Goal: Task Accomplishment & Management: Use online tool/utility

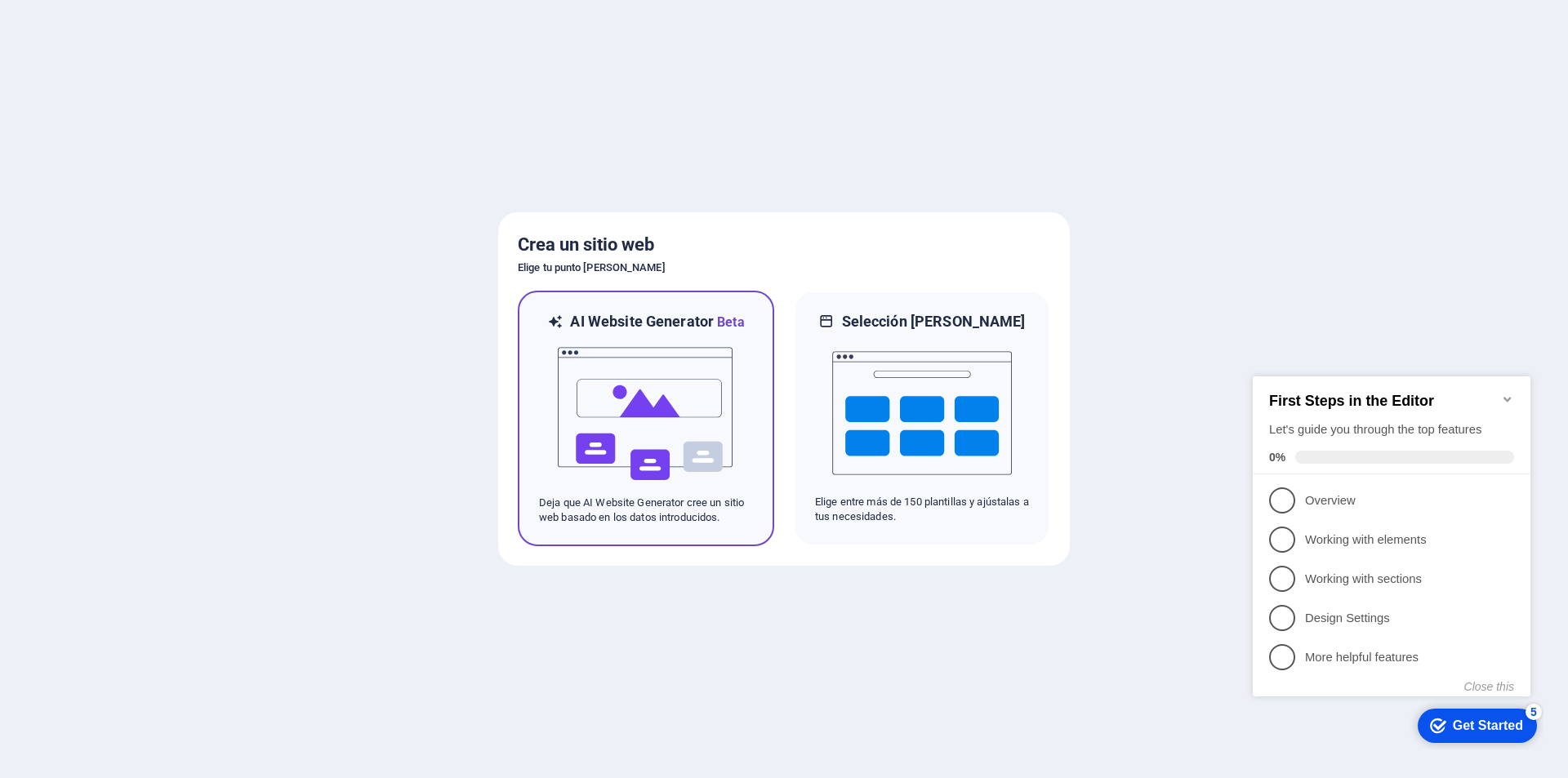
click at [680, 395] on img at bounding box center [646, 414] width 180 height 163
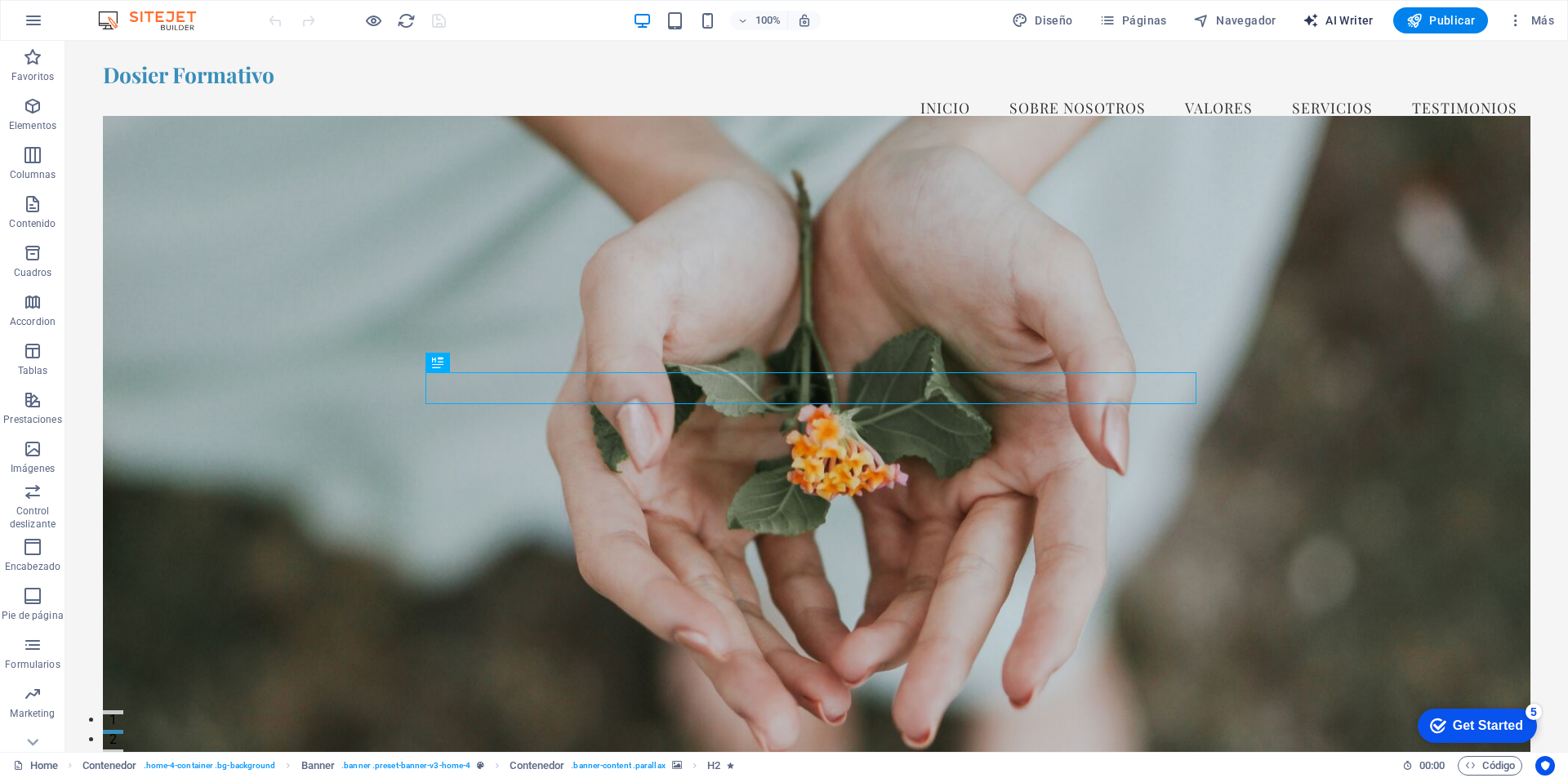
click at [1356, 15] on span "AI Writer" at bounding box center [1338, 21] width 71 height 17
select select "English"
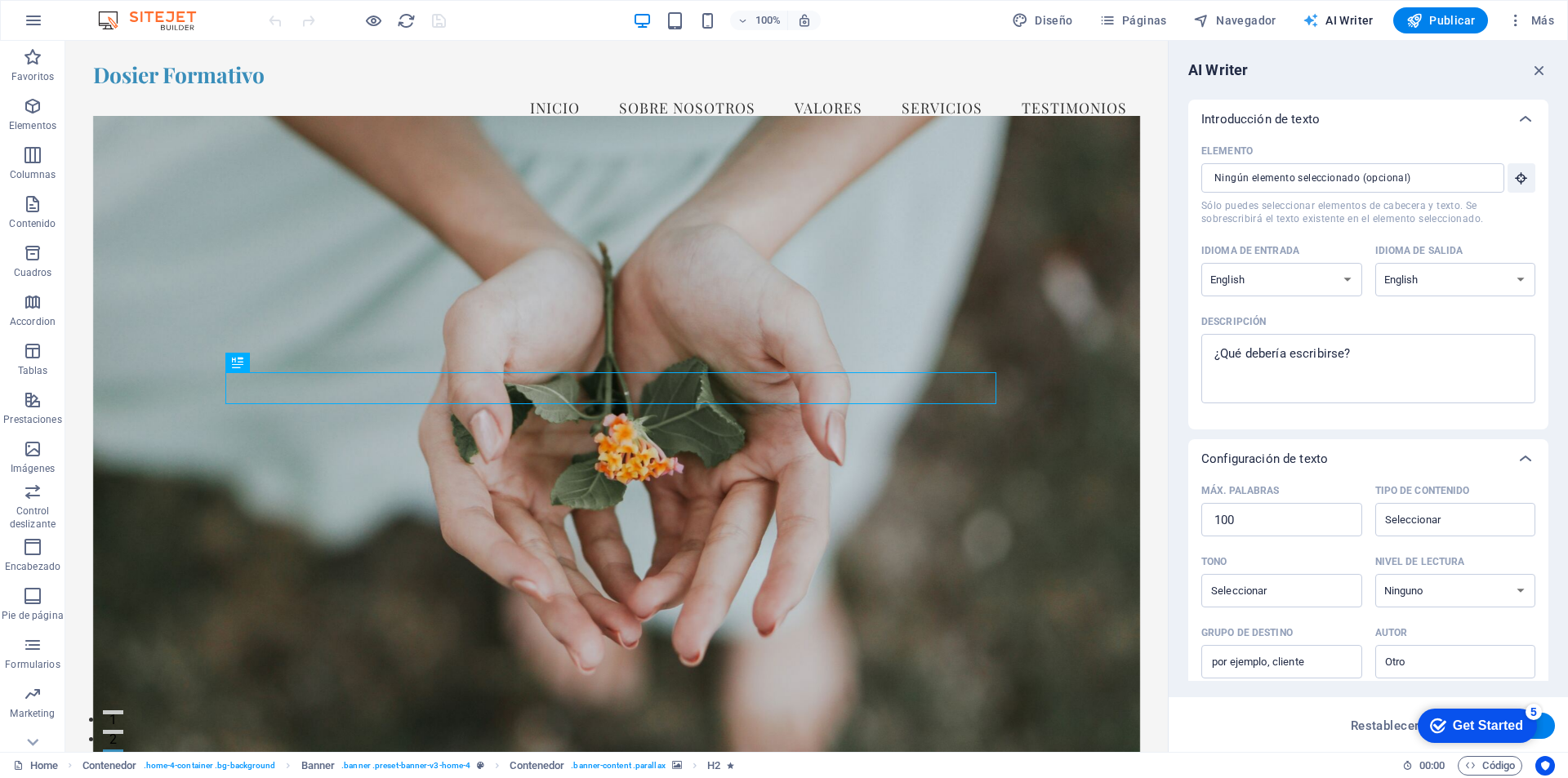
click at [1356, 15] on span "AI Writer" at bounding box center [1338, 21] width 71 height 17
click at [34, 17] on icon "button" at bounding box center [34, 21] width 20 height 20
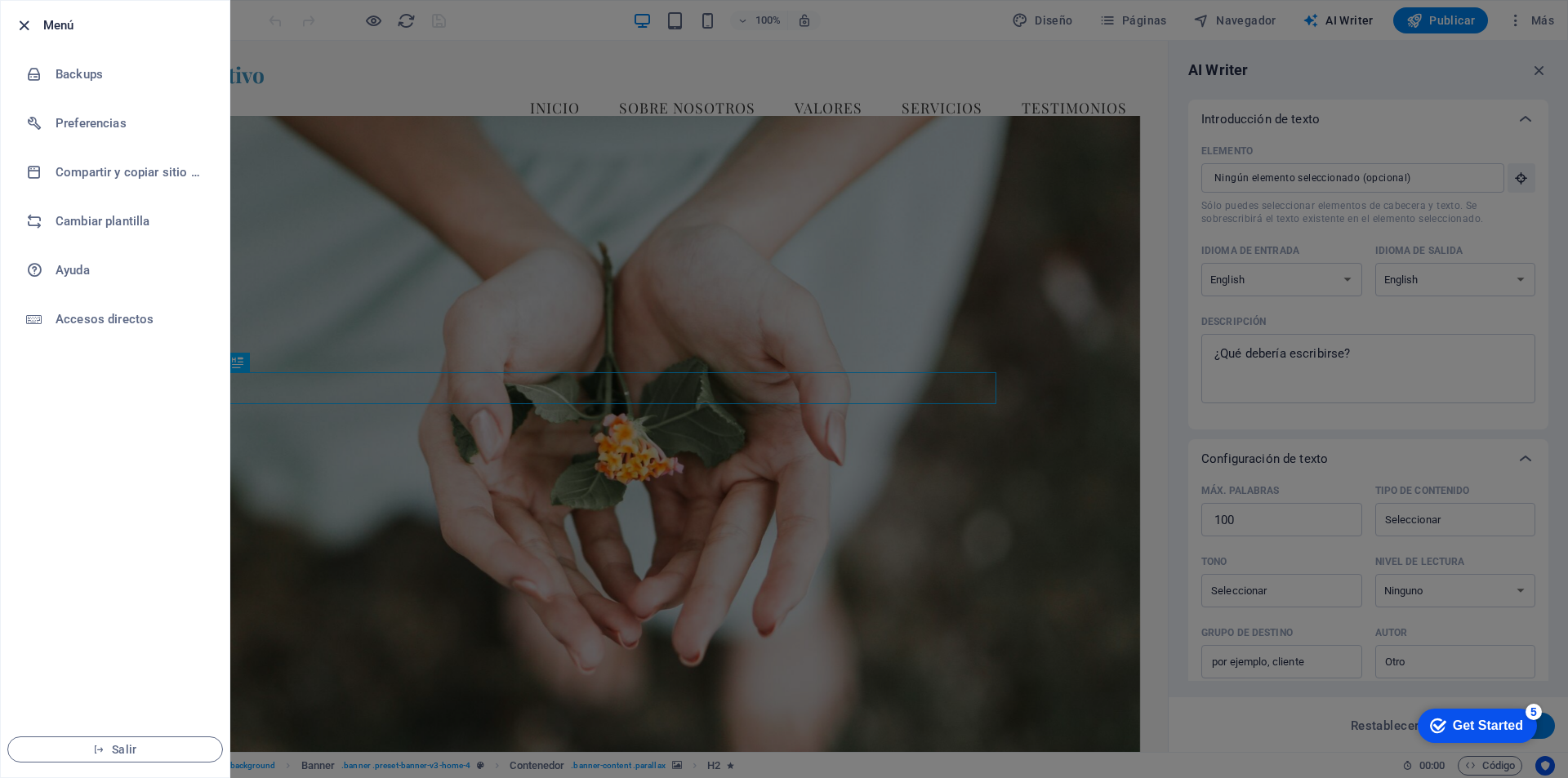
click at [22, 23] on icon "button" at bounding box center [24, 26] width 19 height 19
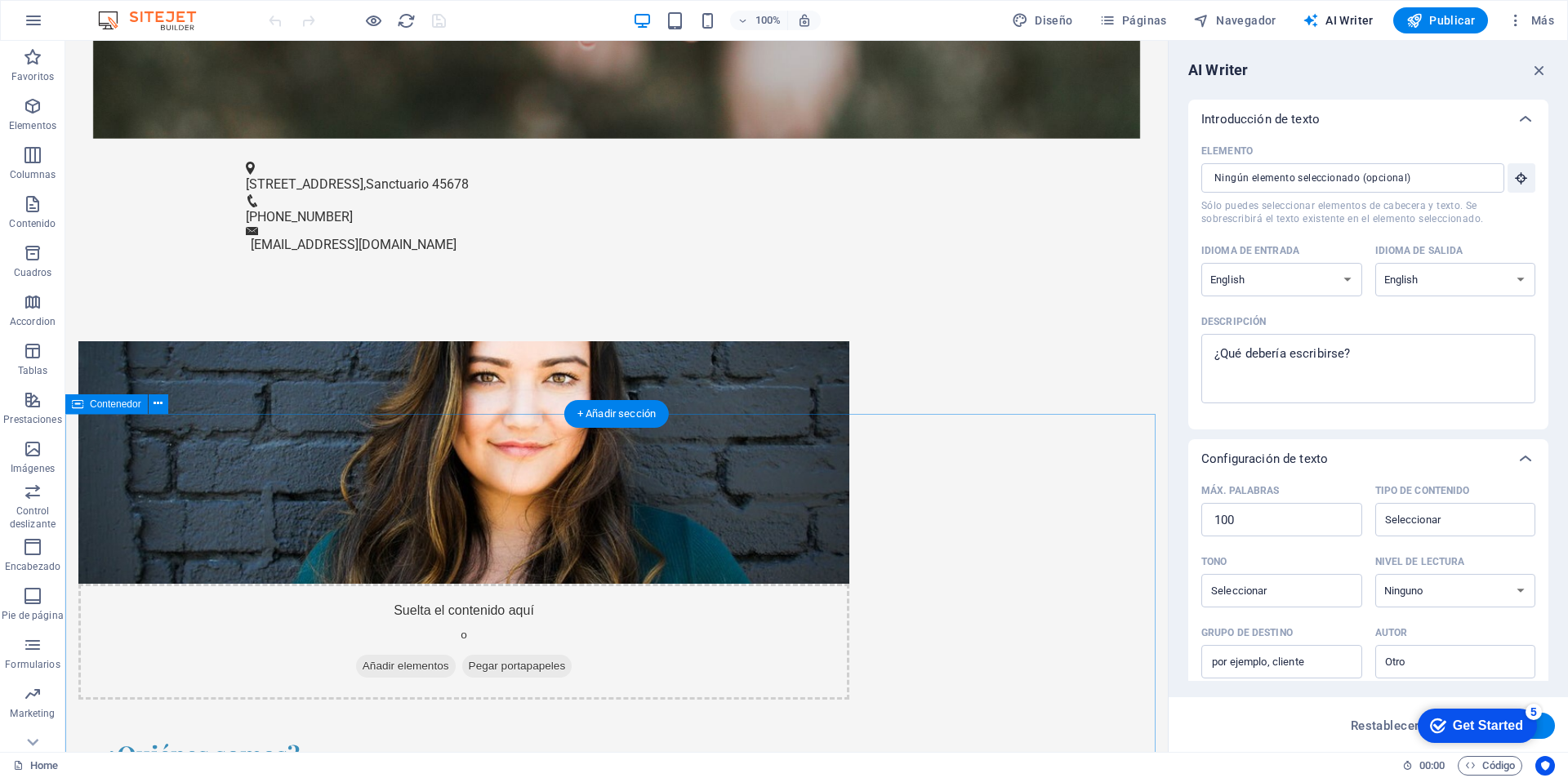
scroll to position [1143, 0]
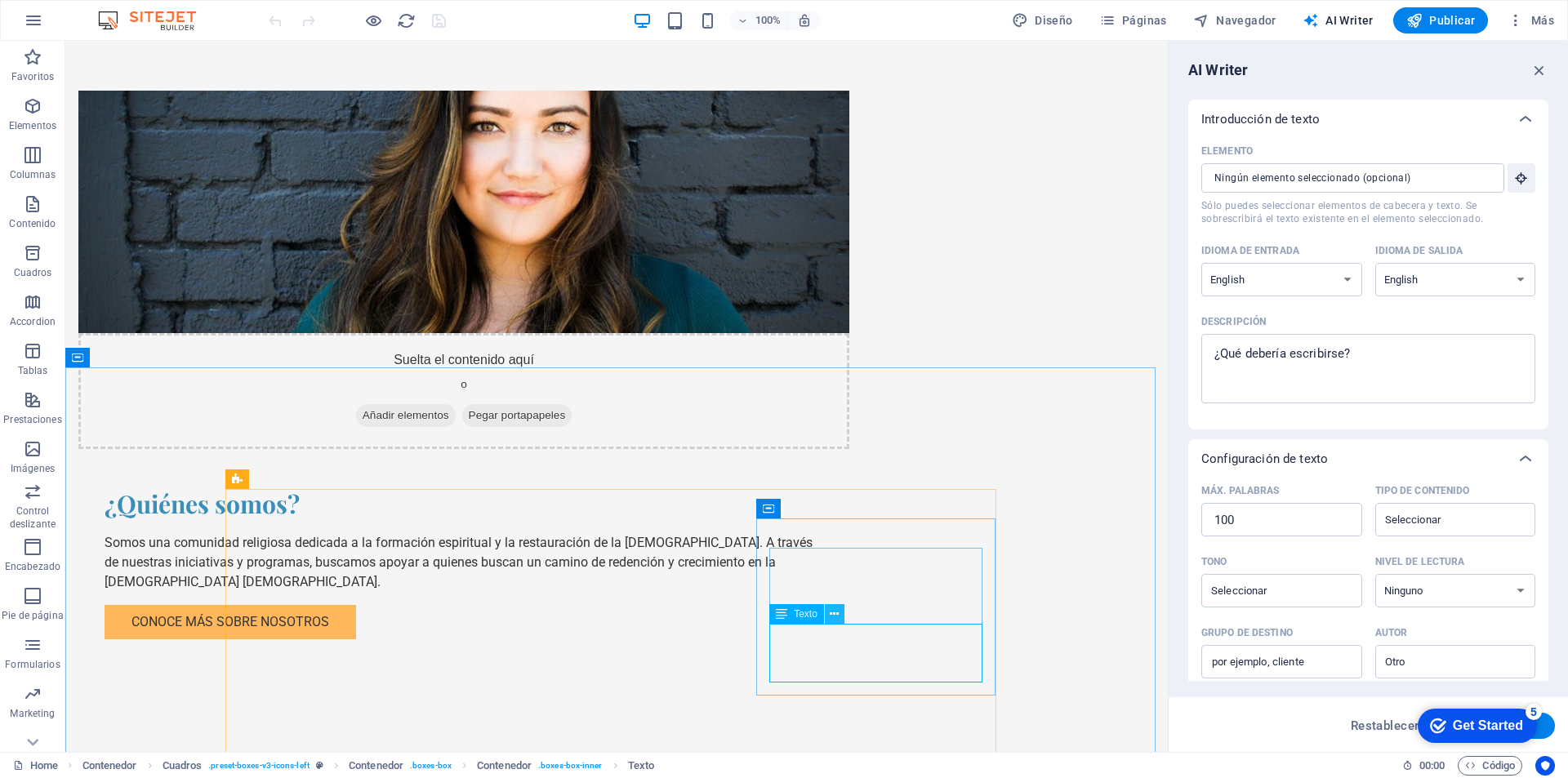
click at [835, 612] on icon at bounding box center [834, 615] width 9 height 17
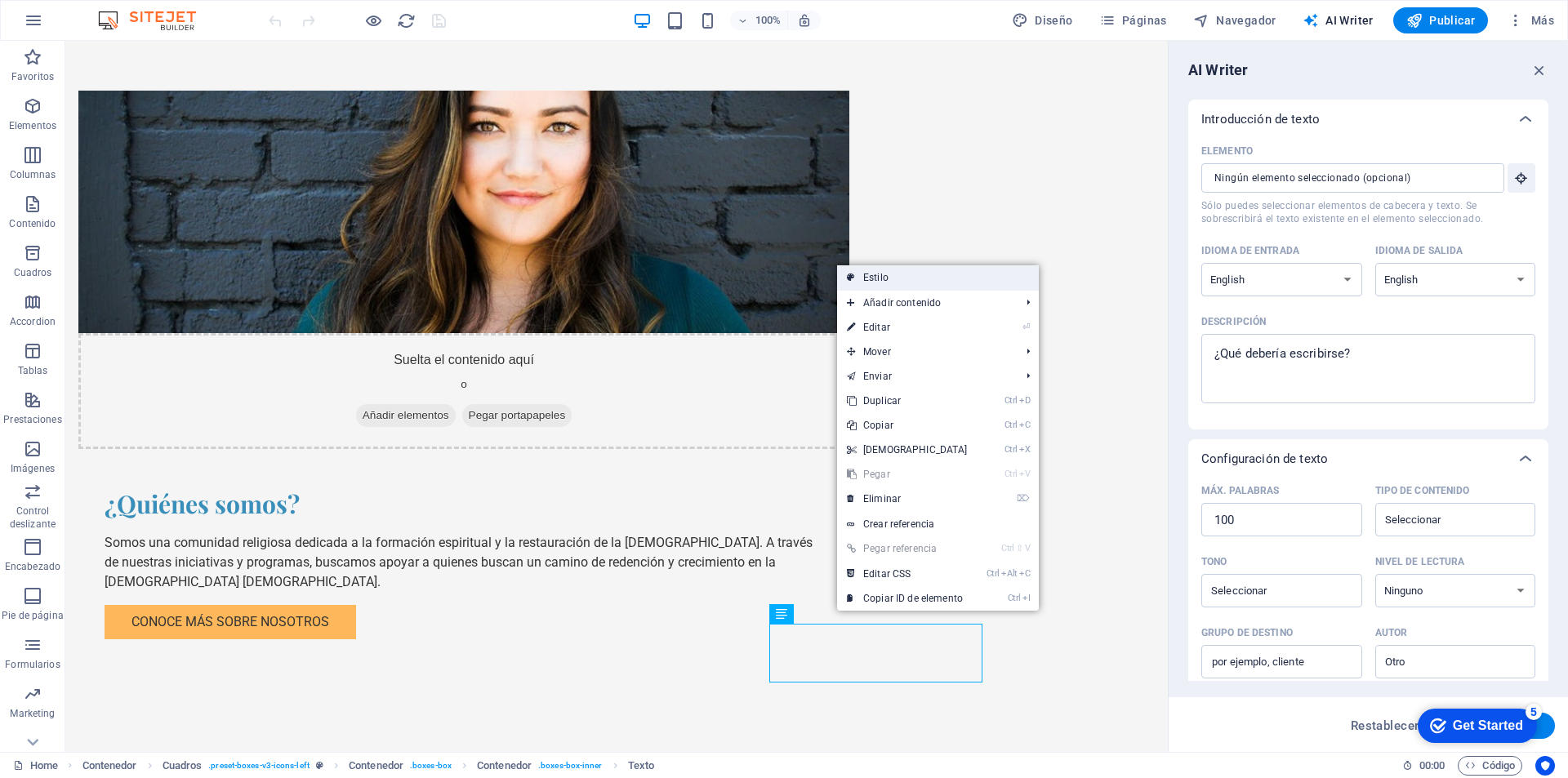
click at [959, 277] on link "Estilo" at bounding box center [937, 278] width 202 height 25
select select "rem"
select select "preset-boxes-v3-icons-left"
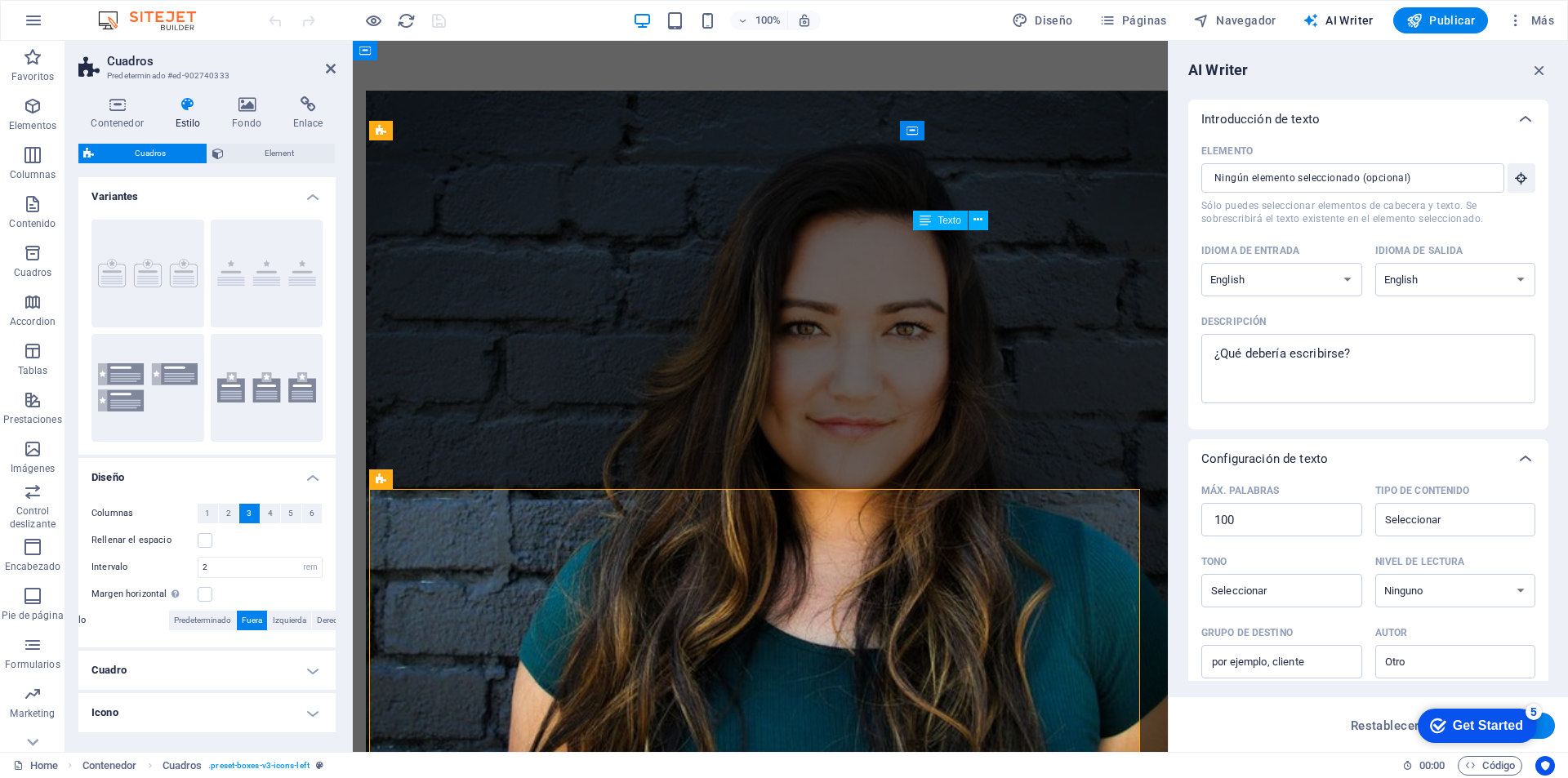
scroll to position [1169, 0]
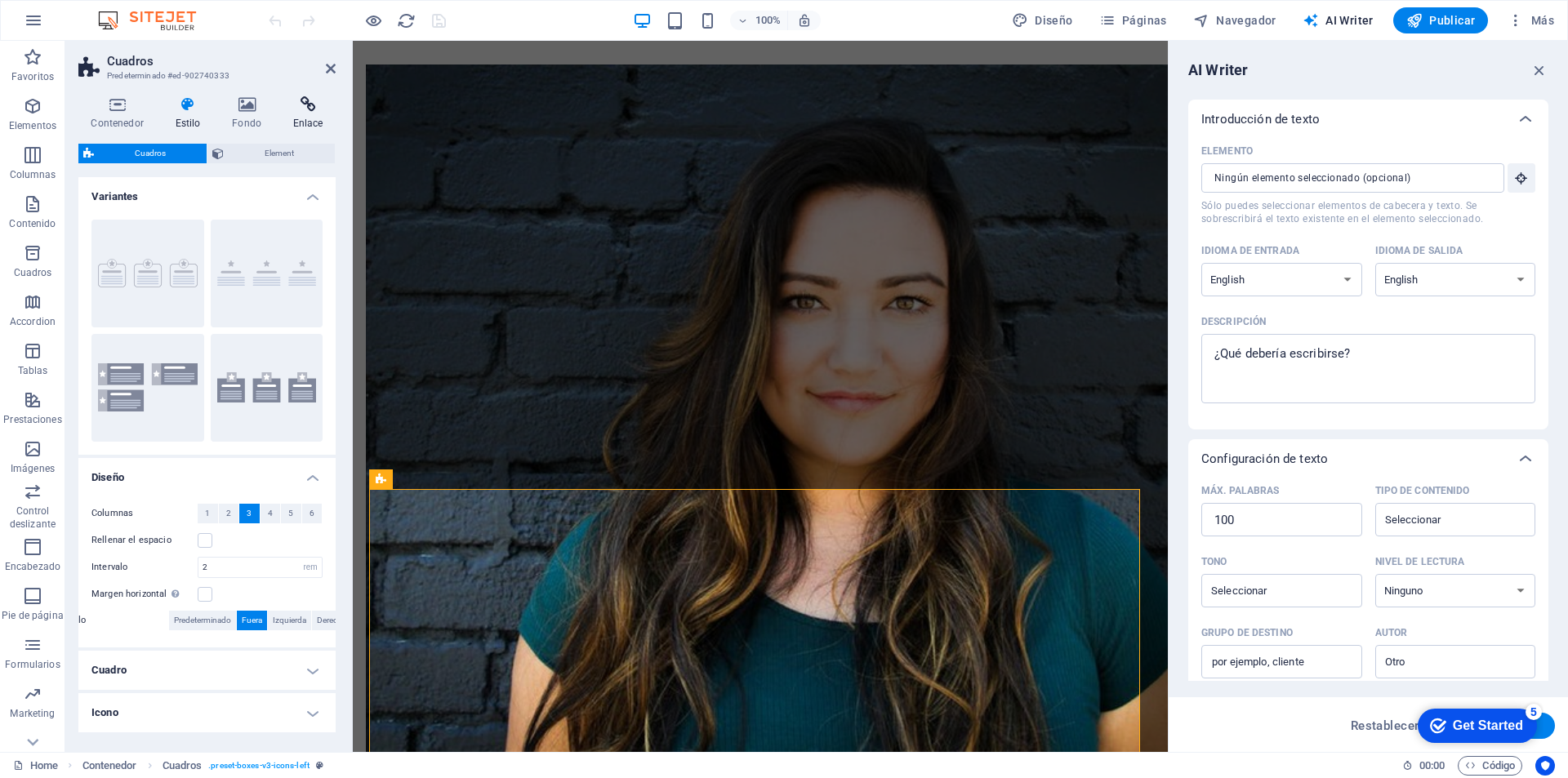
click at [304, 106] on icon at bounding box center [308, 105] width 56 height 17
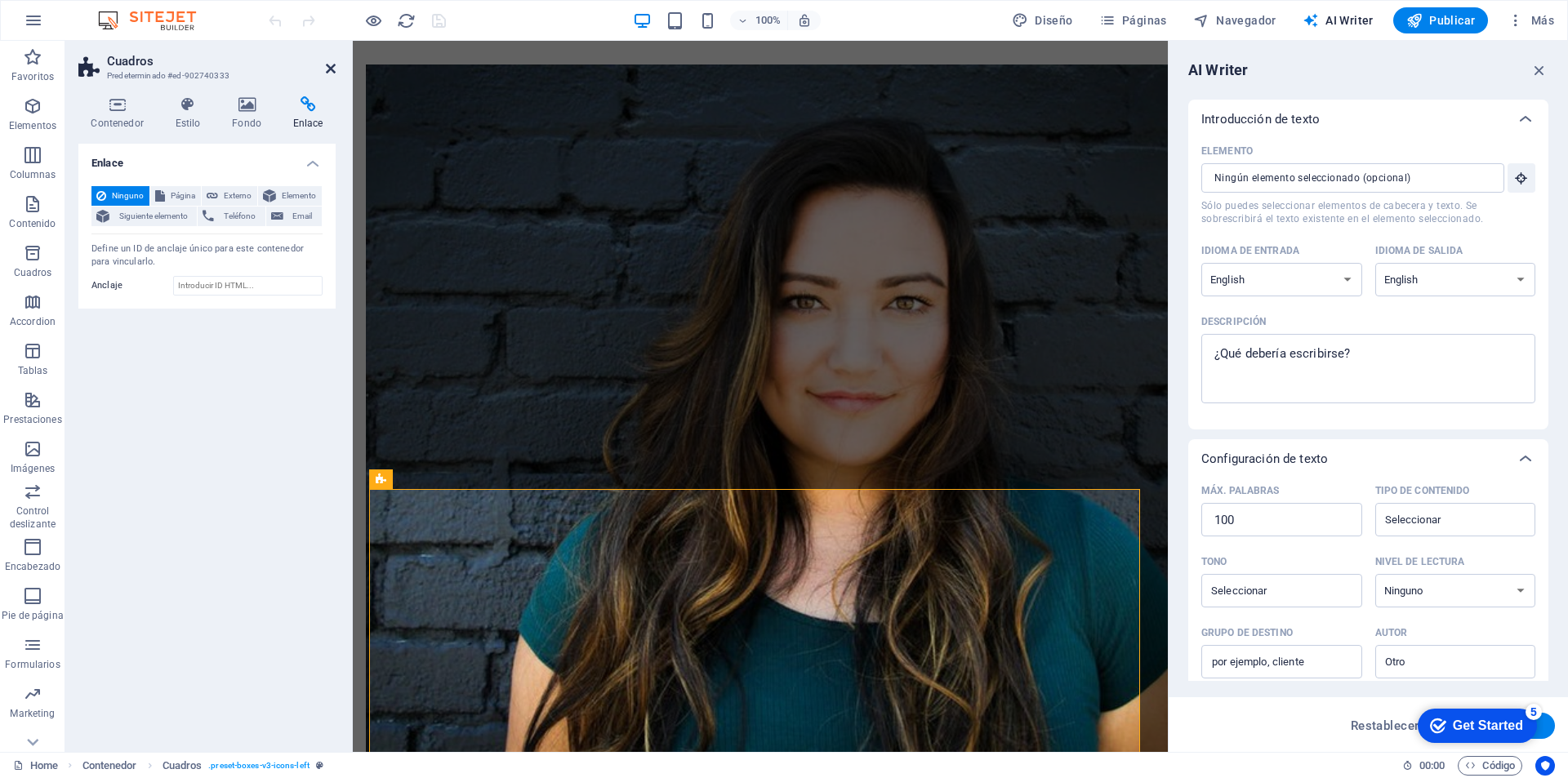
click at [329, 64] on icon at bounding box center [331, 69] width 10 height 13
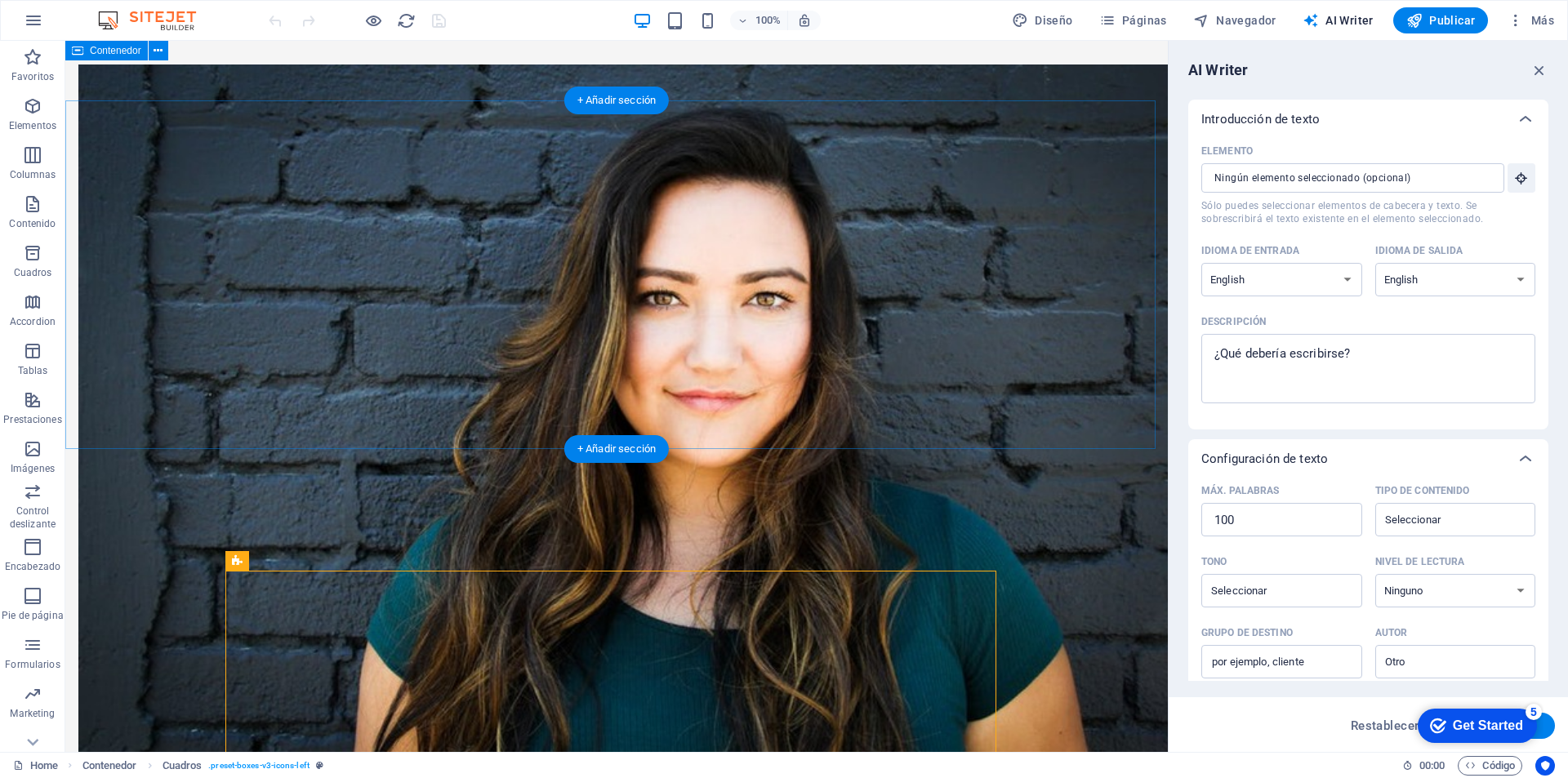
scroll to position [1143, 0]
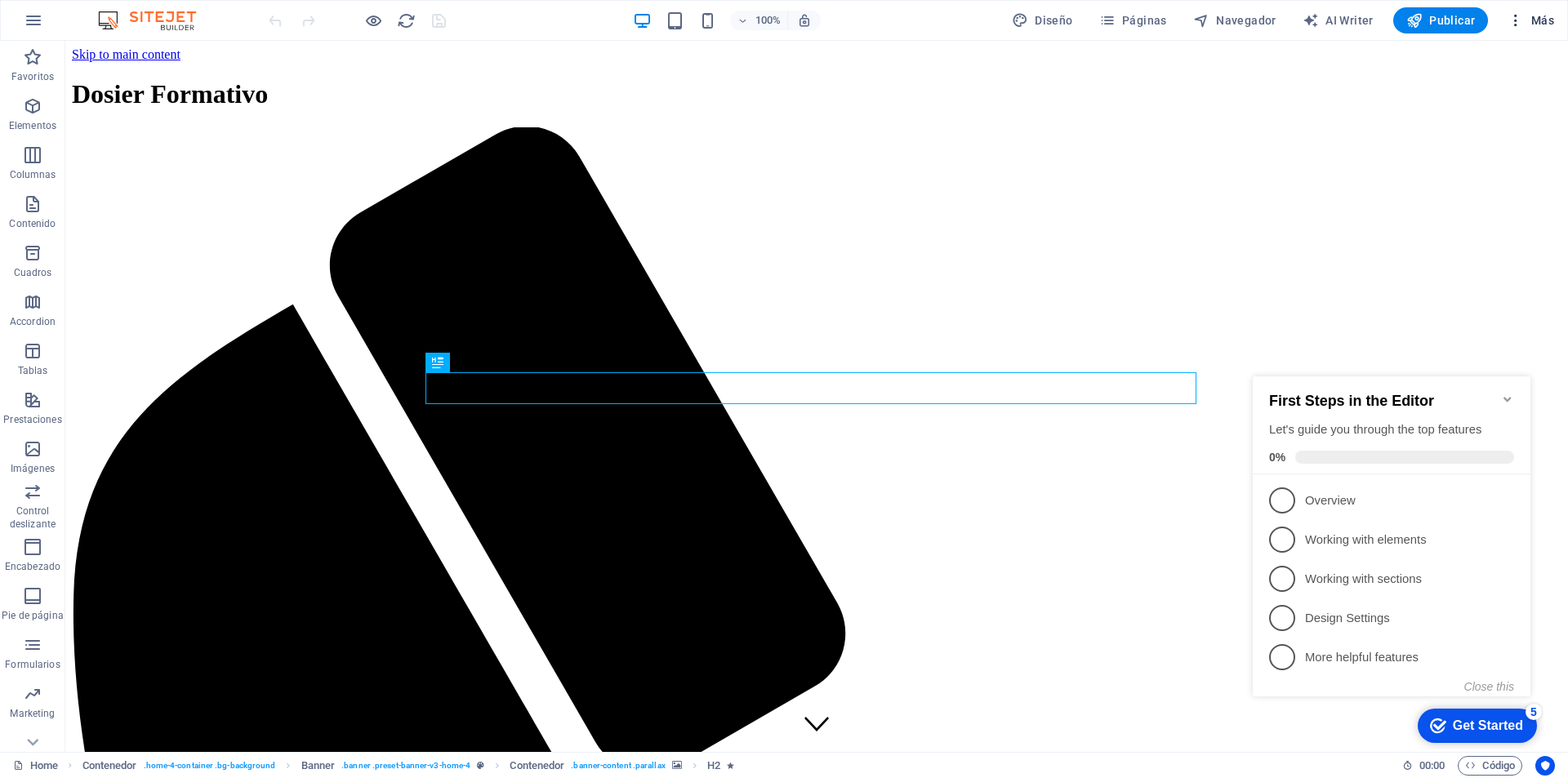
click at [1527, 20] on span "Más" at bounding box center [1531, 21] width 46 height 17
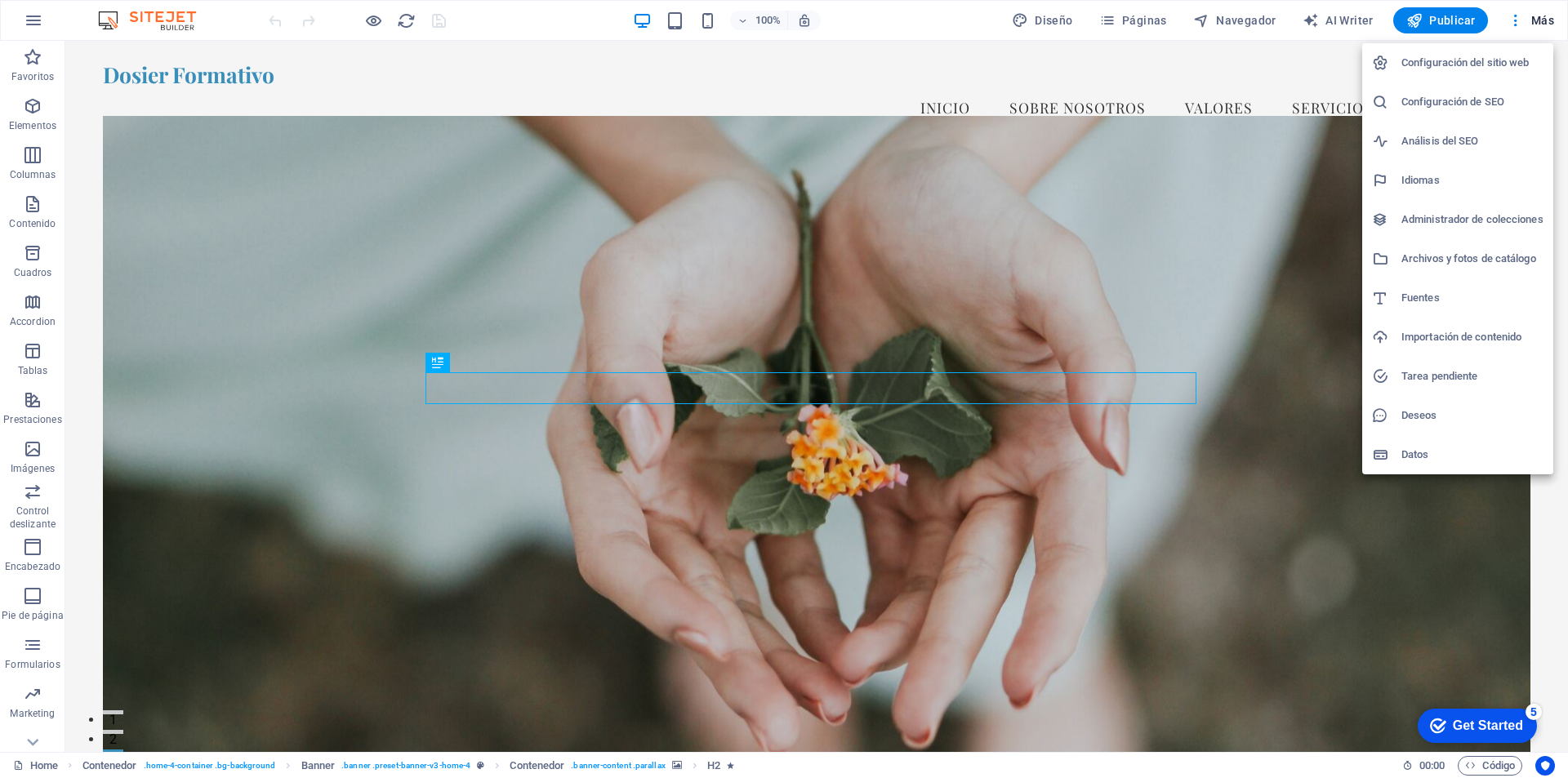
click at [30, 21] on div at bounding box center [784, 389] width 1568 height 778
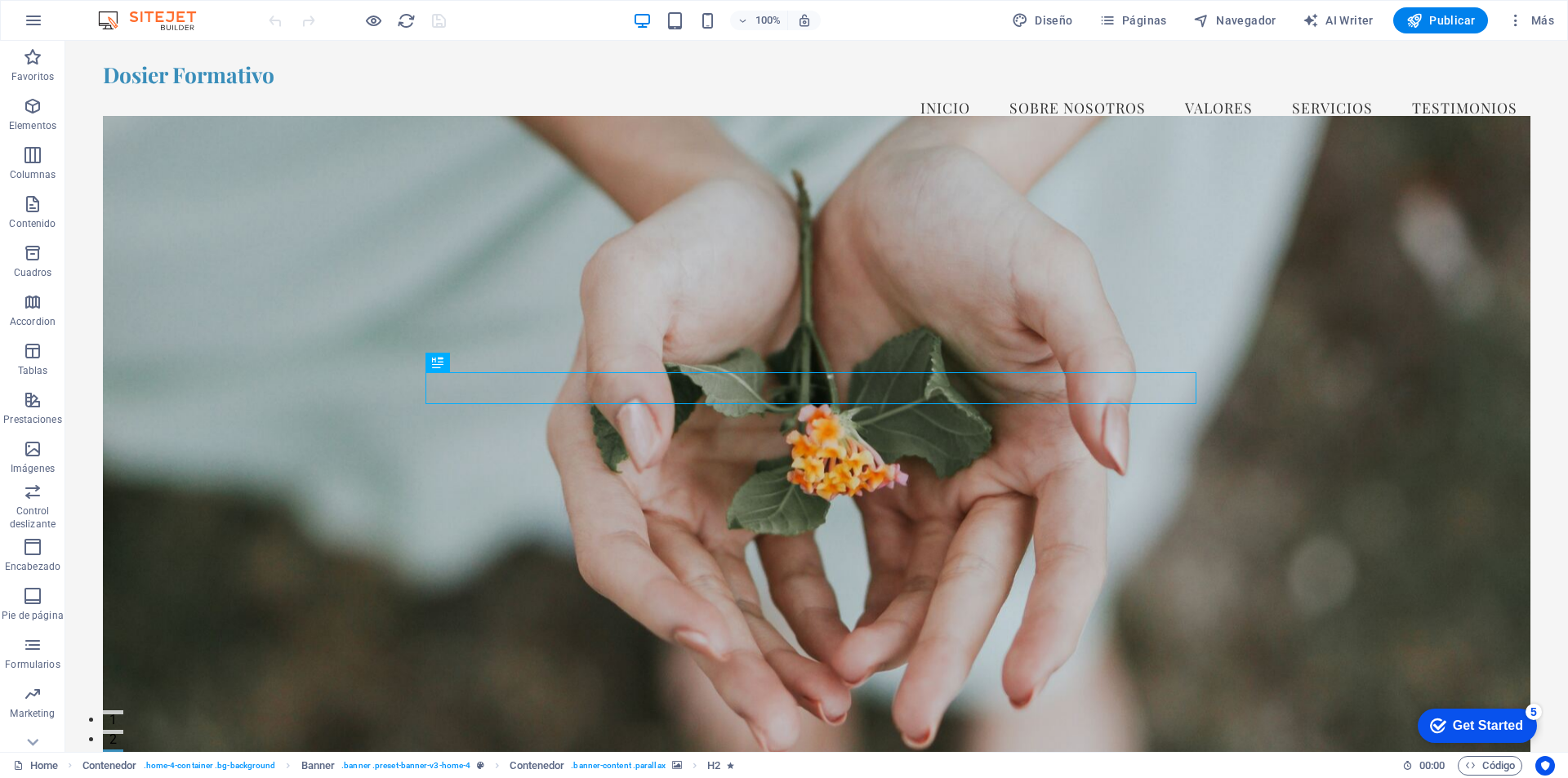
click at [153, 15] on img at bounding box center [155, 21] width 123 height 20
click at [36, 19] on icon "button" at bounding box center [34, 21] width 20 height 20
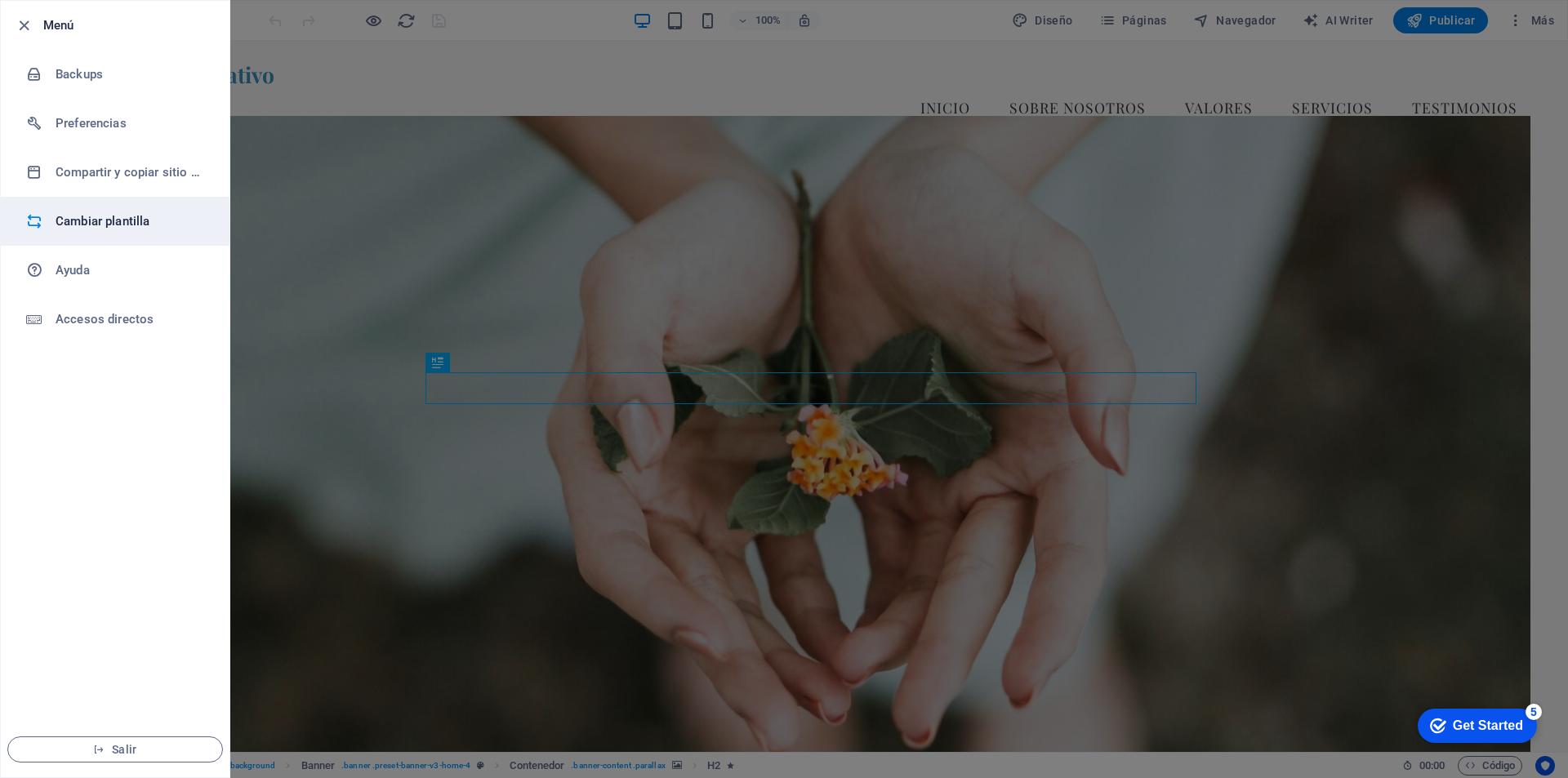
click at [143, 222] on h6 "Cambiar plantilla" at bounding box center [131, 221] width 151 height 20
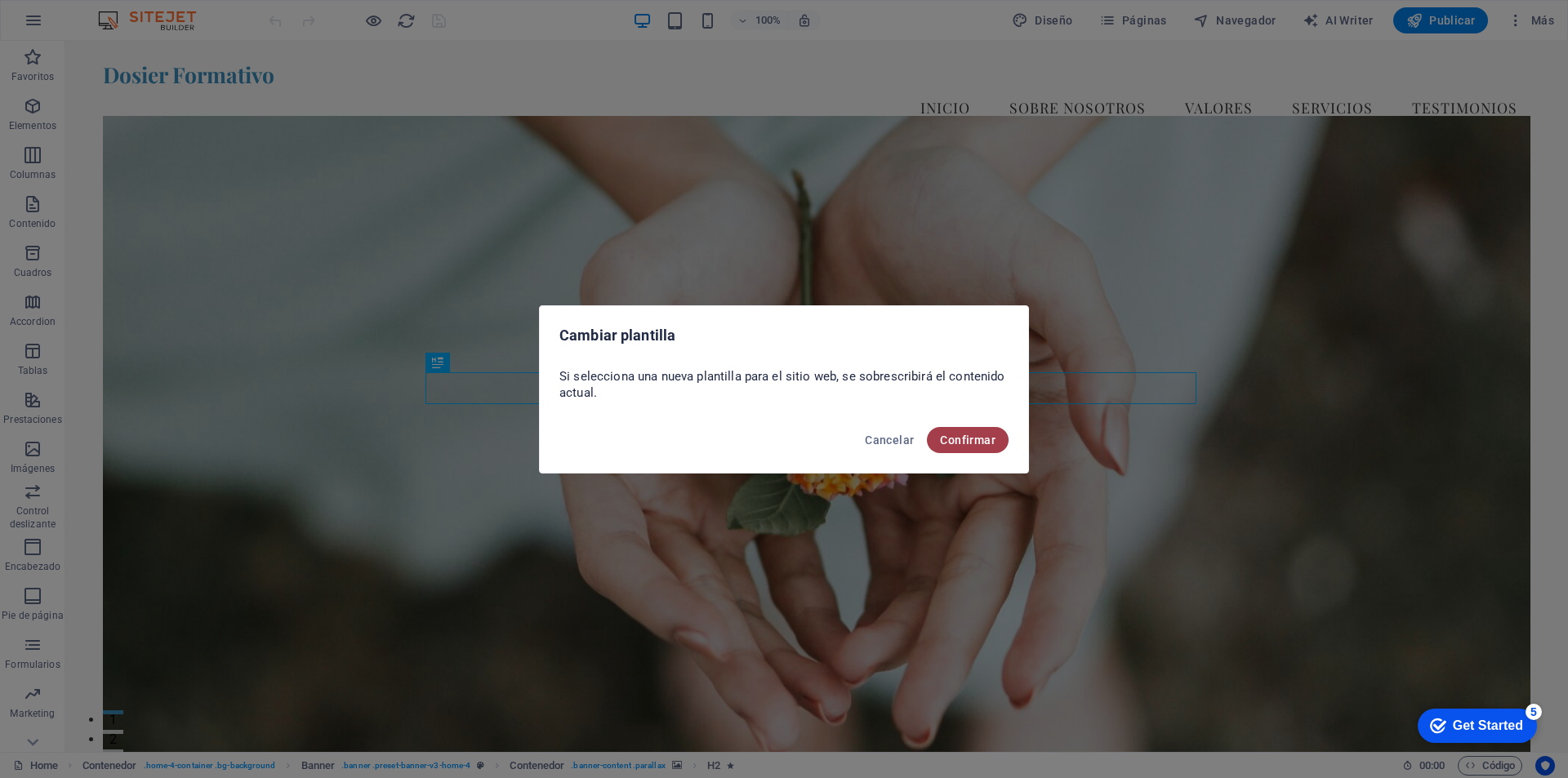
click at [970, 441] on span "Confirmar" at bounding box center [967, 440] width 56 height 13
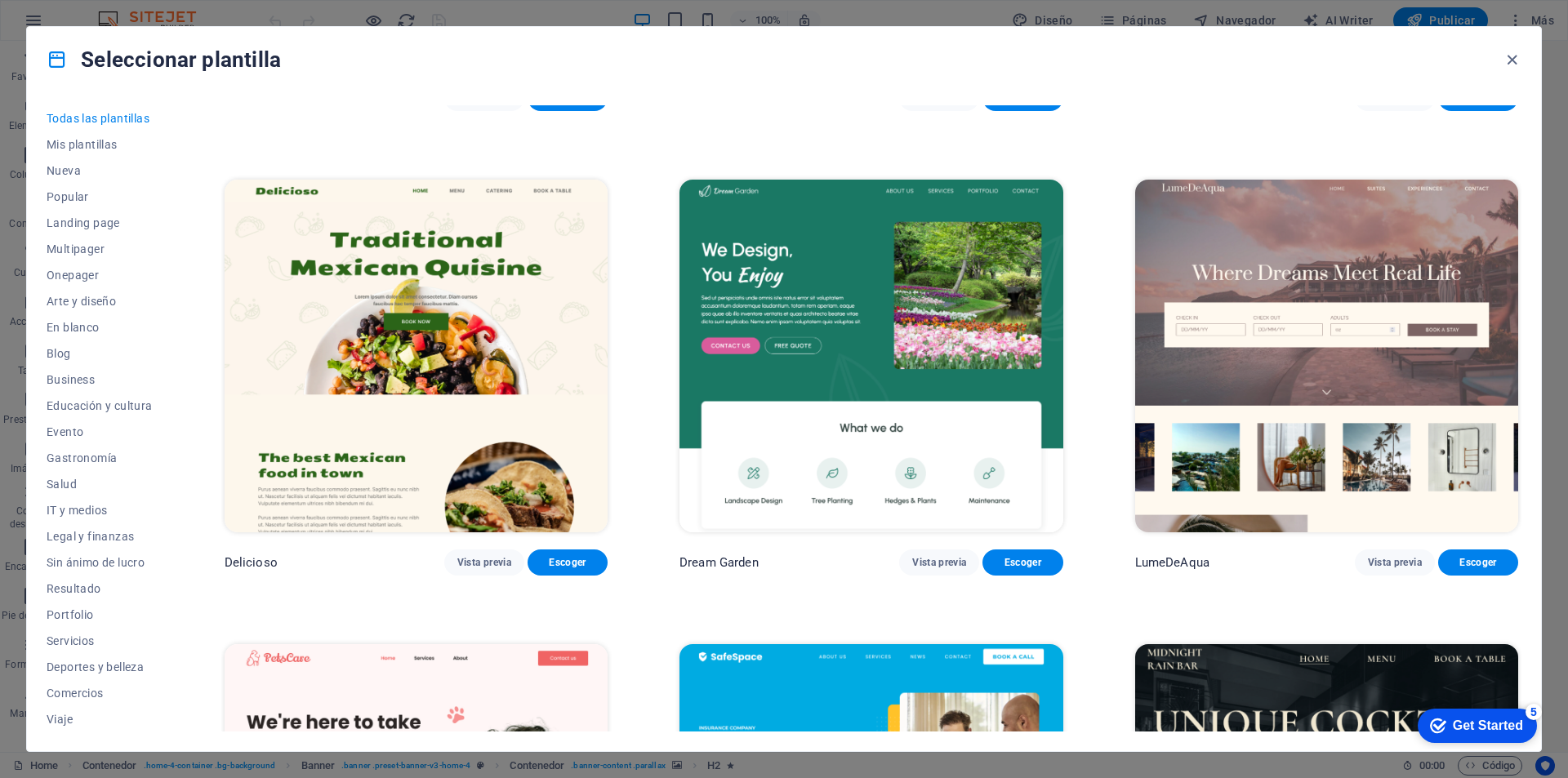
scroll to position [3267, 0]
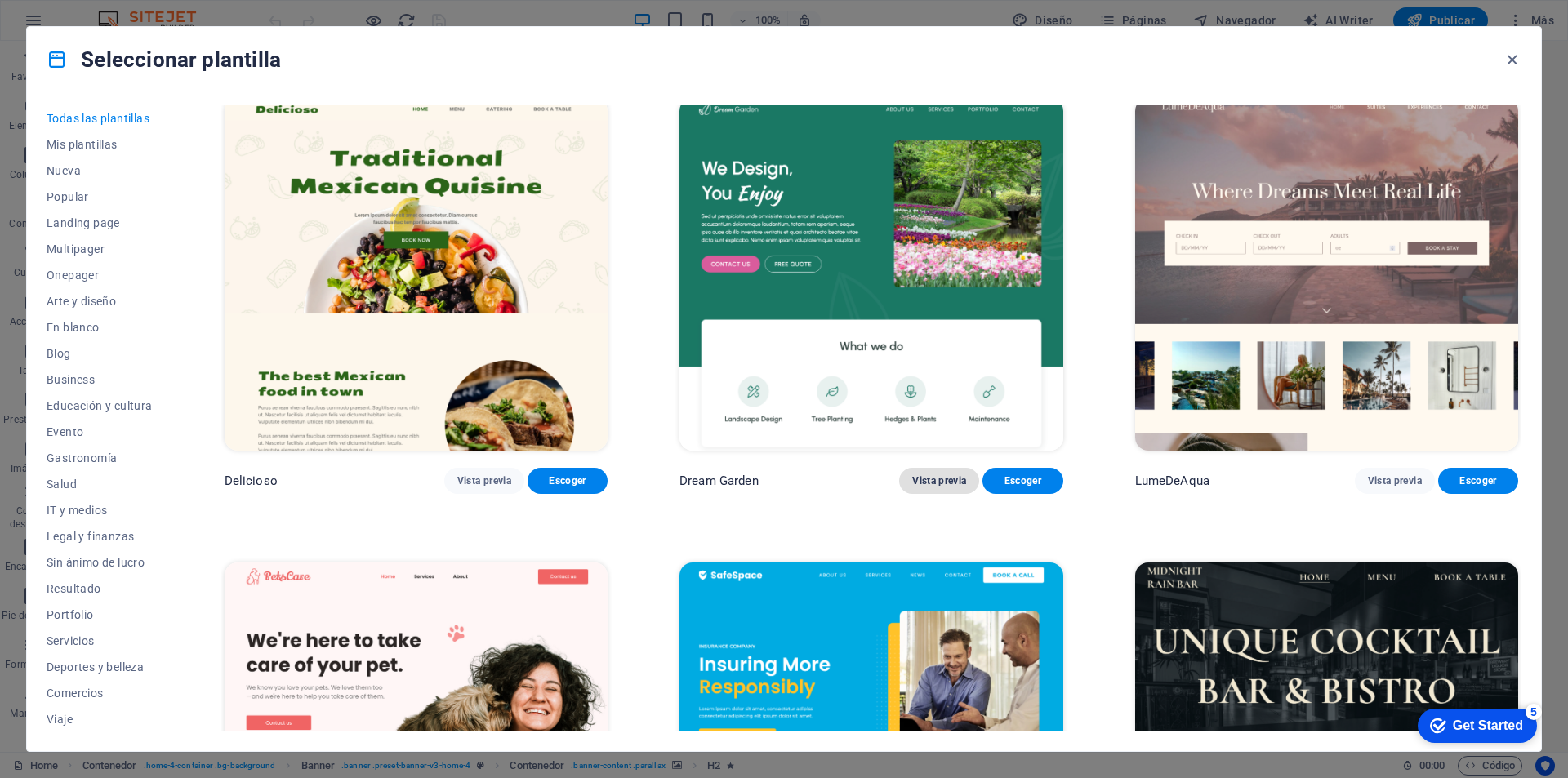
click at [936, 474] on span "Vista previa" at bounding box center [939, 481] width 54 height 13
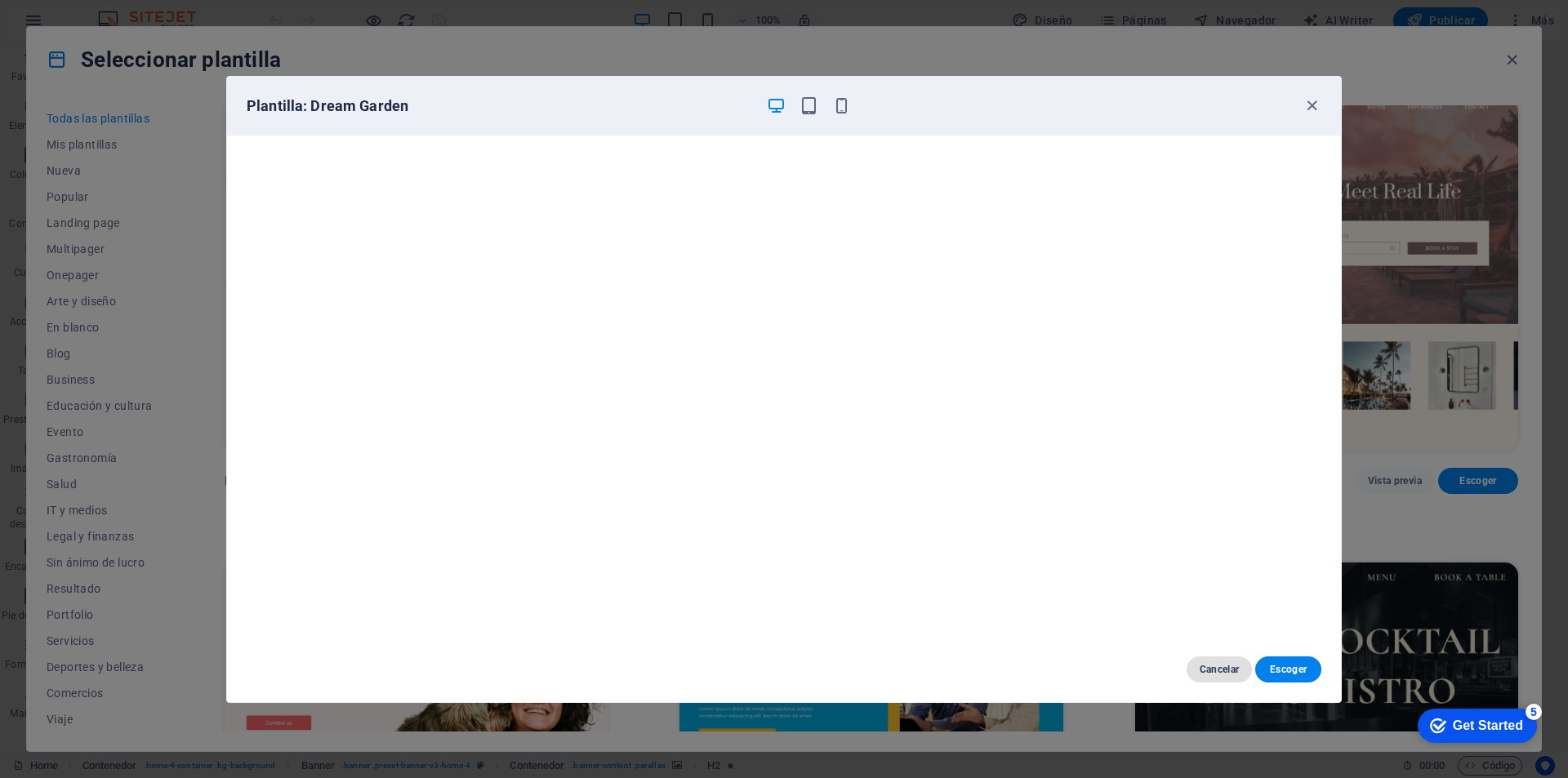
click at [1216, 668] on span "Cancelar" at bounding box center [1220, 670] width 40 height 13
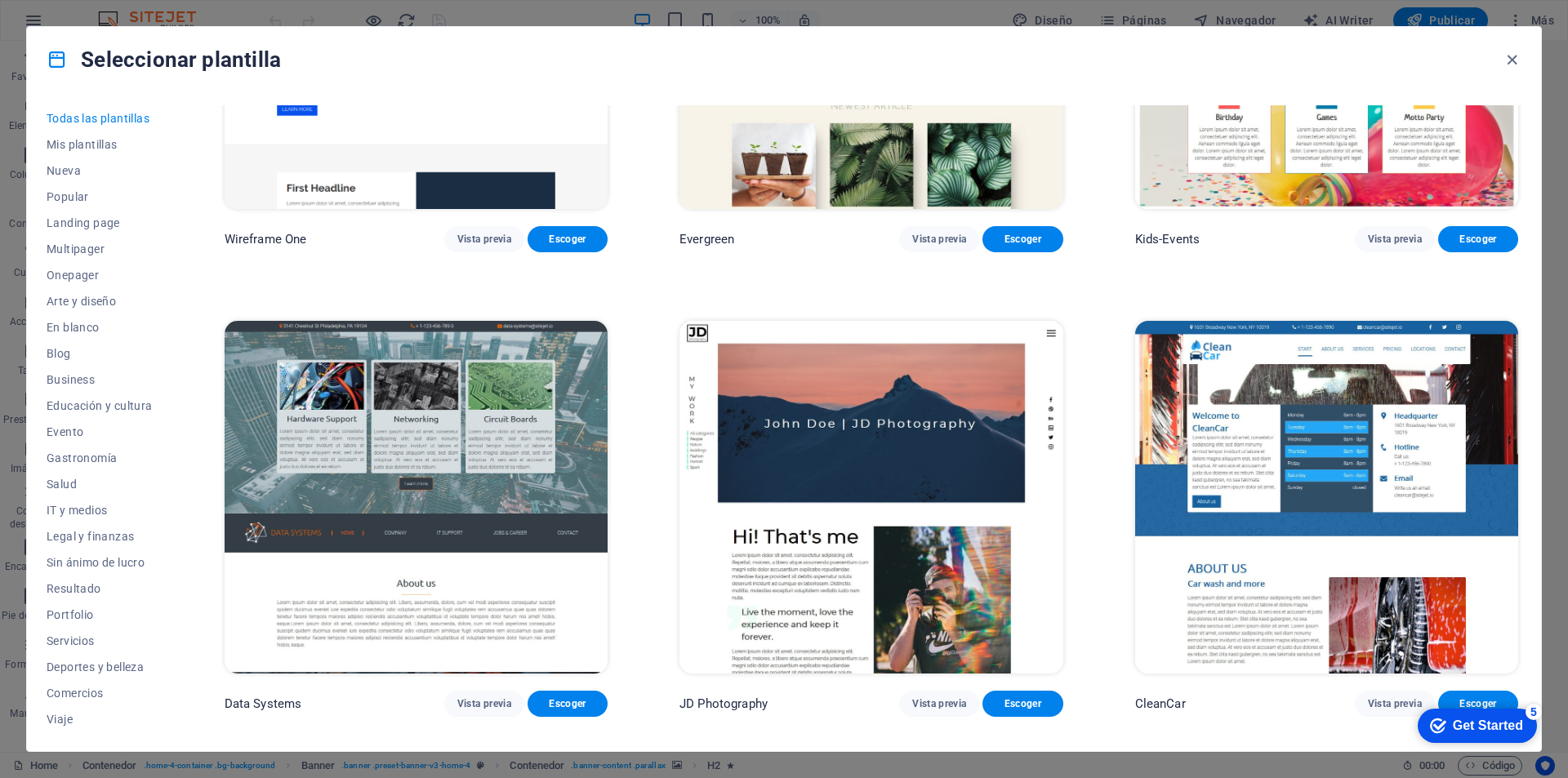
scroll to position [8167, 0]
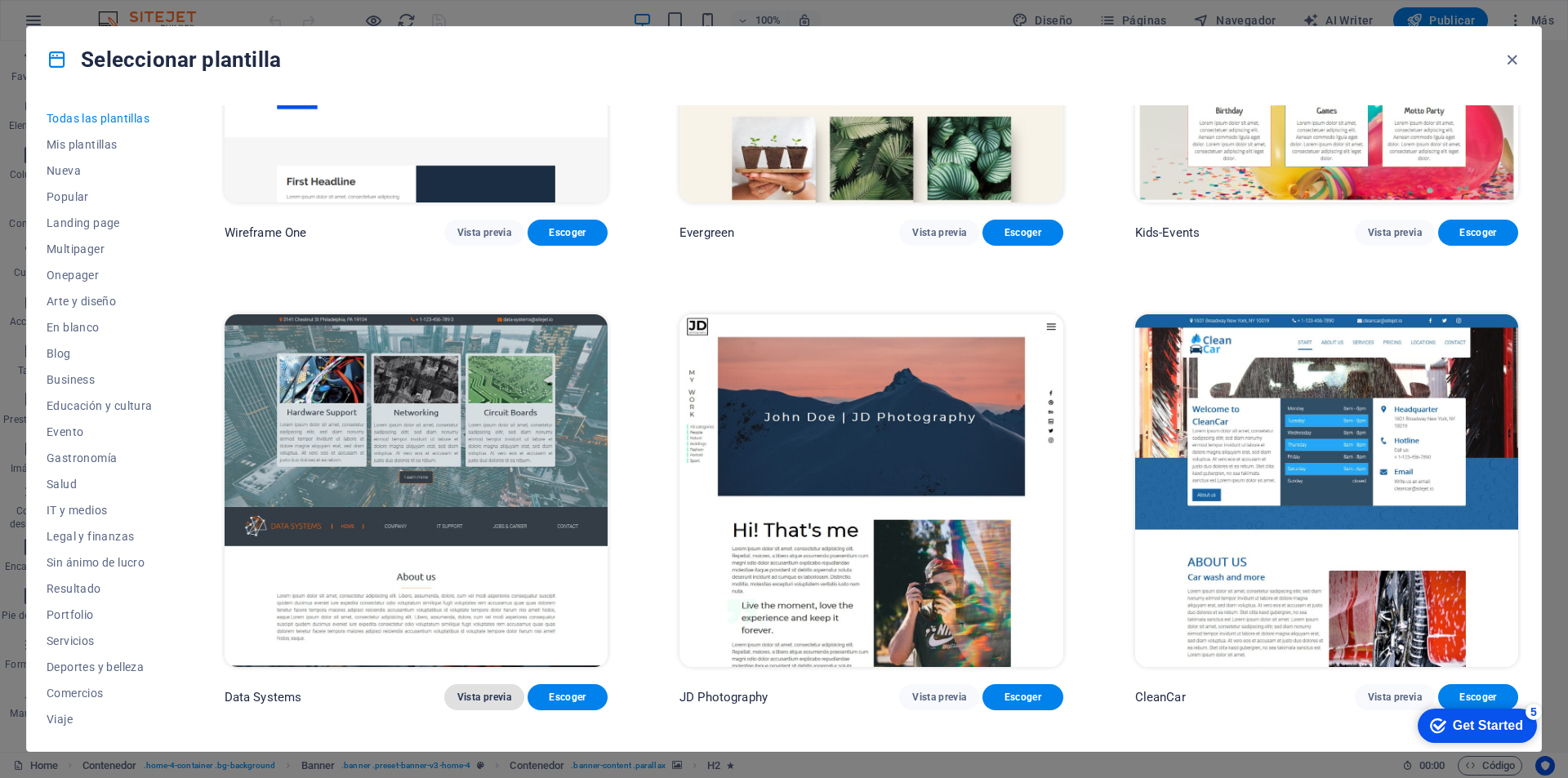
click at [475, 691] on span "Vista previa" at bounding box center [484, 698] width 54 height 13
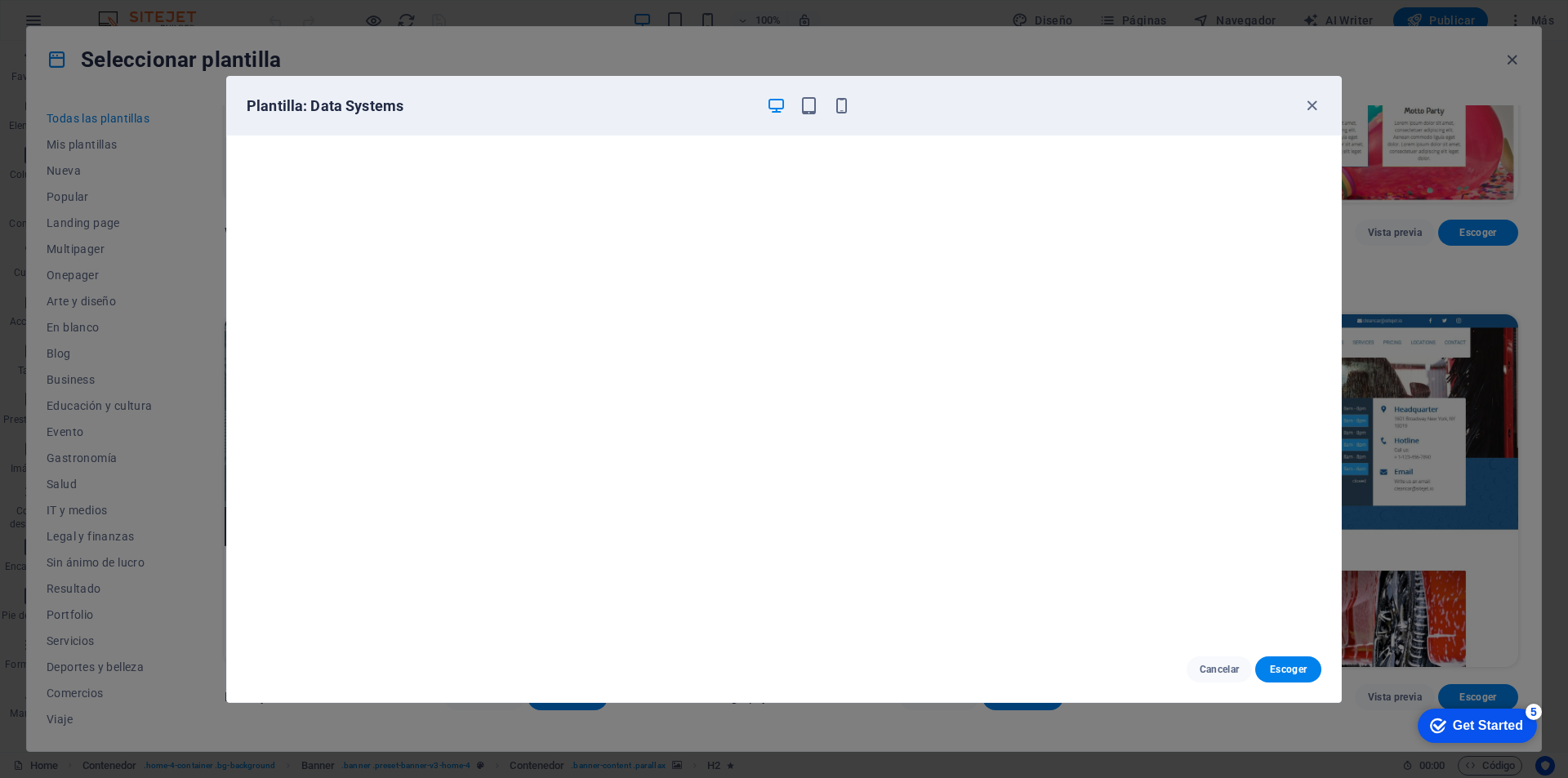
scroll to position [0, 0]
click at [1307, 104] on icon "button" at bounding box center [1312, 105] width 19 height 19
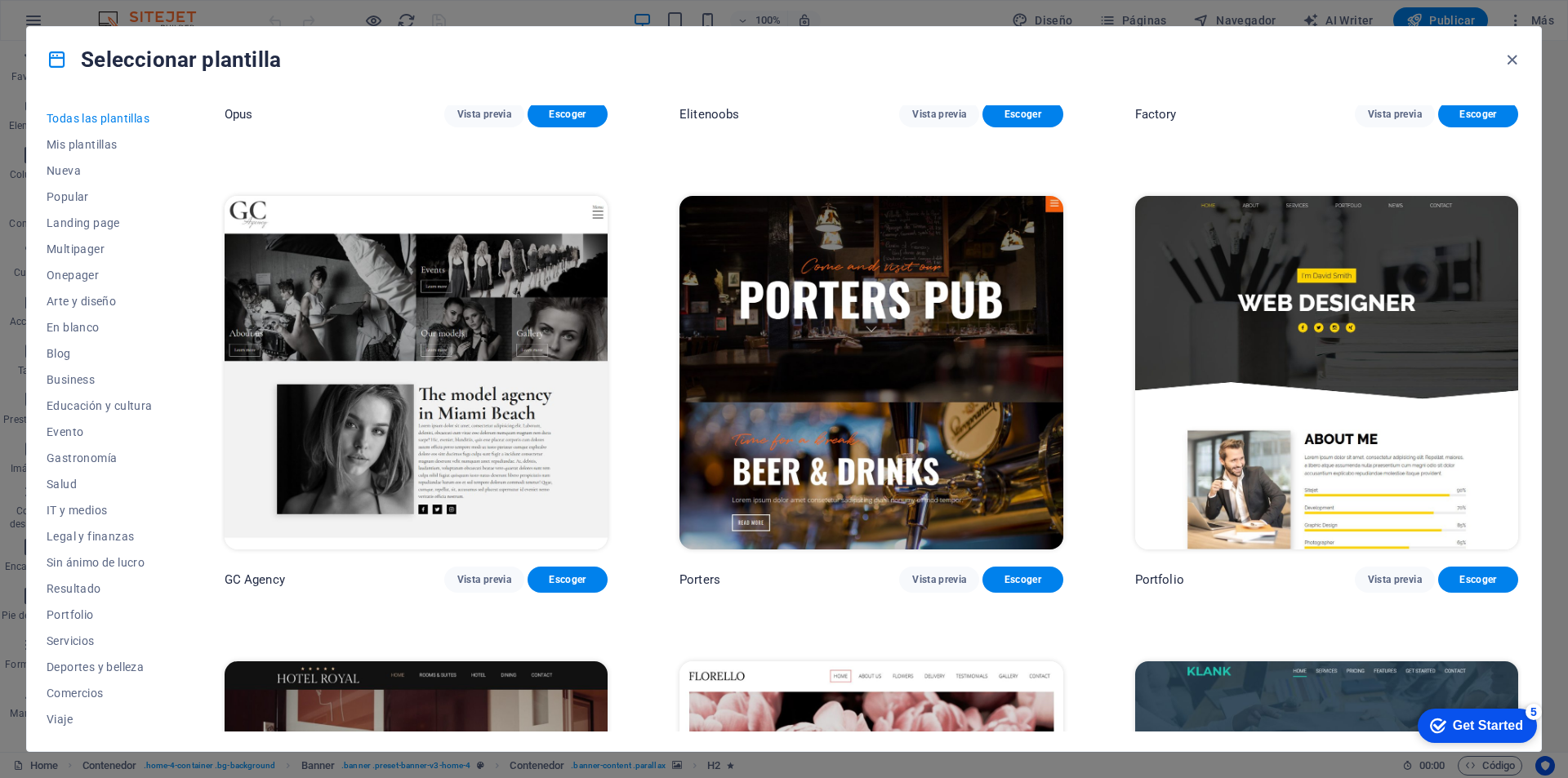
scroll to position [16623, 0]
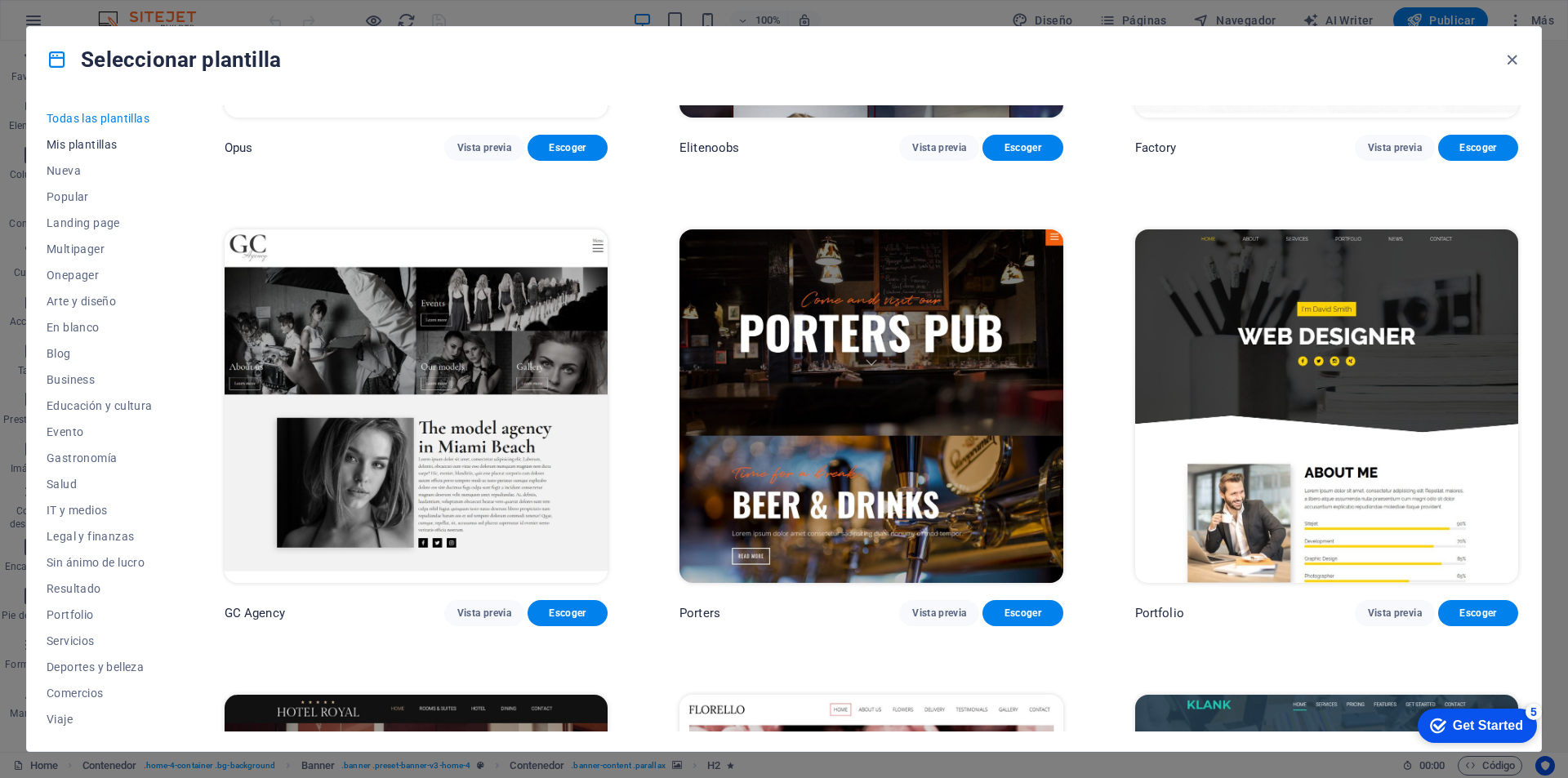
click at [80, 141] on span "Mis plantillas" at bounding box center [100, 144] width 106 height 13
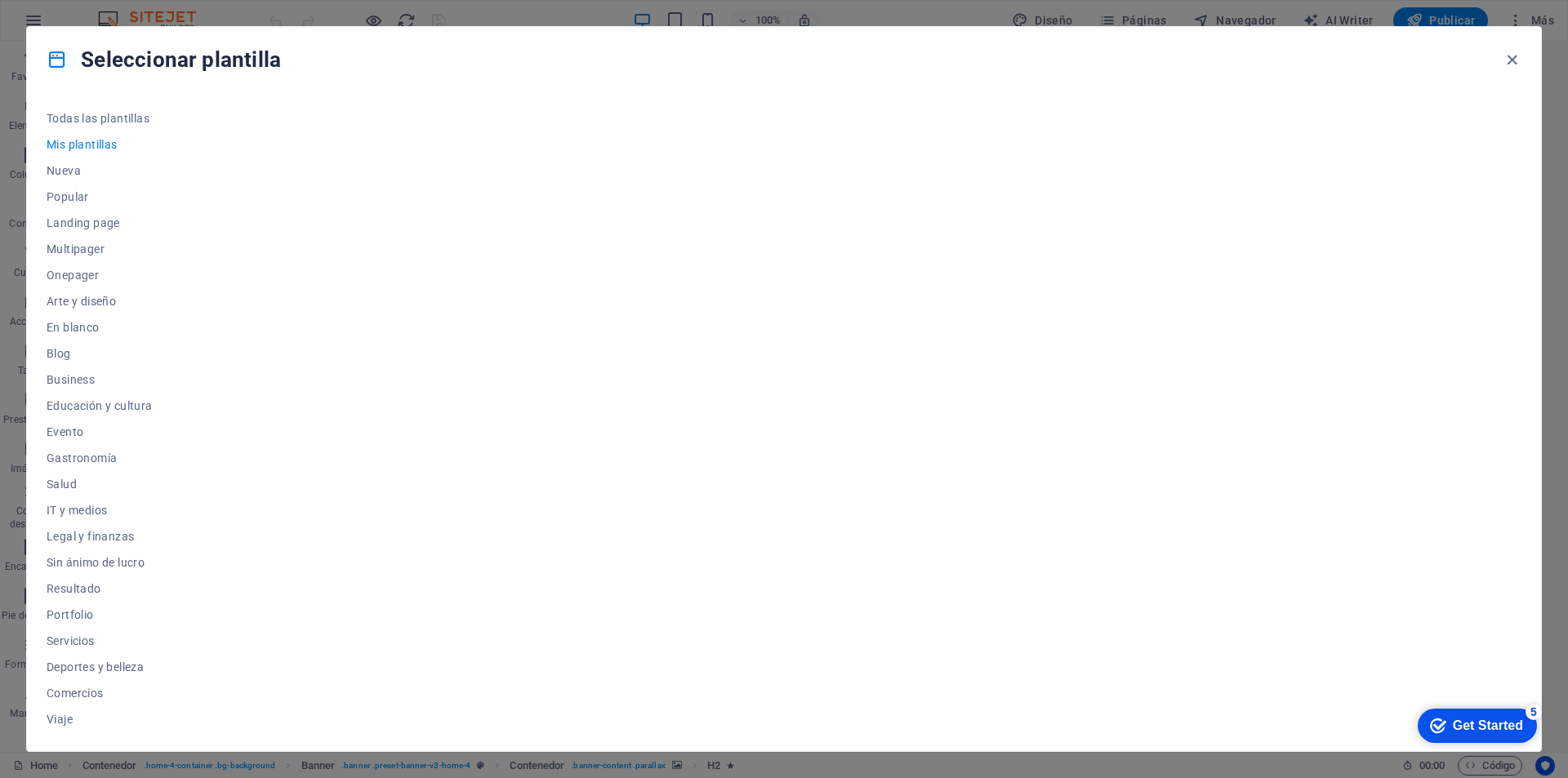
scroll to position [0, 0]
click at [66, 197] on span "Popular" at bounding box center [100, 197] width 106 height 13
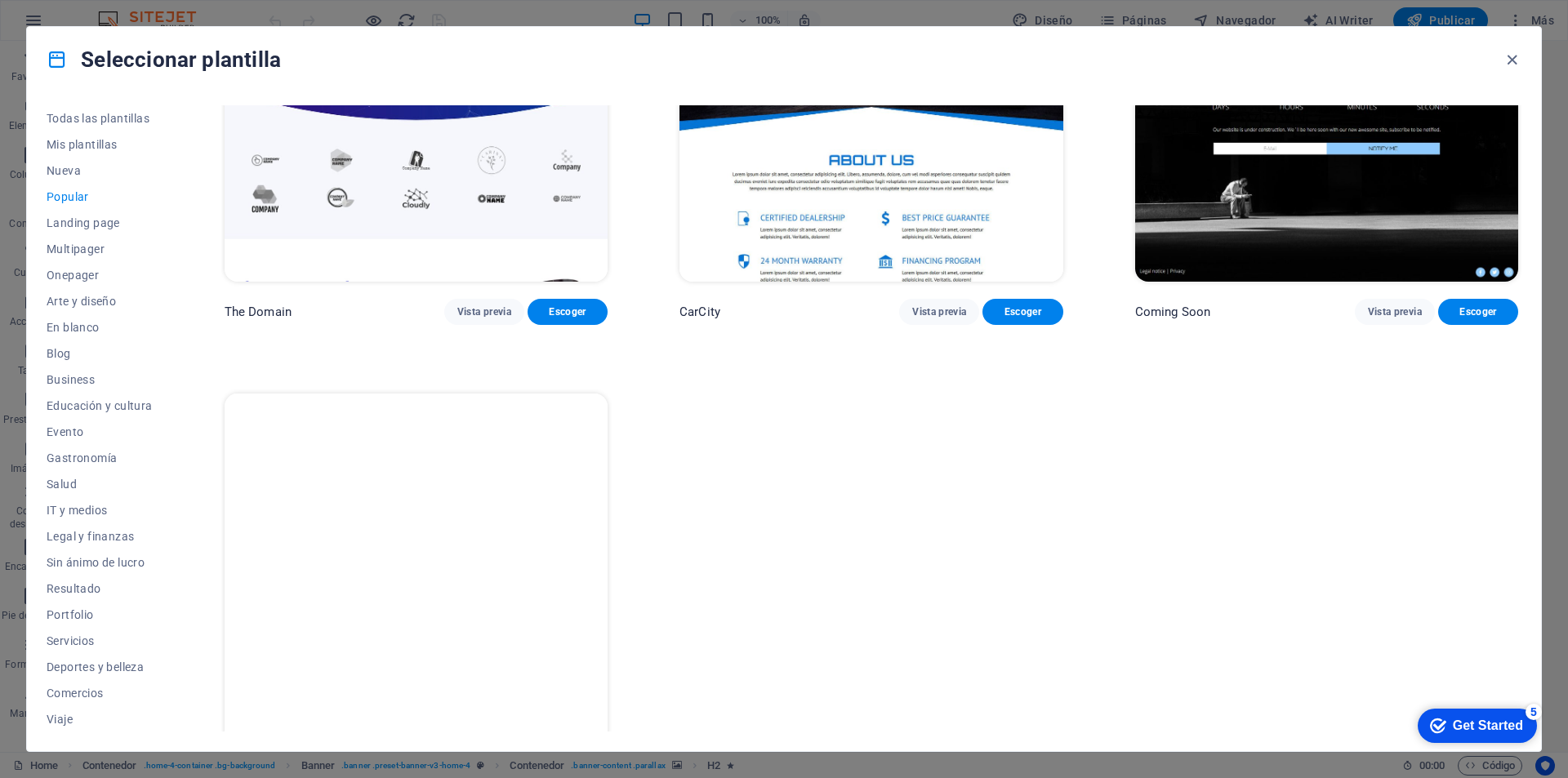
scroll to position [2042, 0]
click at [84, 216] on span "Landing page" at bounding box center [100, 223] width 106 height 13
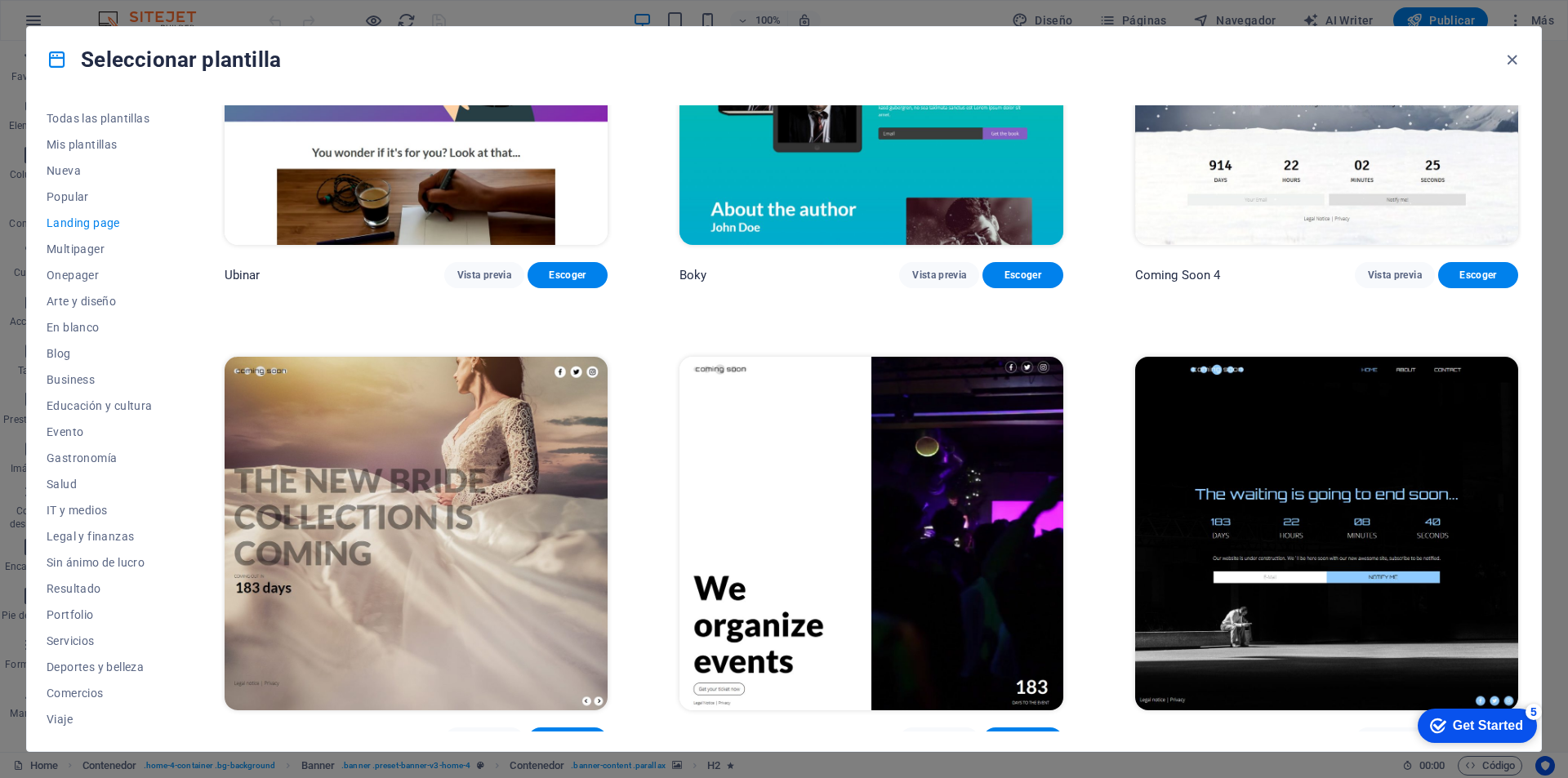
scroll to position [3479, 0]
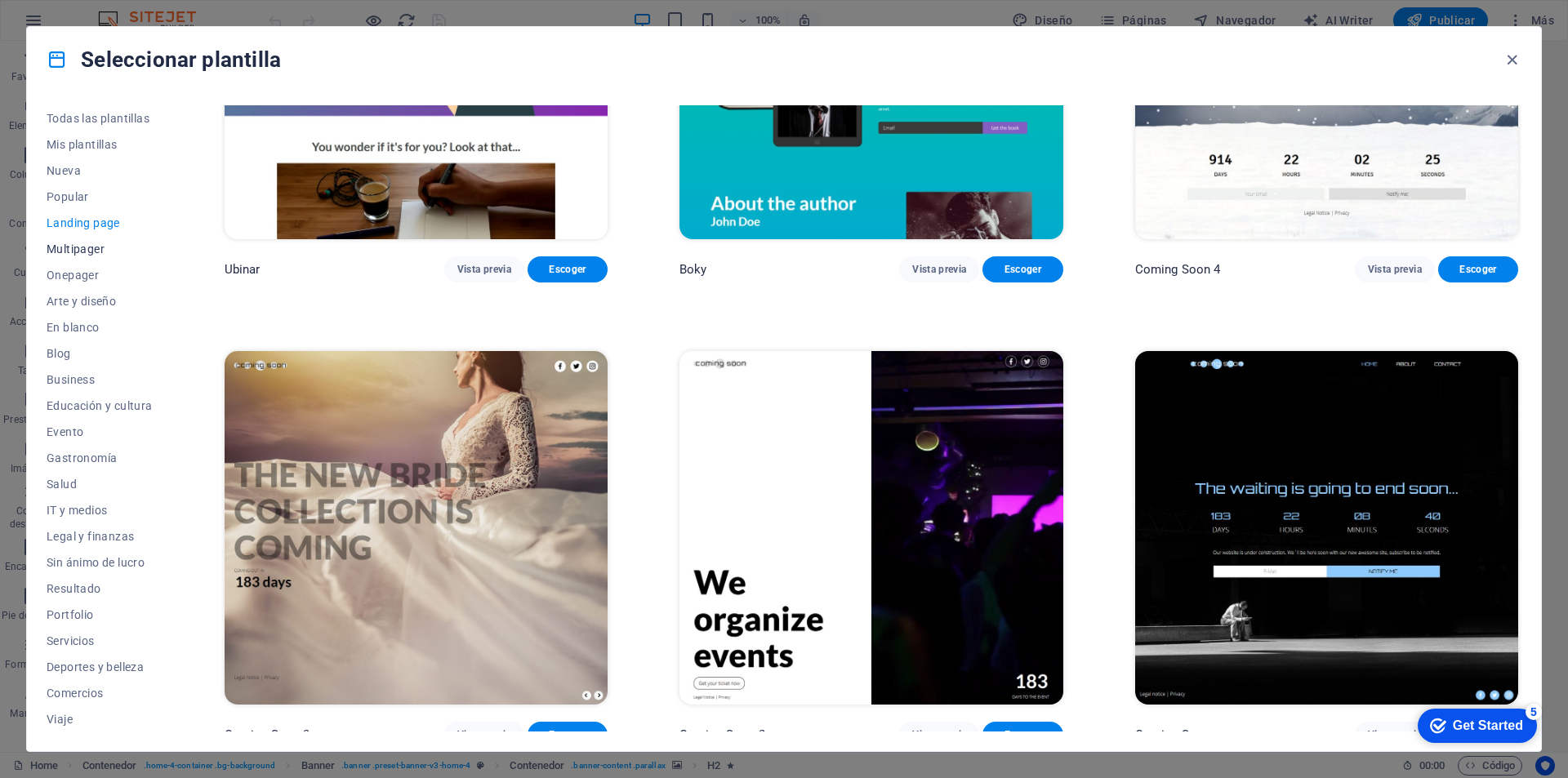
click at [75, 246] on span "Multipager" at bounding box center [100, 249] width 106 height 13
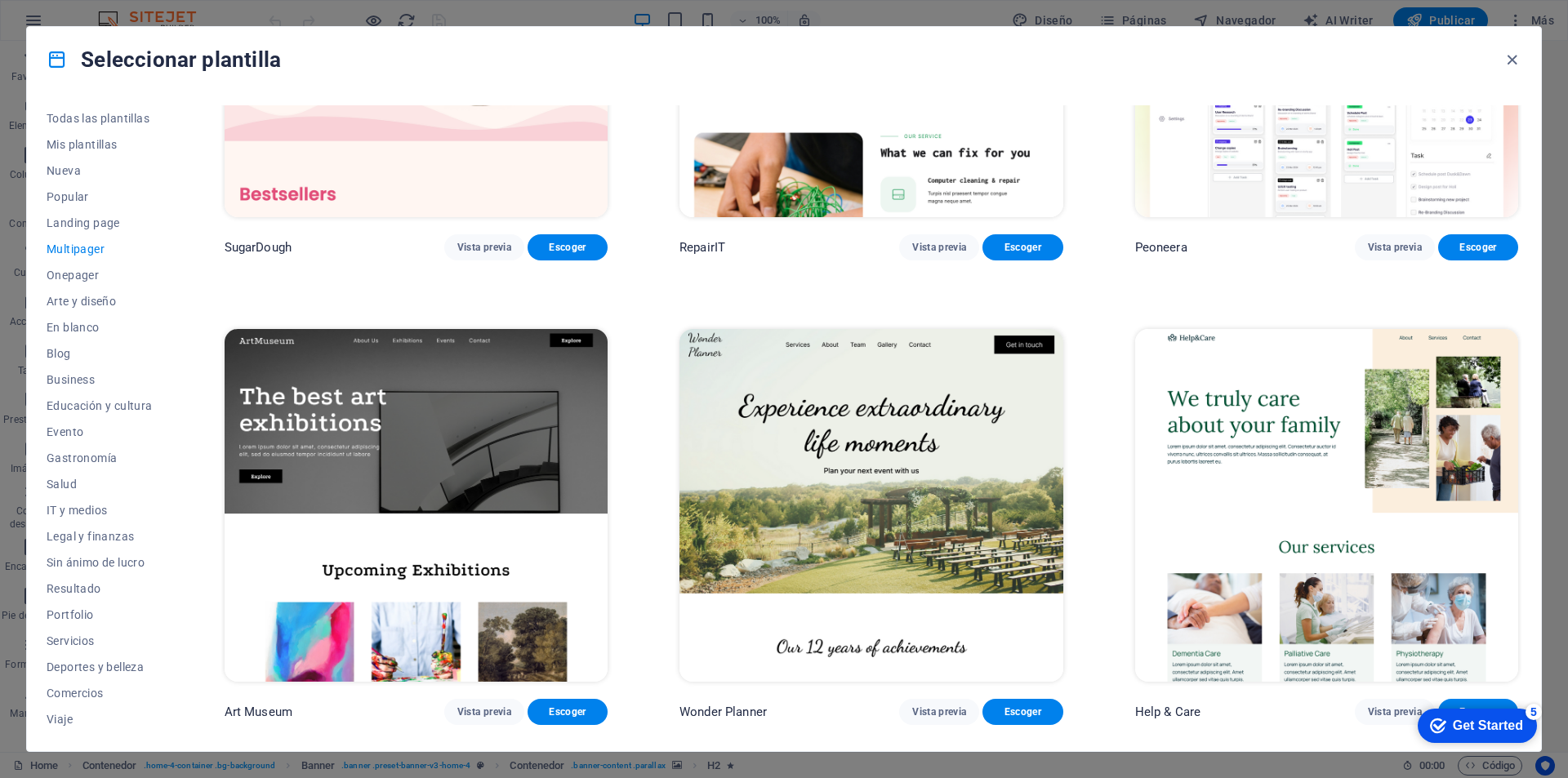
scroll to position [408, 0]
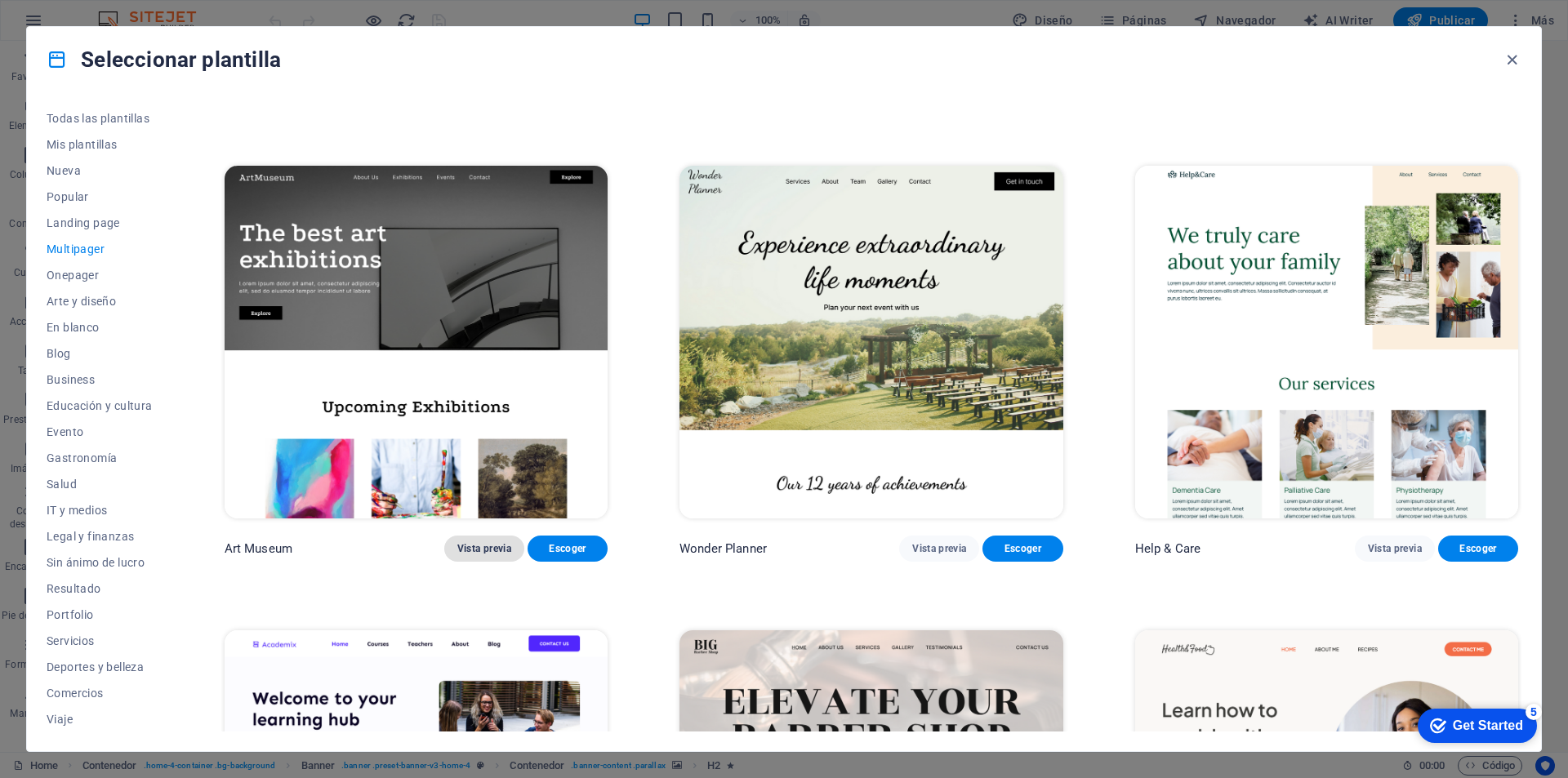
click at [487, 546] on span "Vista previa" at bounding box center [484, 549] width 54 height 13
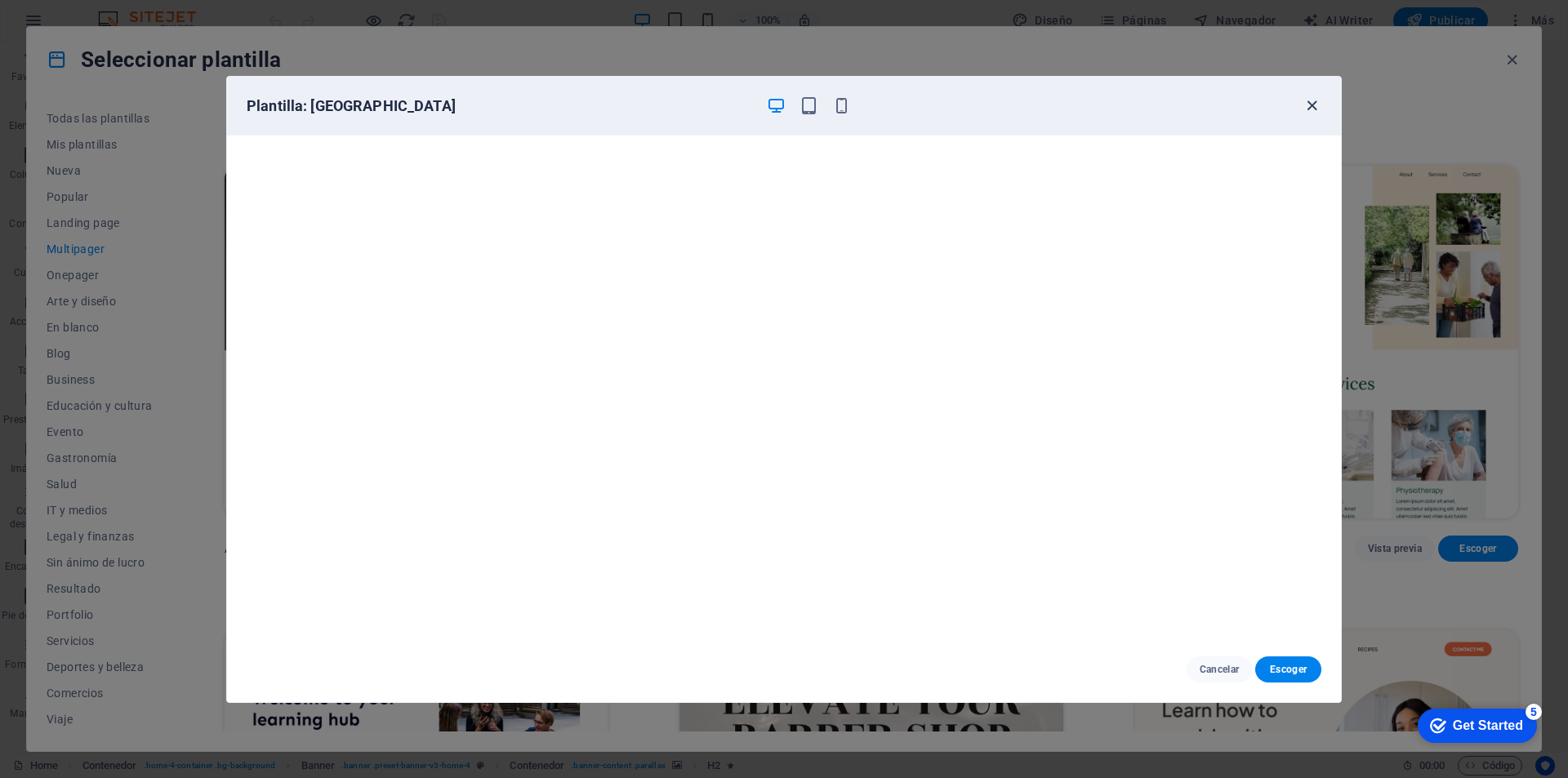
click at [1314, 102] on icon "button" at bounding box center [1312, 105] width 19 height 19
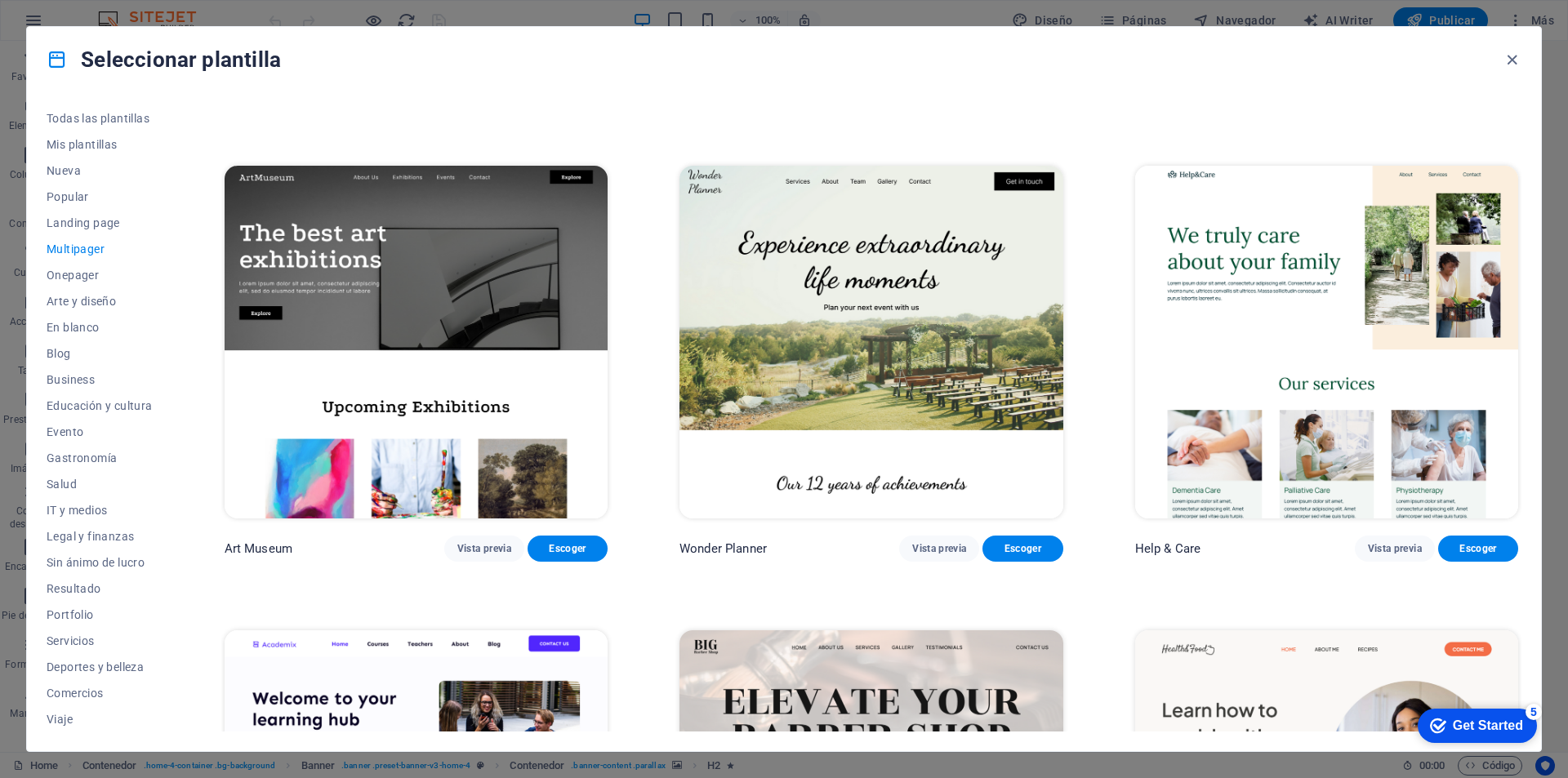
click at [928, 280] on img at bounding box center [871, 343] width 383 height 353
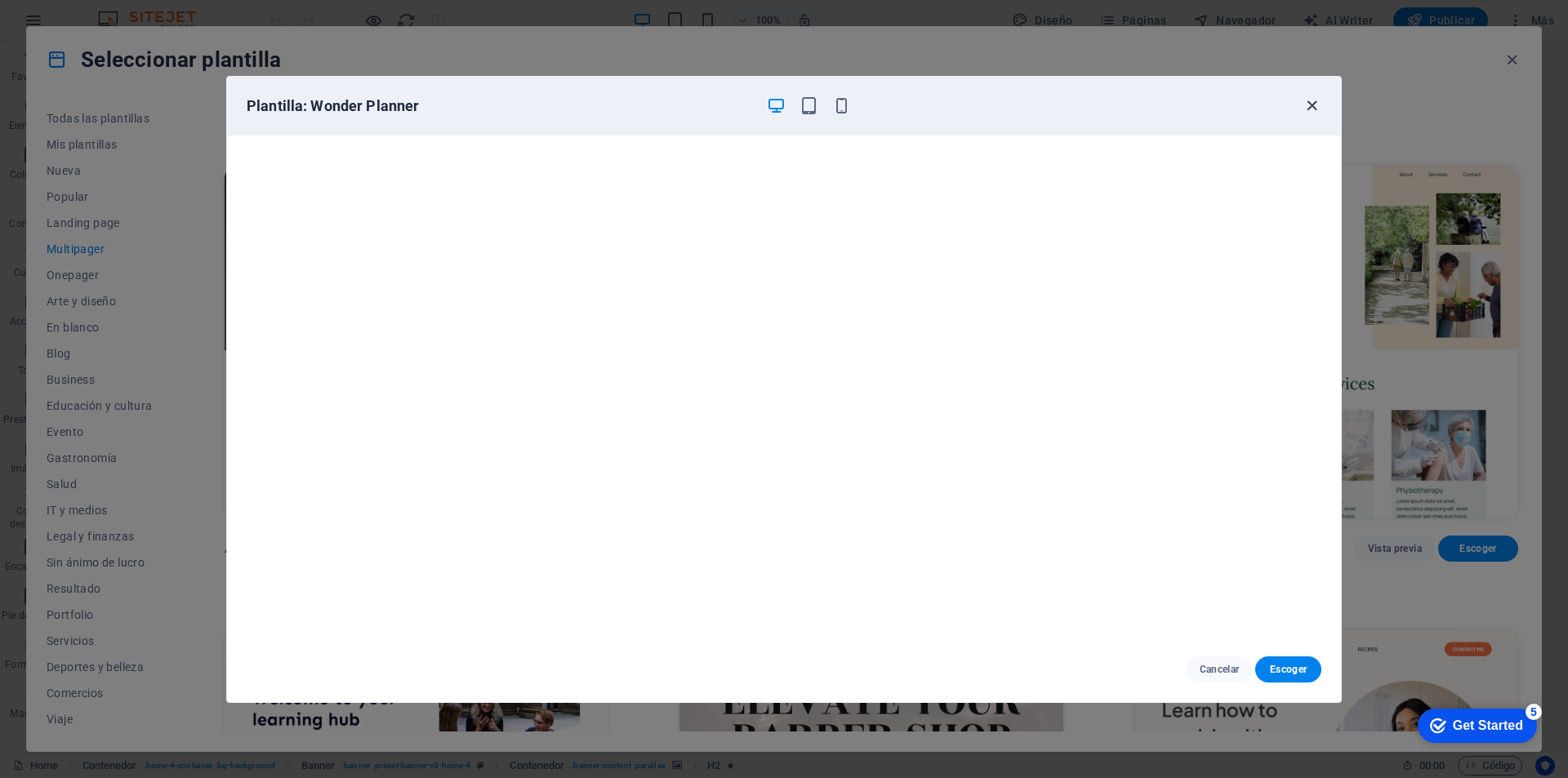
click at [1315, 107] on icon "button" at bounding box center [1312, 105] width 19 height 19
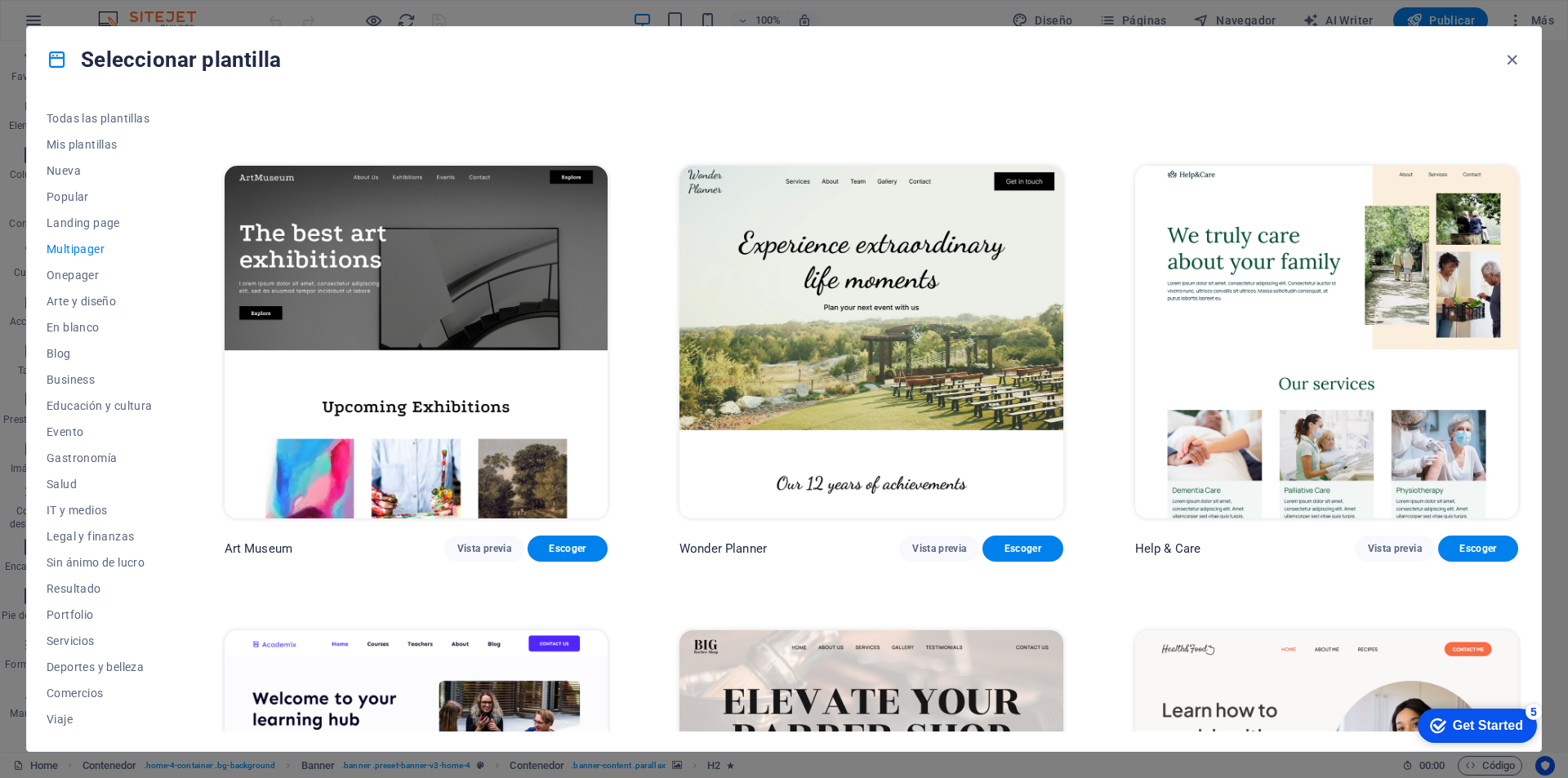
click at [1222, 303] on img at bounding box center [1327, 343] width 383 height 353
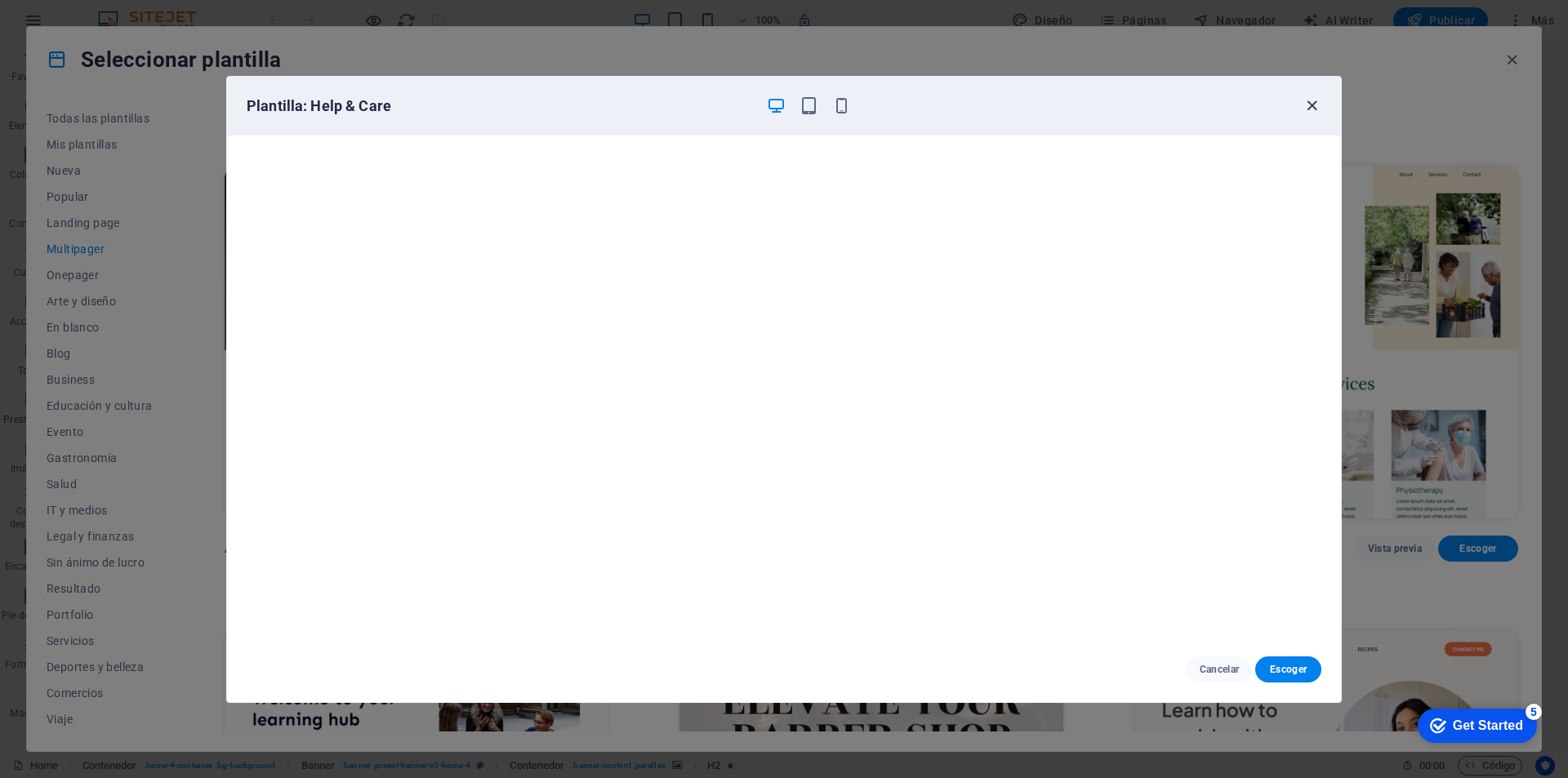
click at [1311, 105] on icon "button" at bounding box center [1312, 105] width 19 height 19
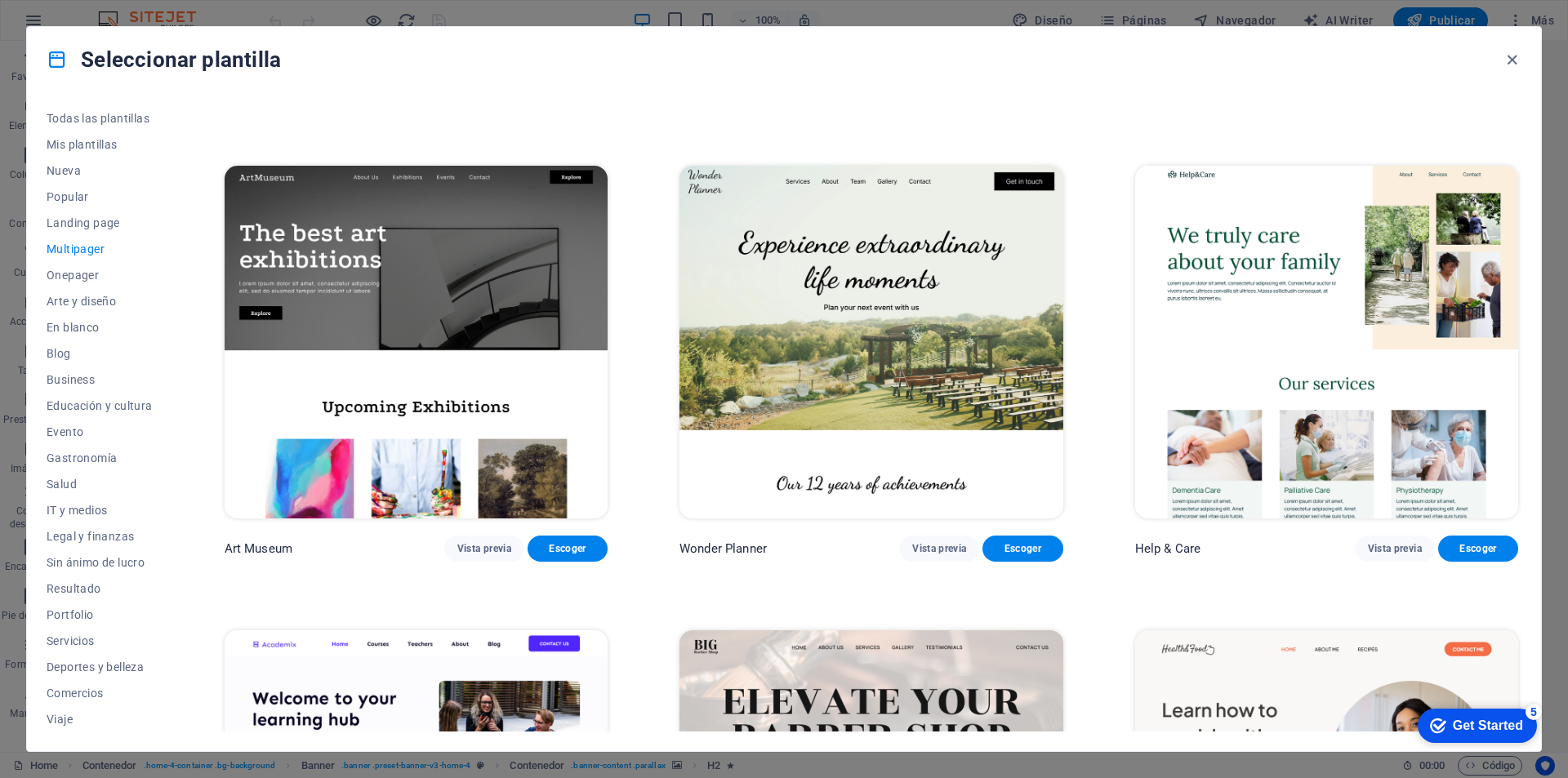
click at [1222, 321] on img at bounding box center [1327, 343] width 383 height 353
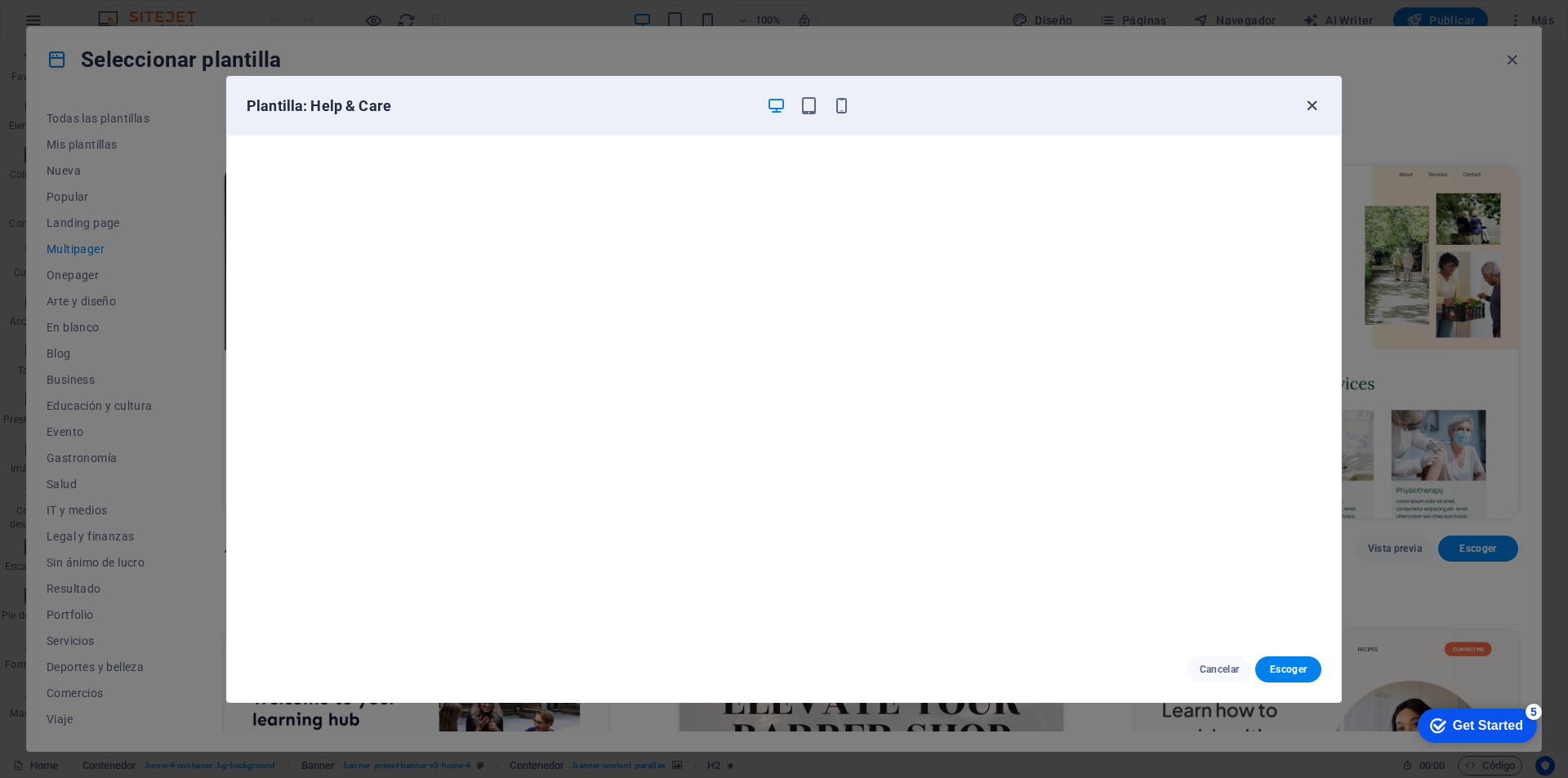
click at [1312, 115] on button "button" at bounding box center [1312, 106] width 20 height 20
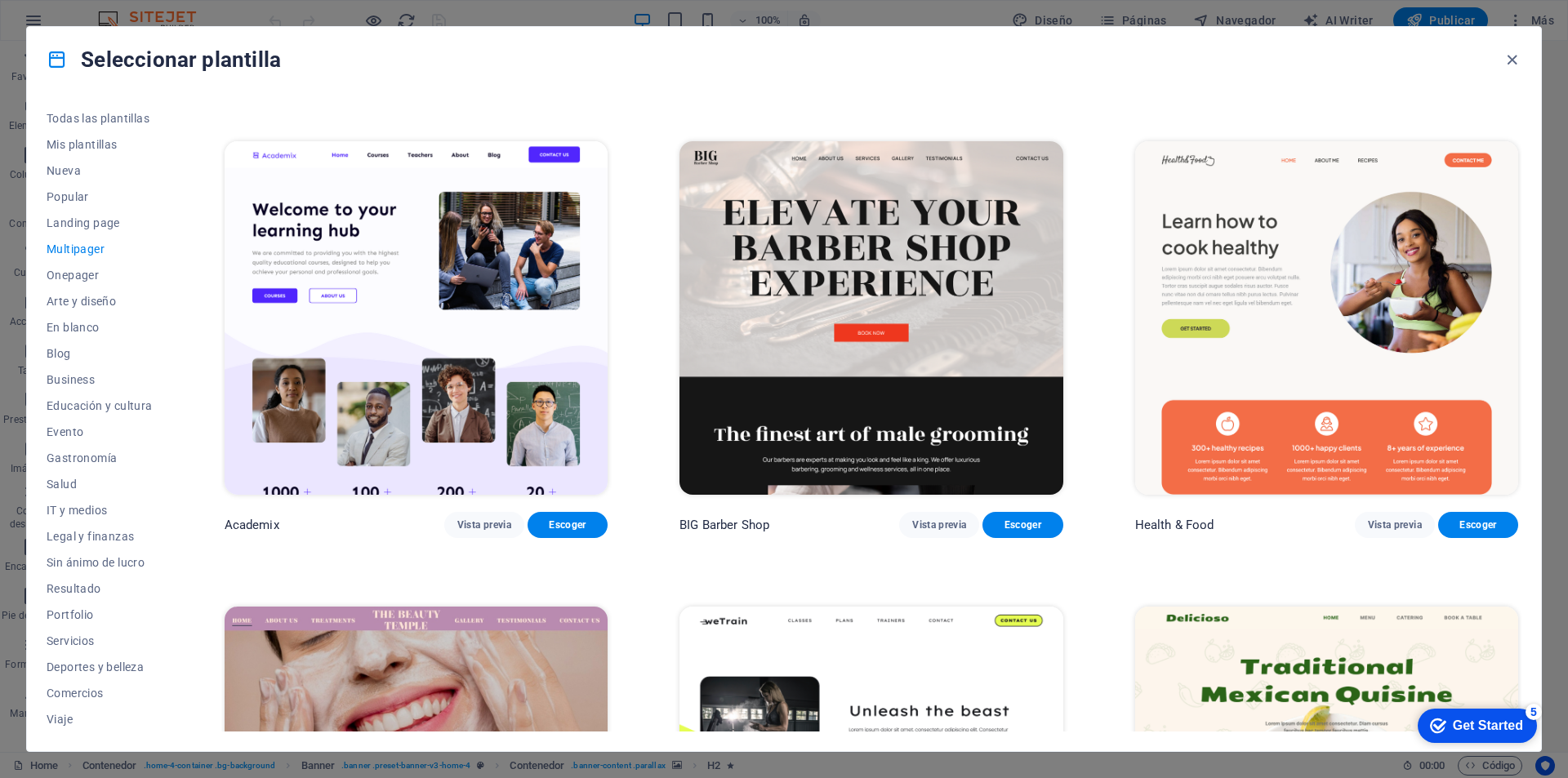
scroll to position [898, 0]
click at [402, 292] on img at bounding box center [416, 317] width 383 height 353
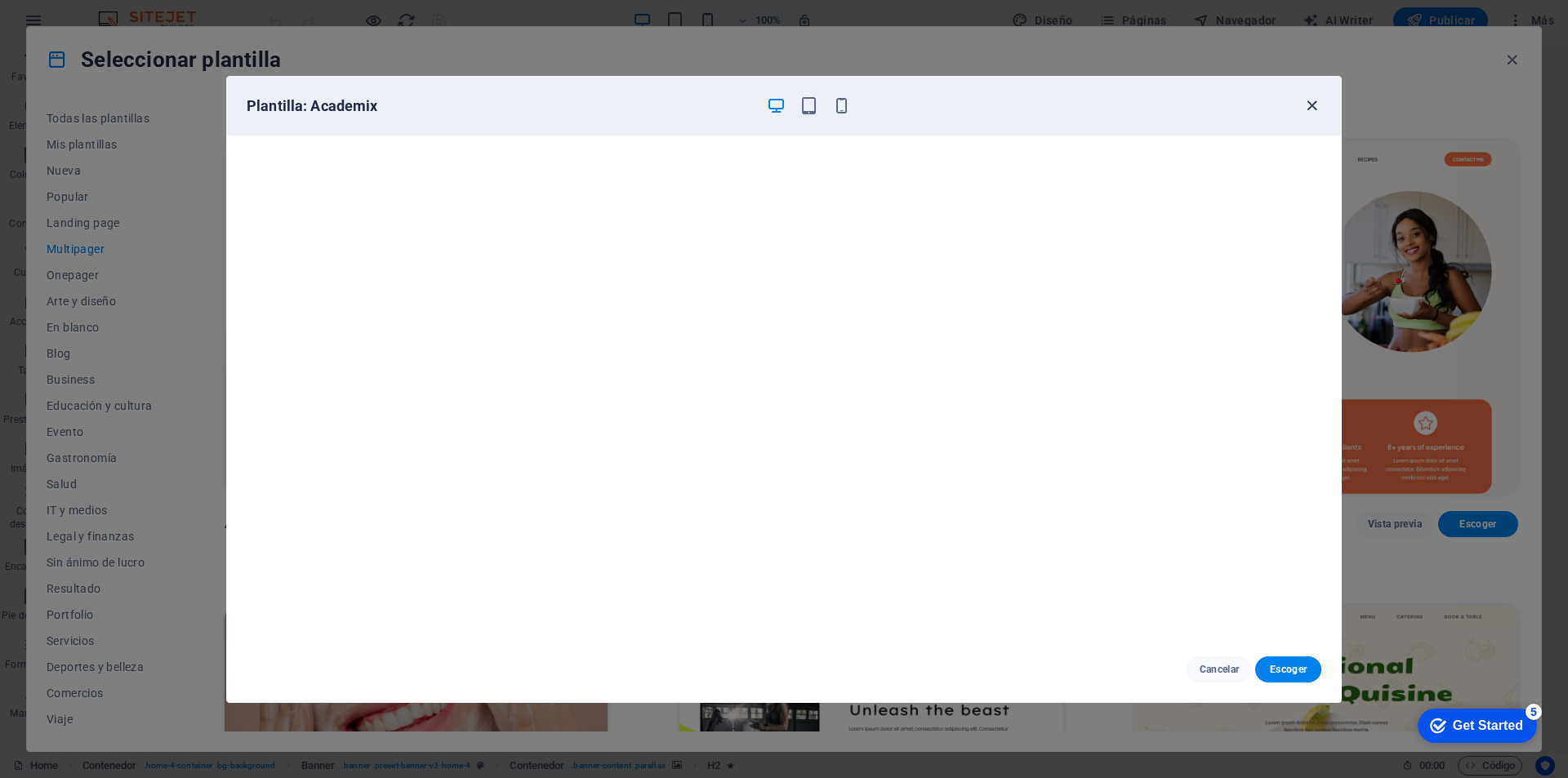
click at [1312, 105] on icon "button" at bounding box center [1312, 105] width 19 height 19
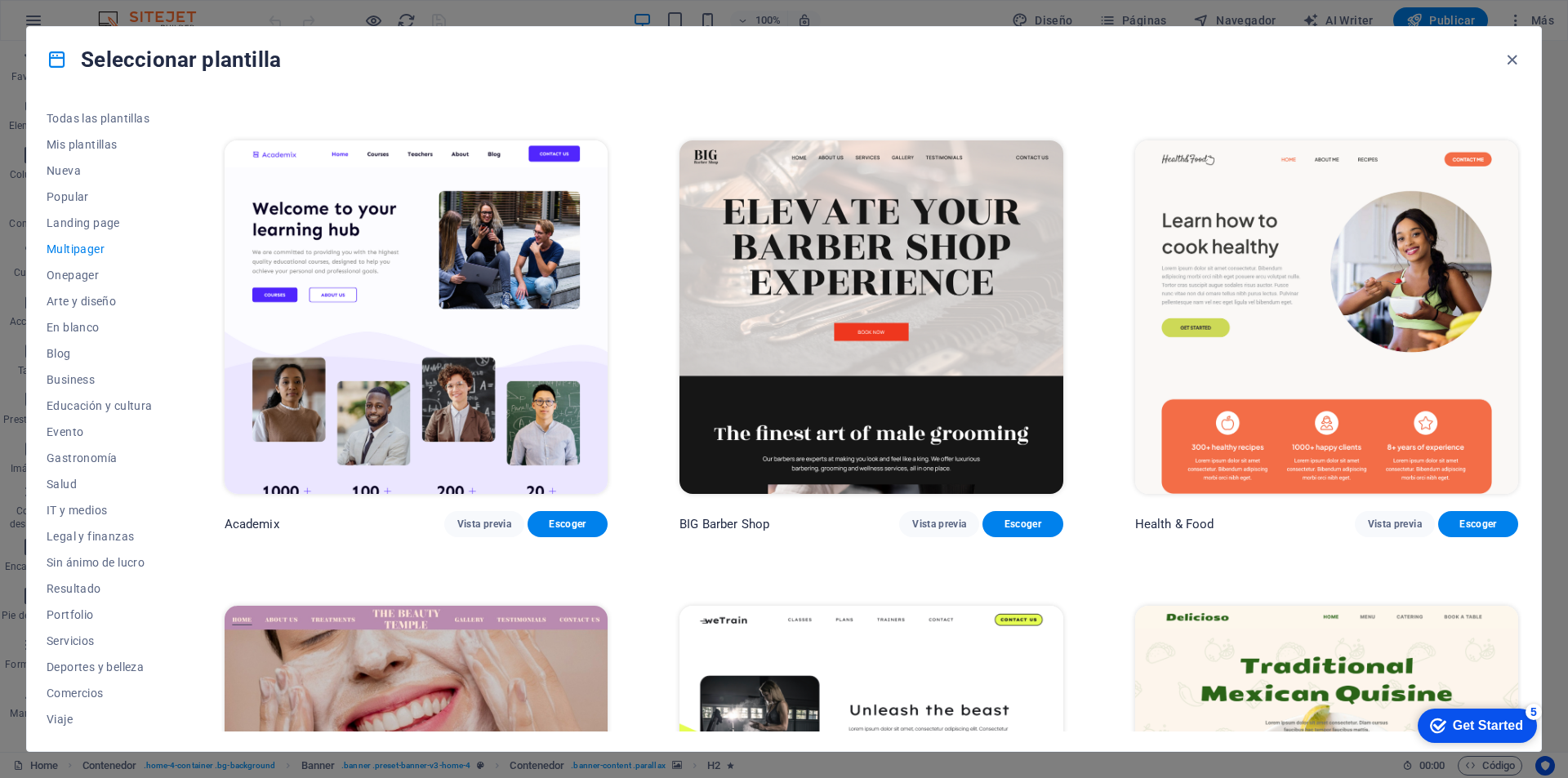
click at [865, 404] on img at bounding box center [871, 317] width 383 height 353
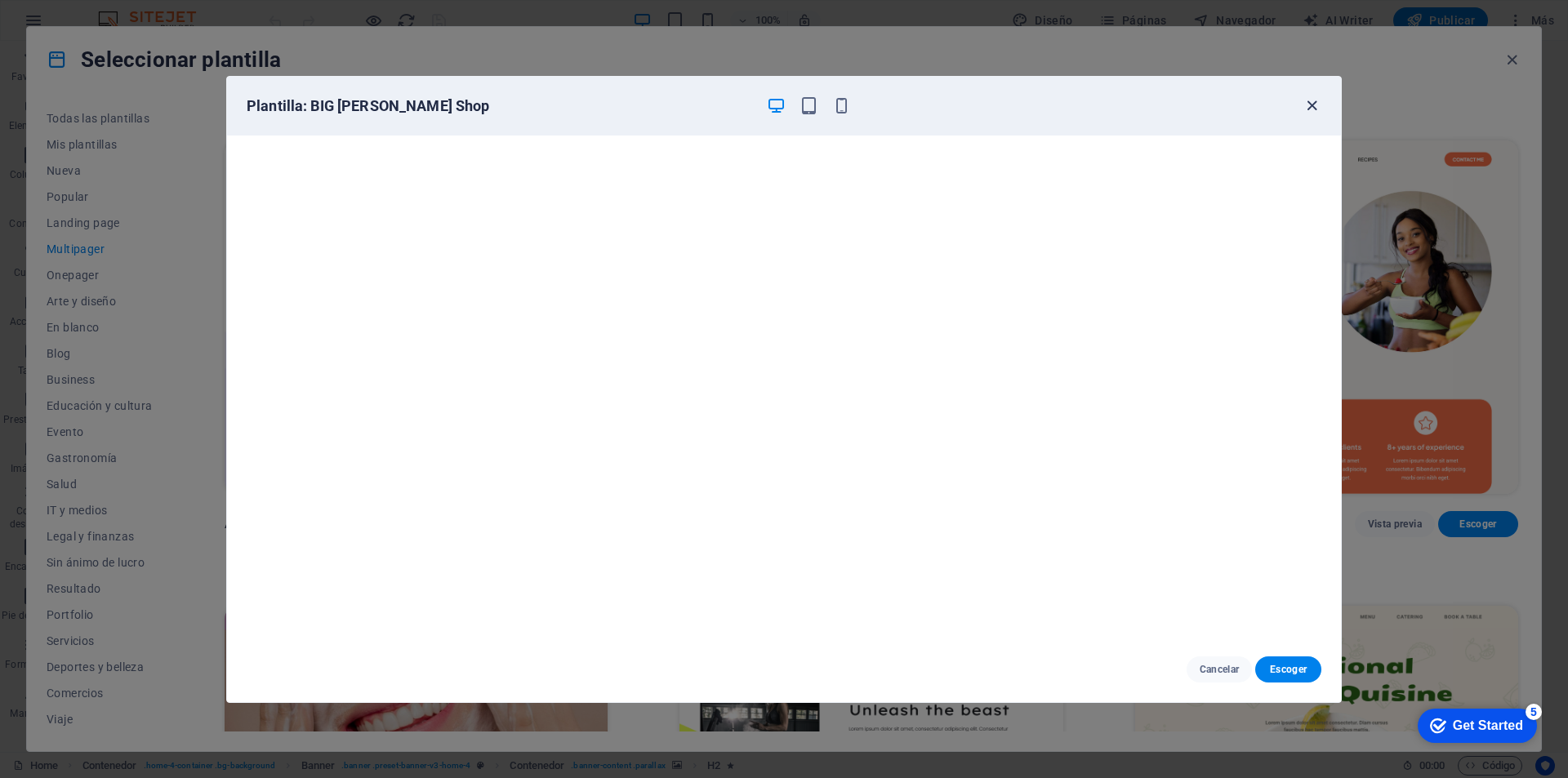
click at [1307, 105] on icon "button" at bounding box center [1312, 105] width 19 height 19
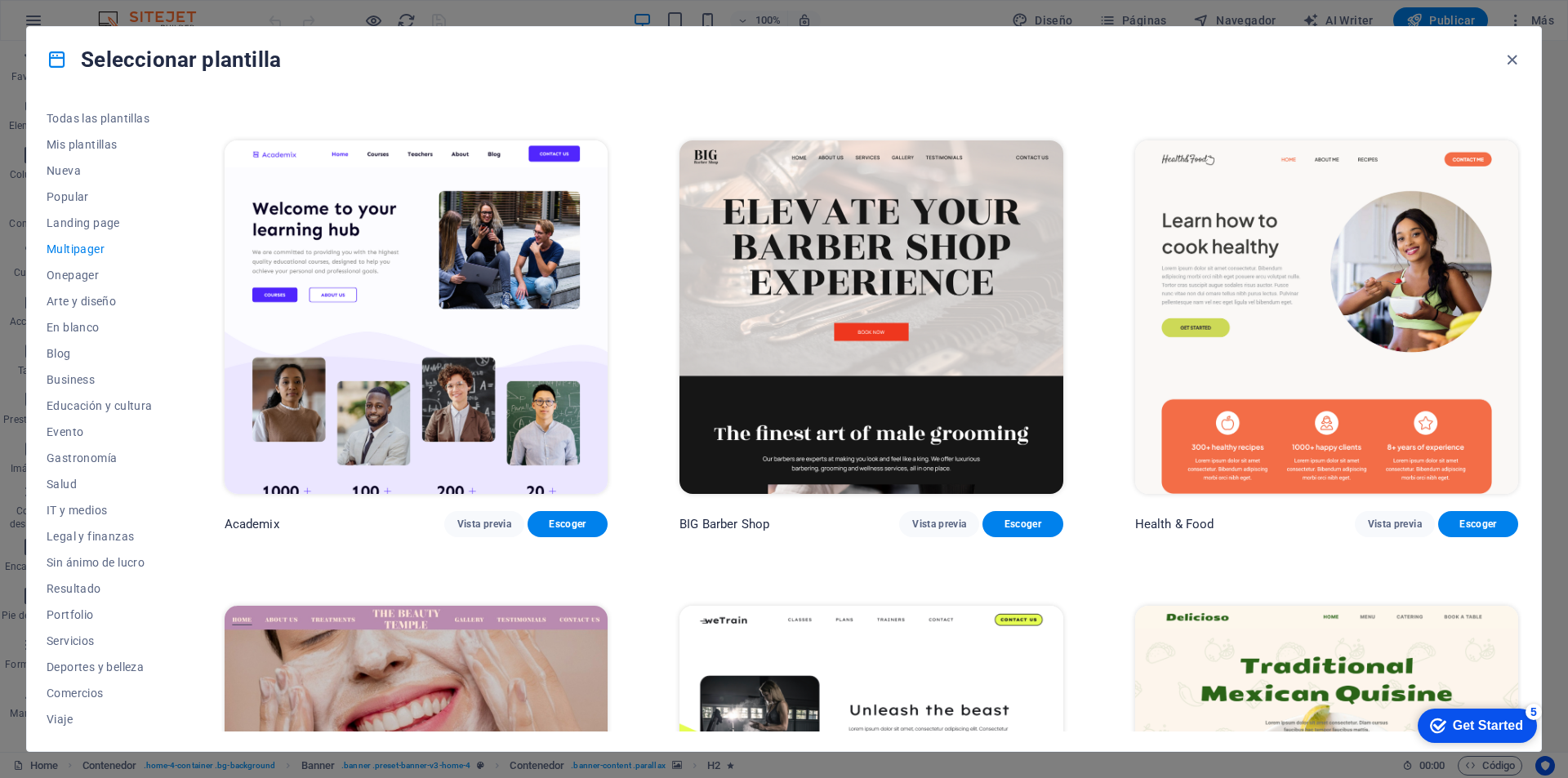
click at [1291, 337] on img at bounding box center [1327, 317] width 383 height 353
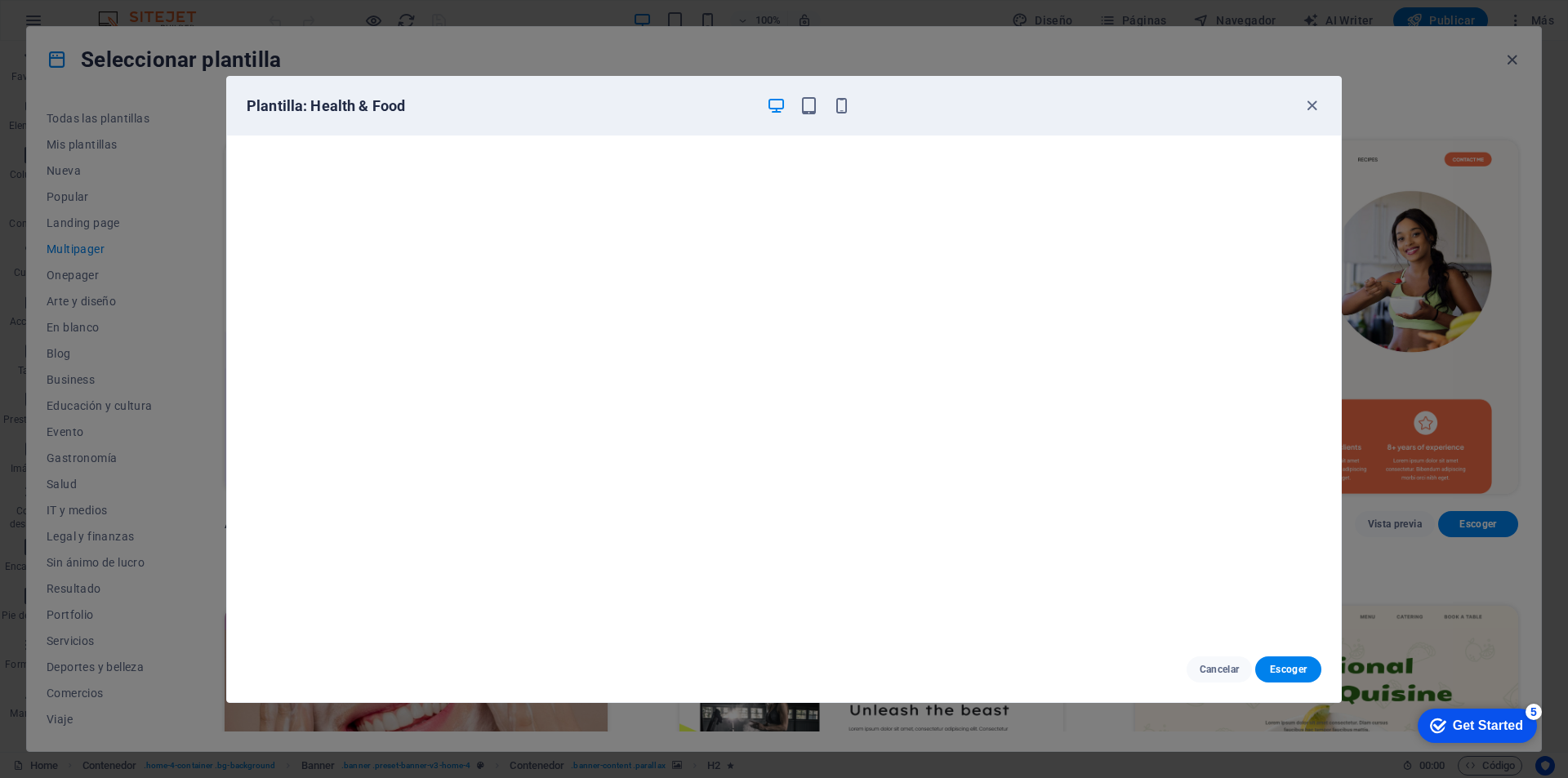
scroll to position [4, 0]
click at [1312, 104] on icon "button" at bounding box center [1312, 105] width 19 height 19
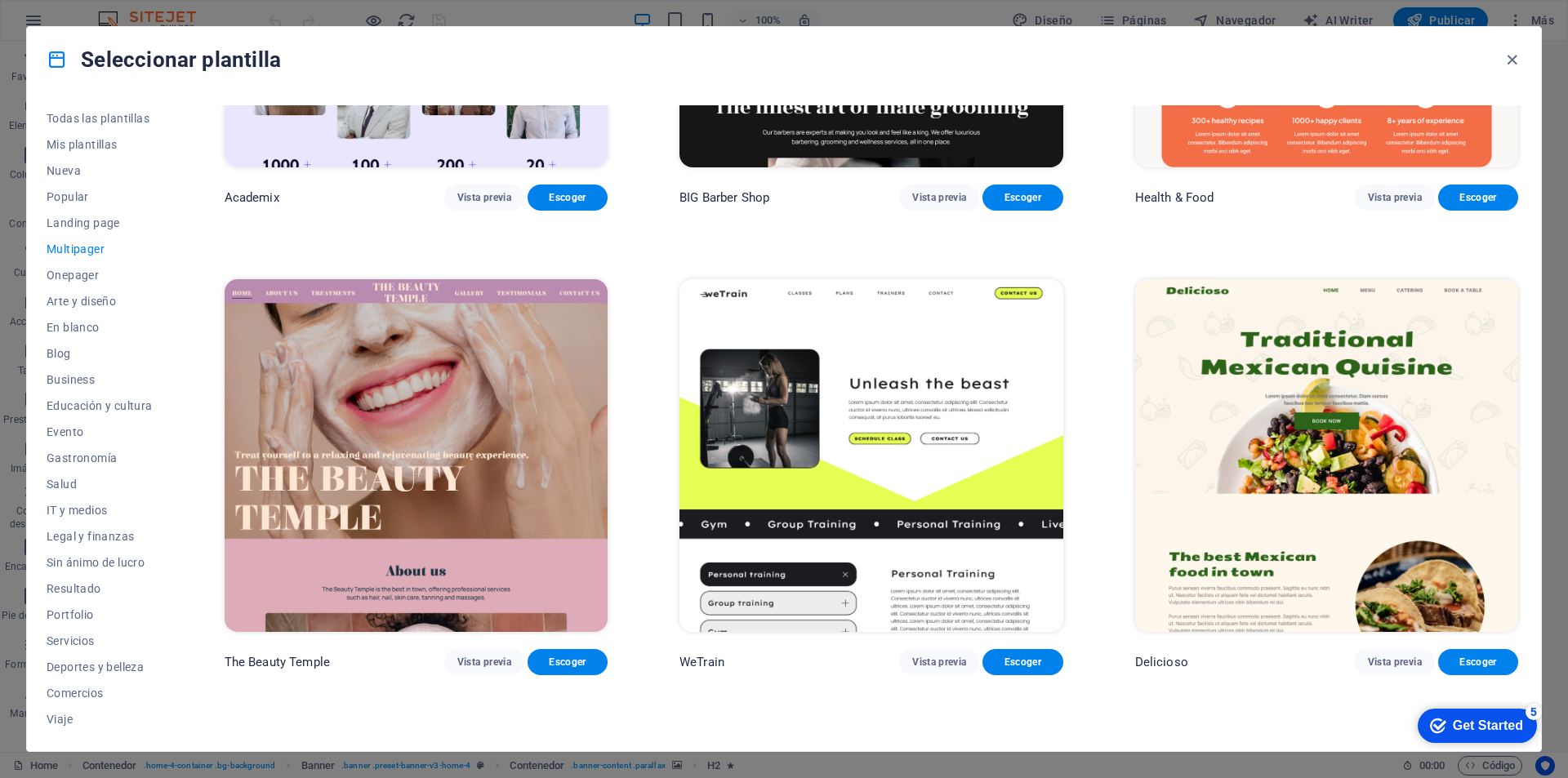
scroll to position [1306, 0]
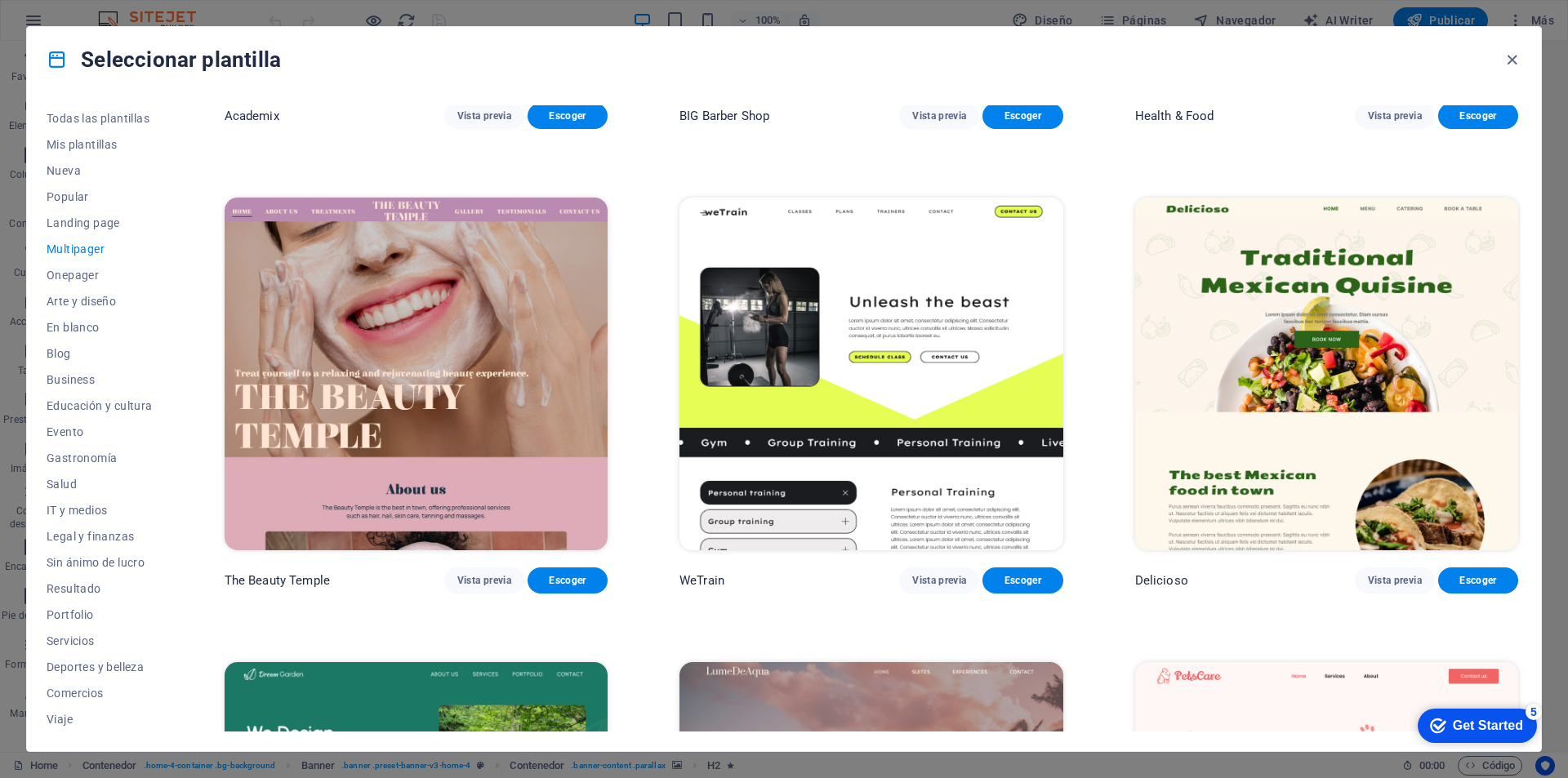
click at [893, 457] on img at bounding box center [871, 374] width 383 height 353
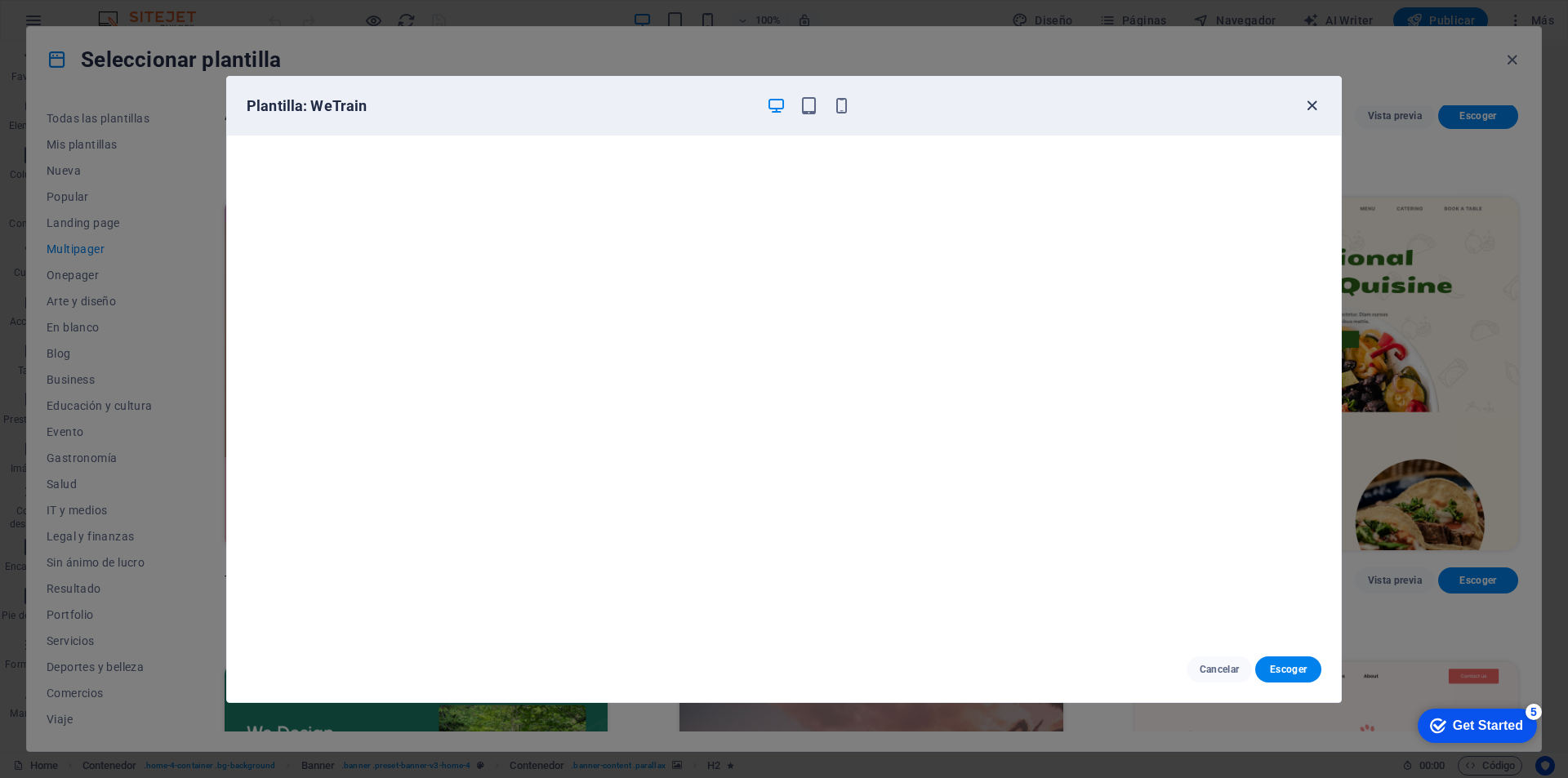
click at [1307, 103] on icon "button" at bounding box center [1312, 105] width 19 height 19
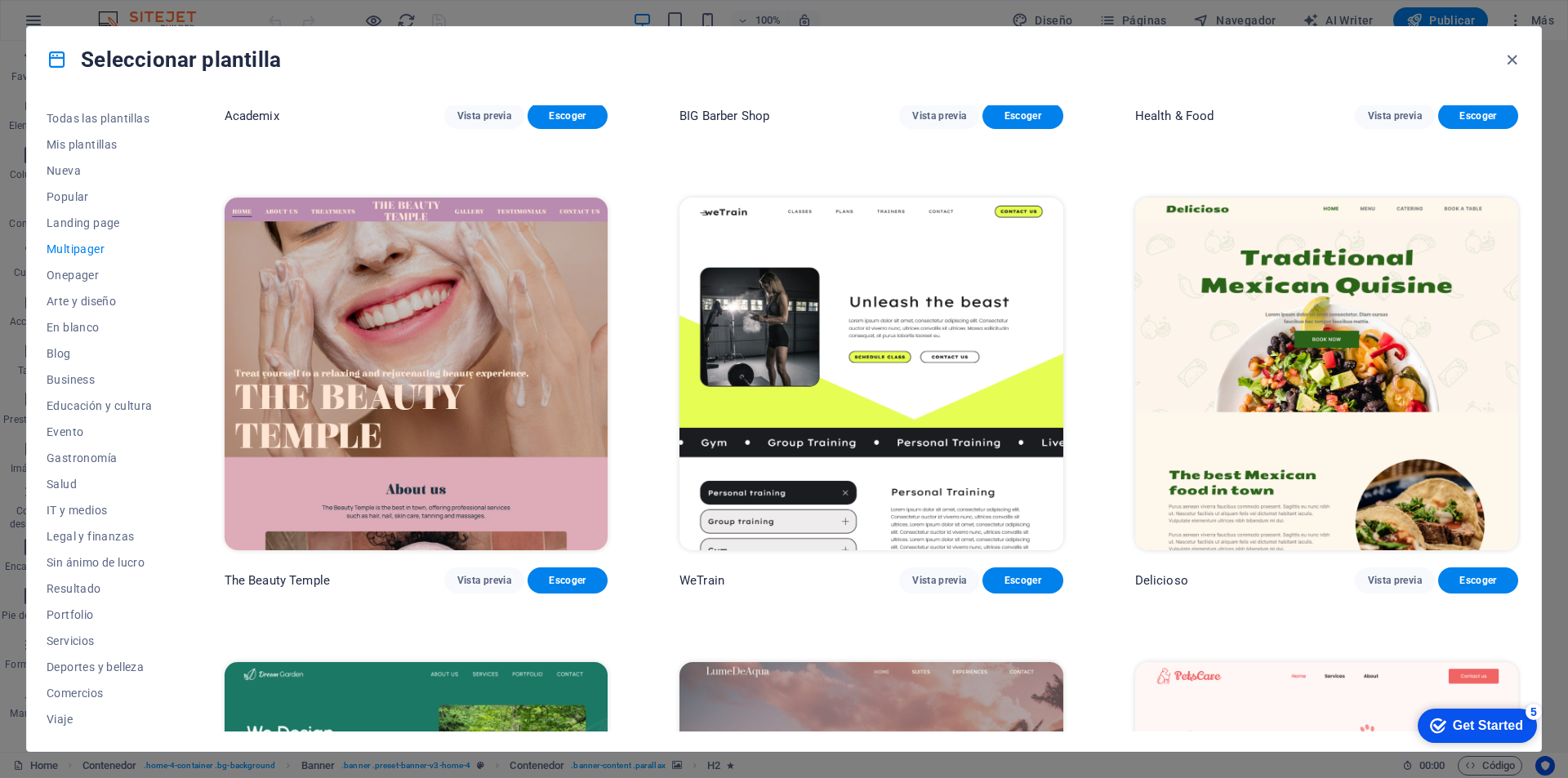
click at [1191, 390] on img at bounding box center [1327, 374] width 383 height 353
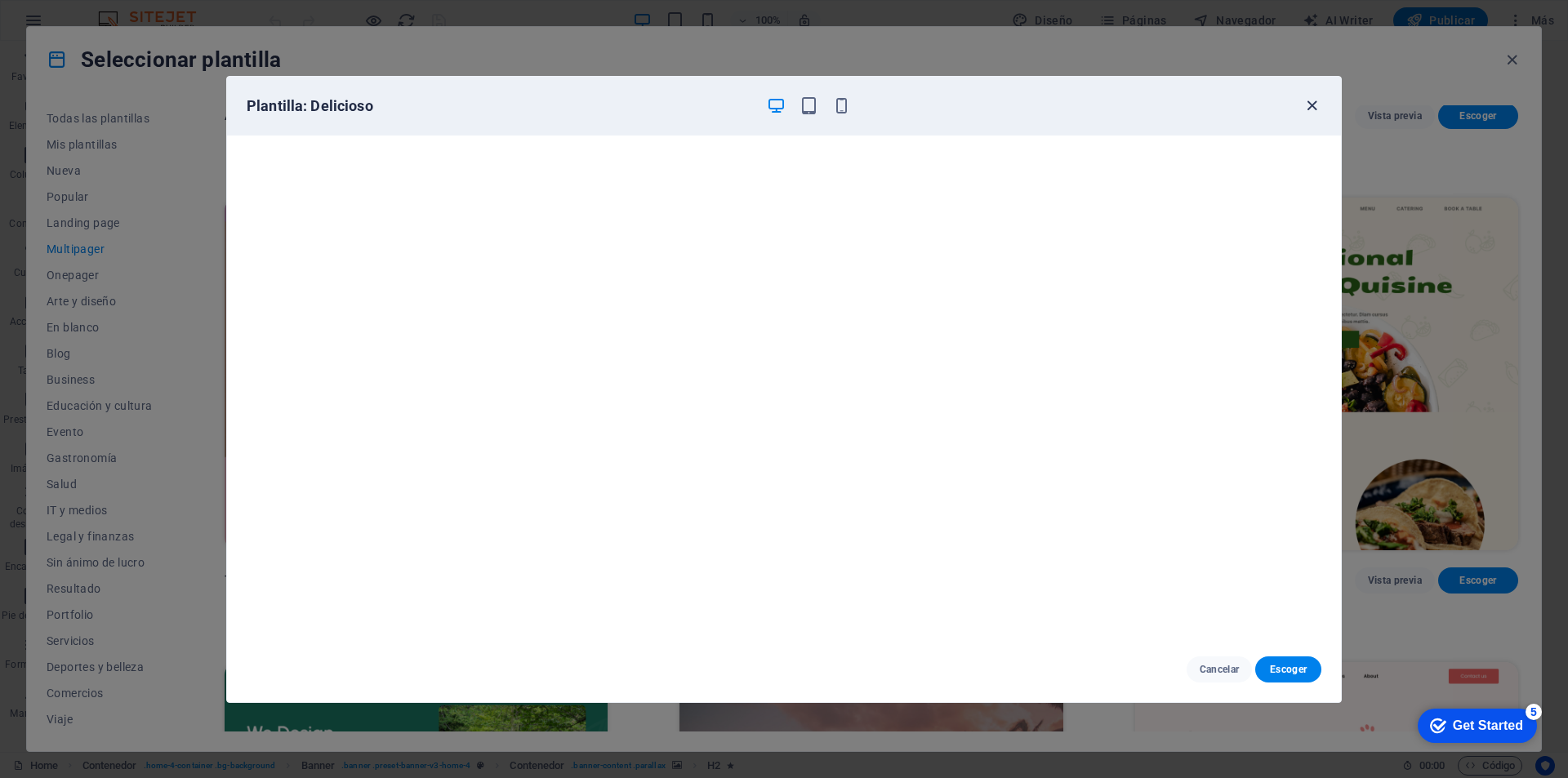
click at [1308, 101] on icon "button" at bounding box center [1312, 105] width 19 height 19
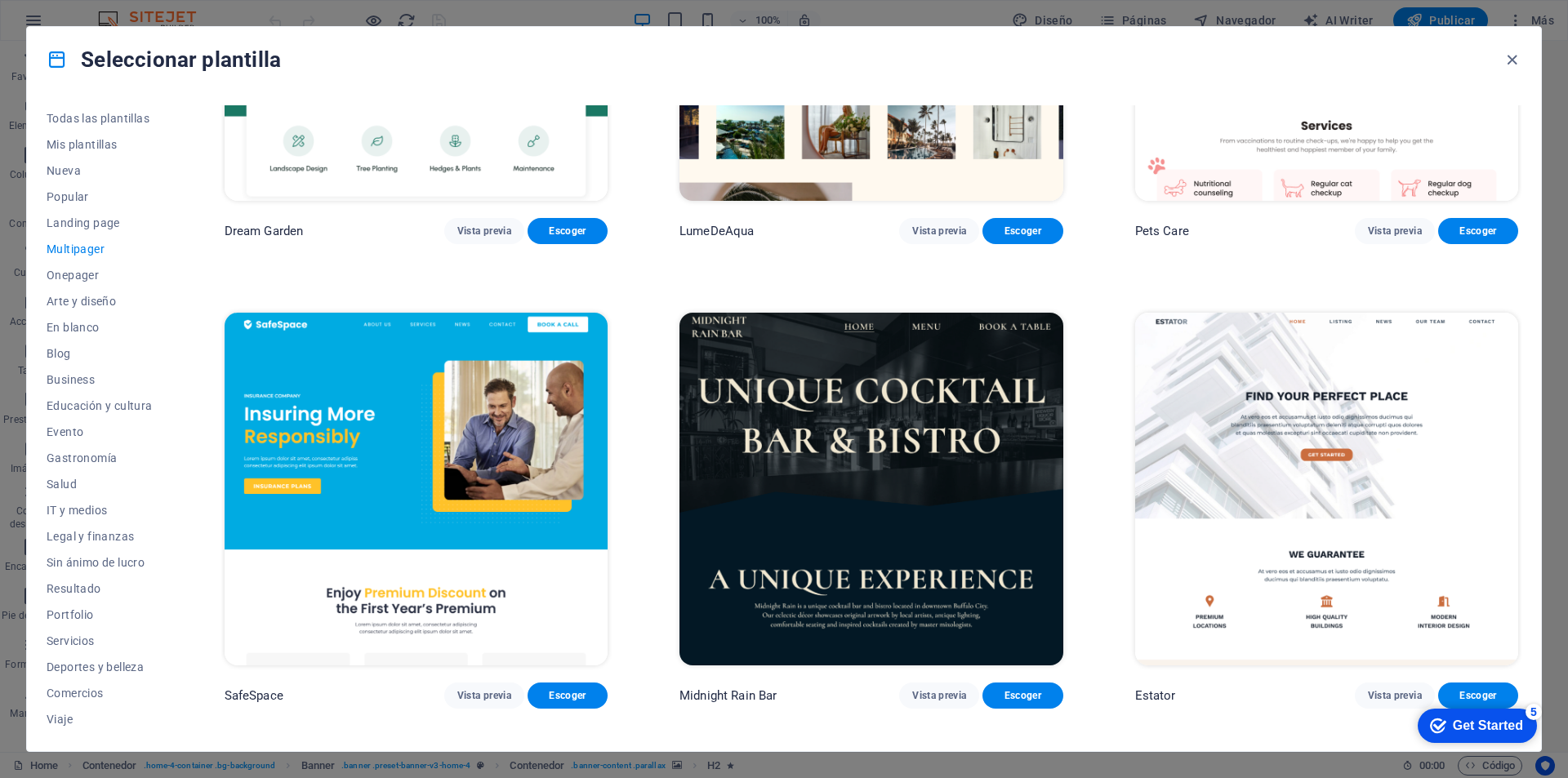
scroll to position [2123, 0]
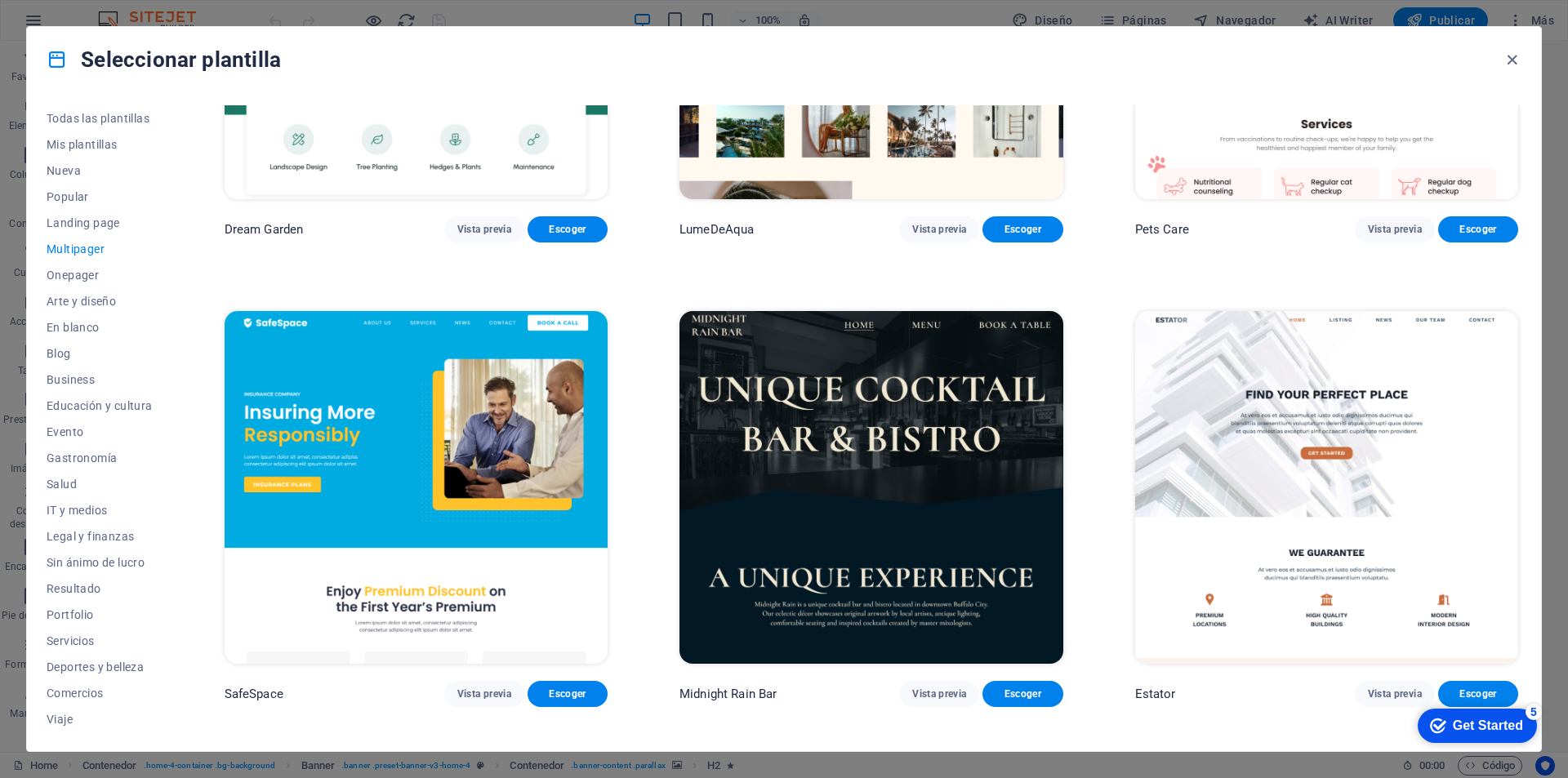
click at [582, 522] on img at bounding box center [416, 488] width 383 height 353
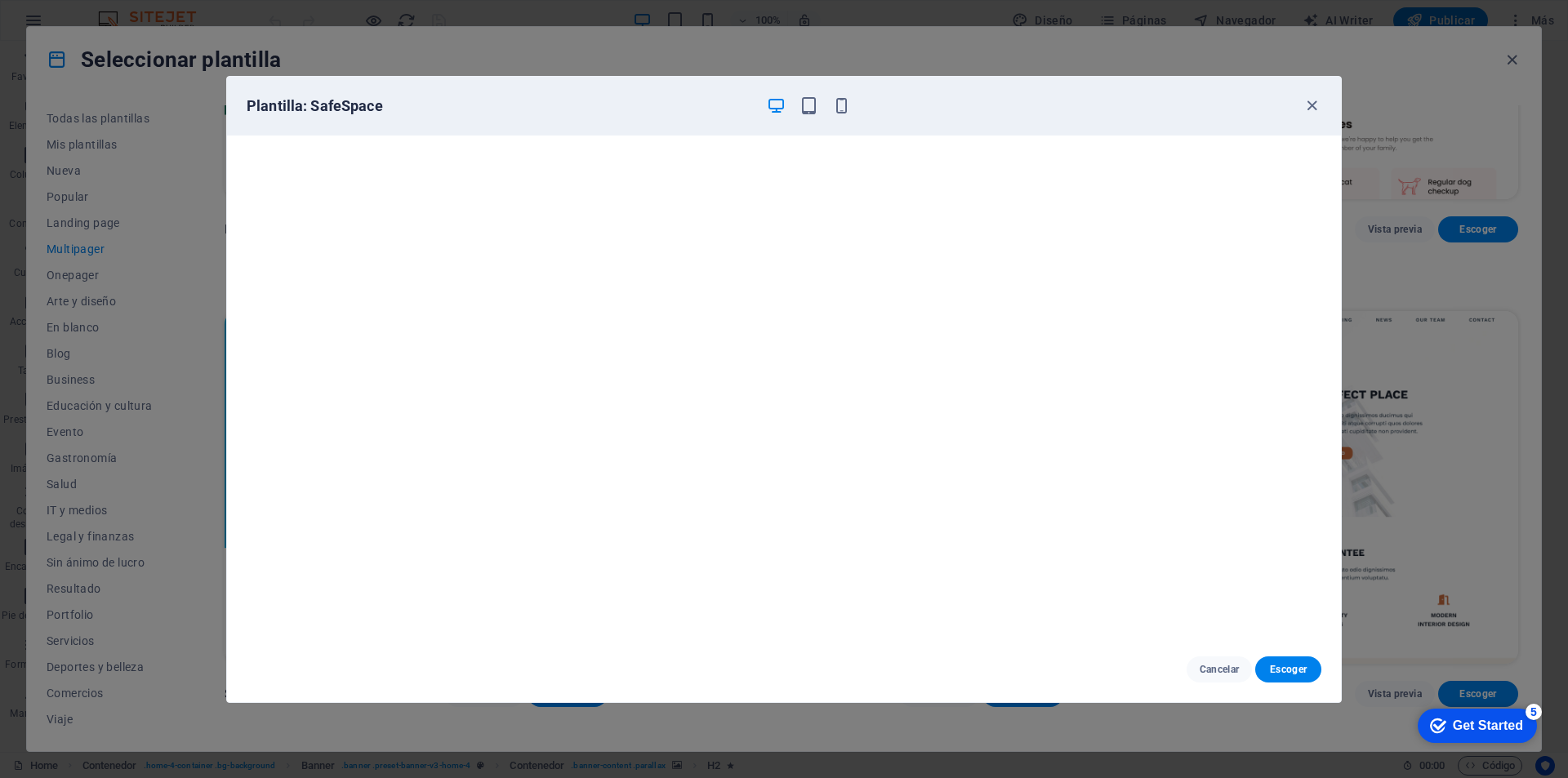
scroll to position [0, 0]
click at [1314, 100] on icon "button" at bounding box center [1312, 105] width 19 height 19
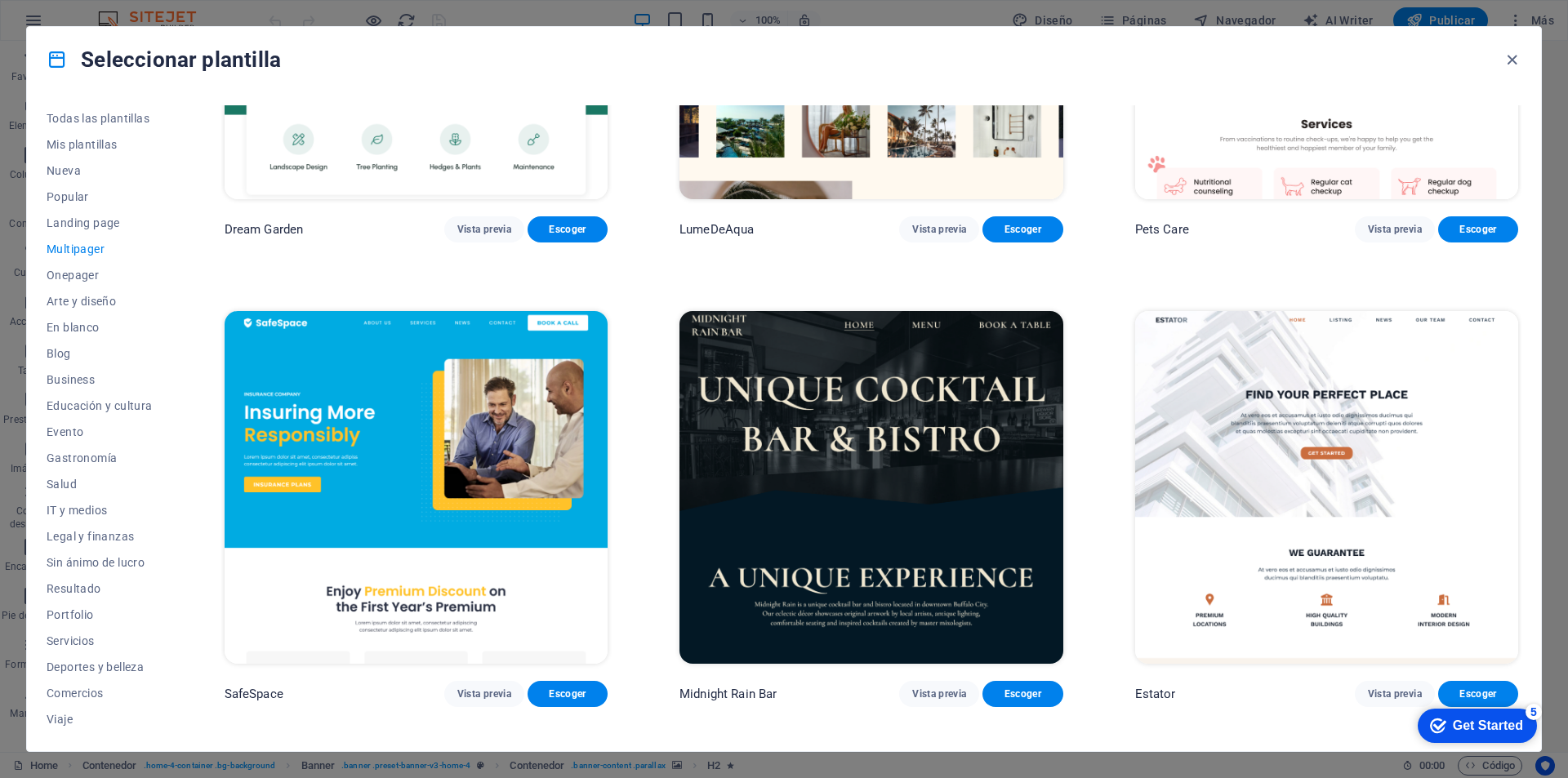
click at [1171, 450] on img at bounding box center [1327, 488] width 383 height 353
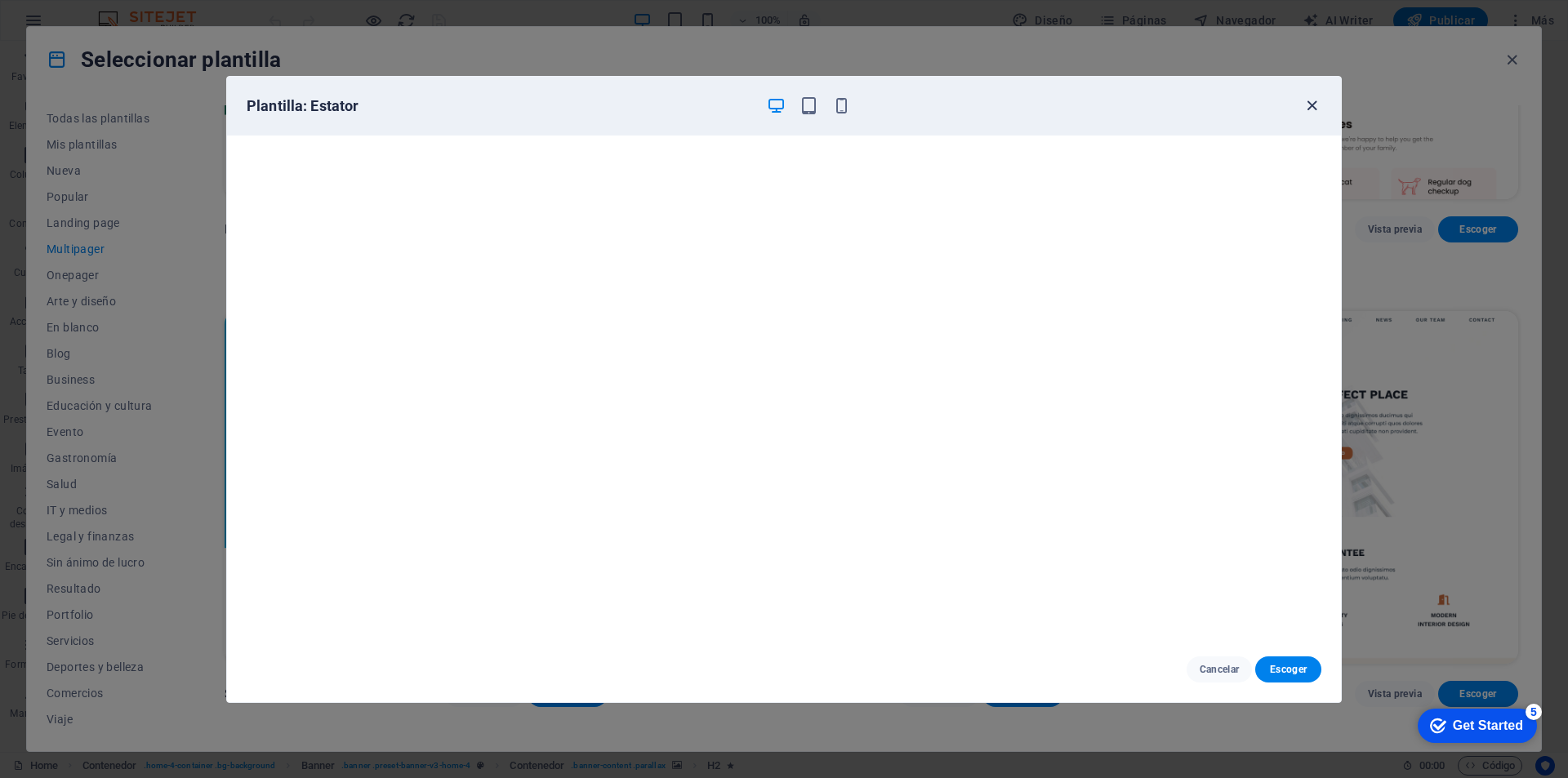
click at [1312, 106] on icon "button" at bounding box center [1312, 105] width 19 height 19
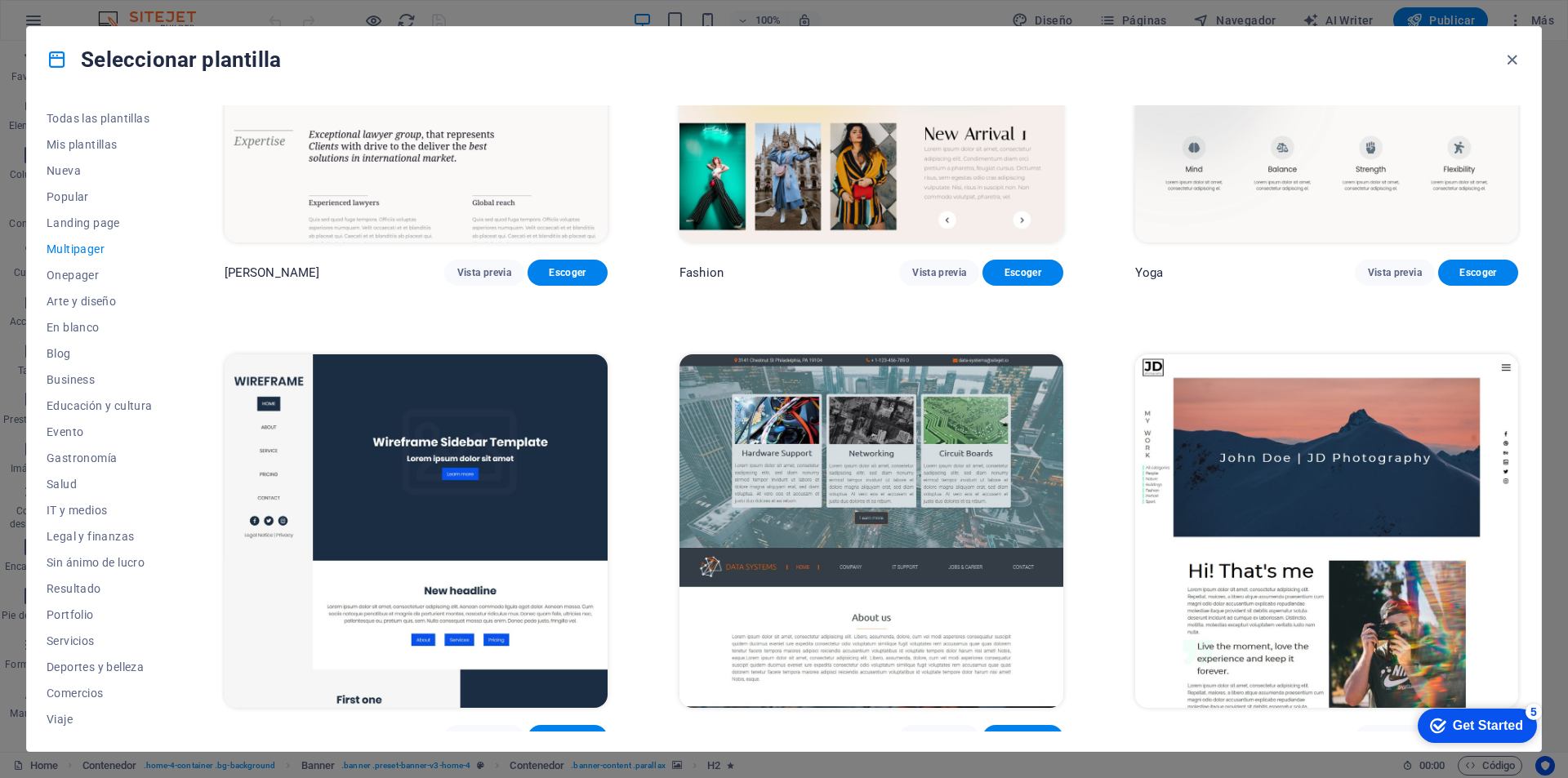
scroll to position [4410, 0]
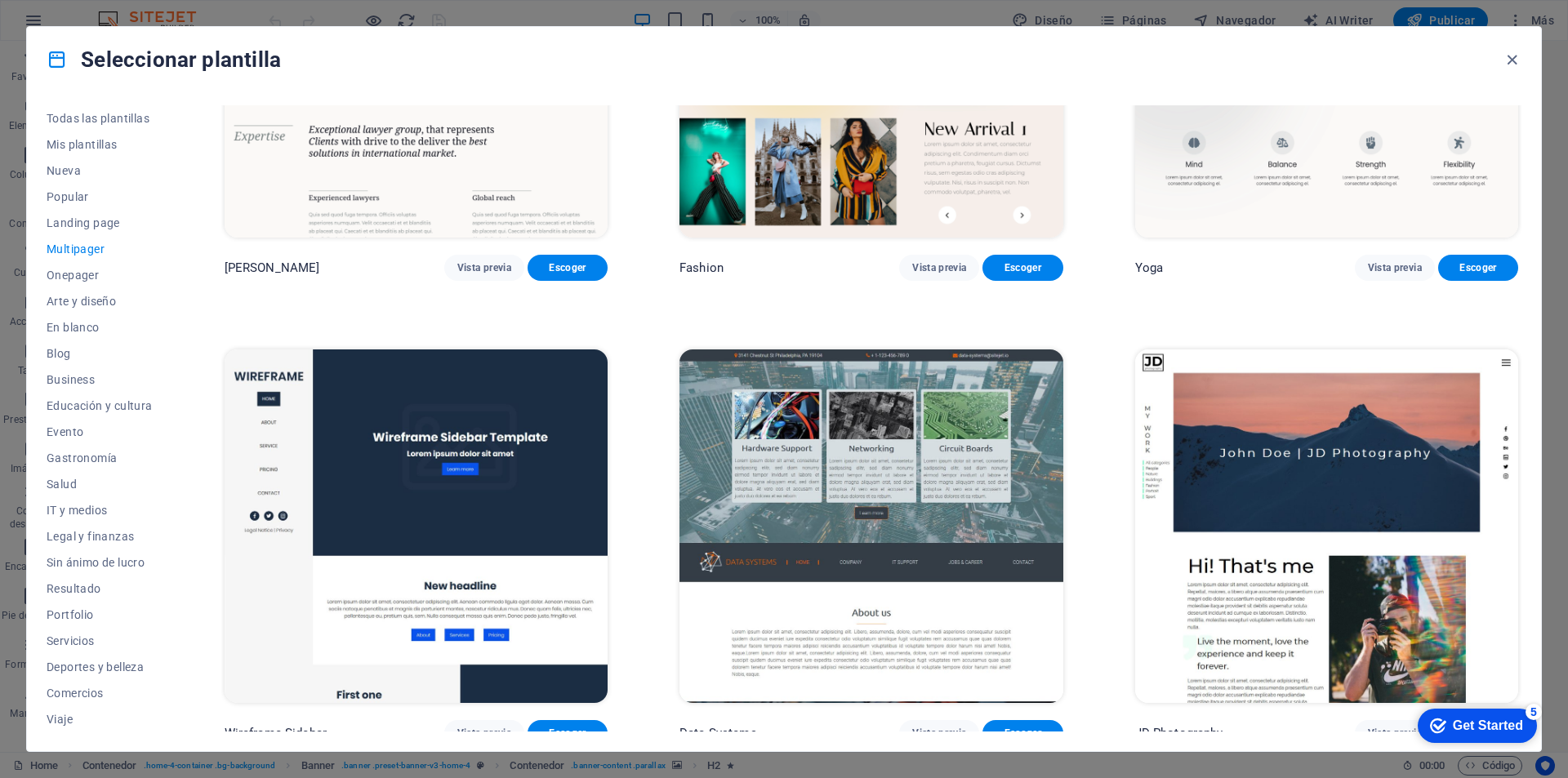
click at [520, 452] on img at bounding box center [416, 526] width 383 height 353
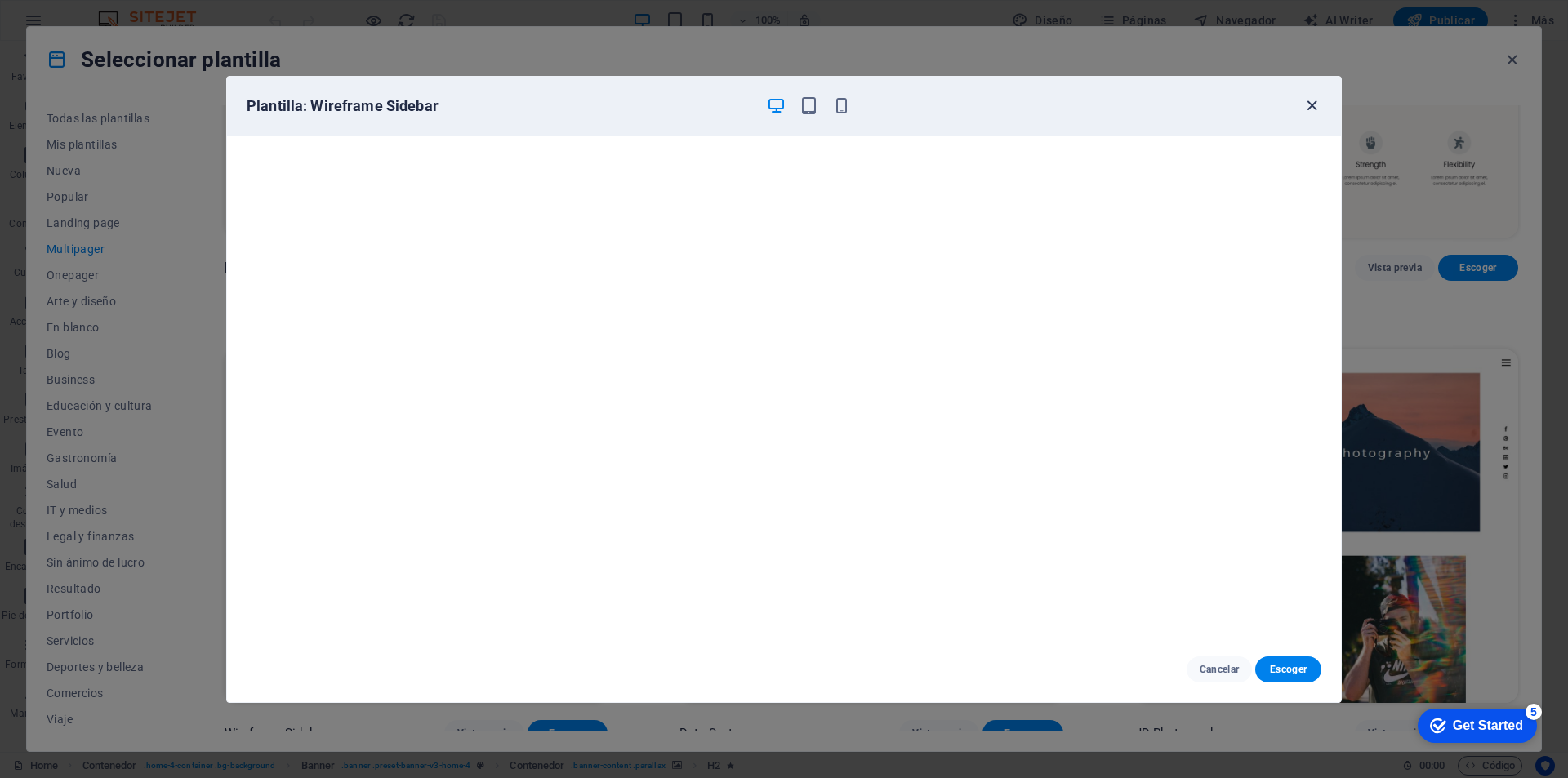
click at [1315, 105] on icon "button" at bounding box center [1312, 105] width 19 height 19
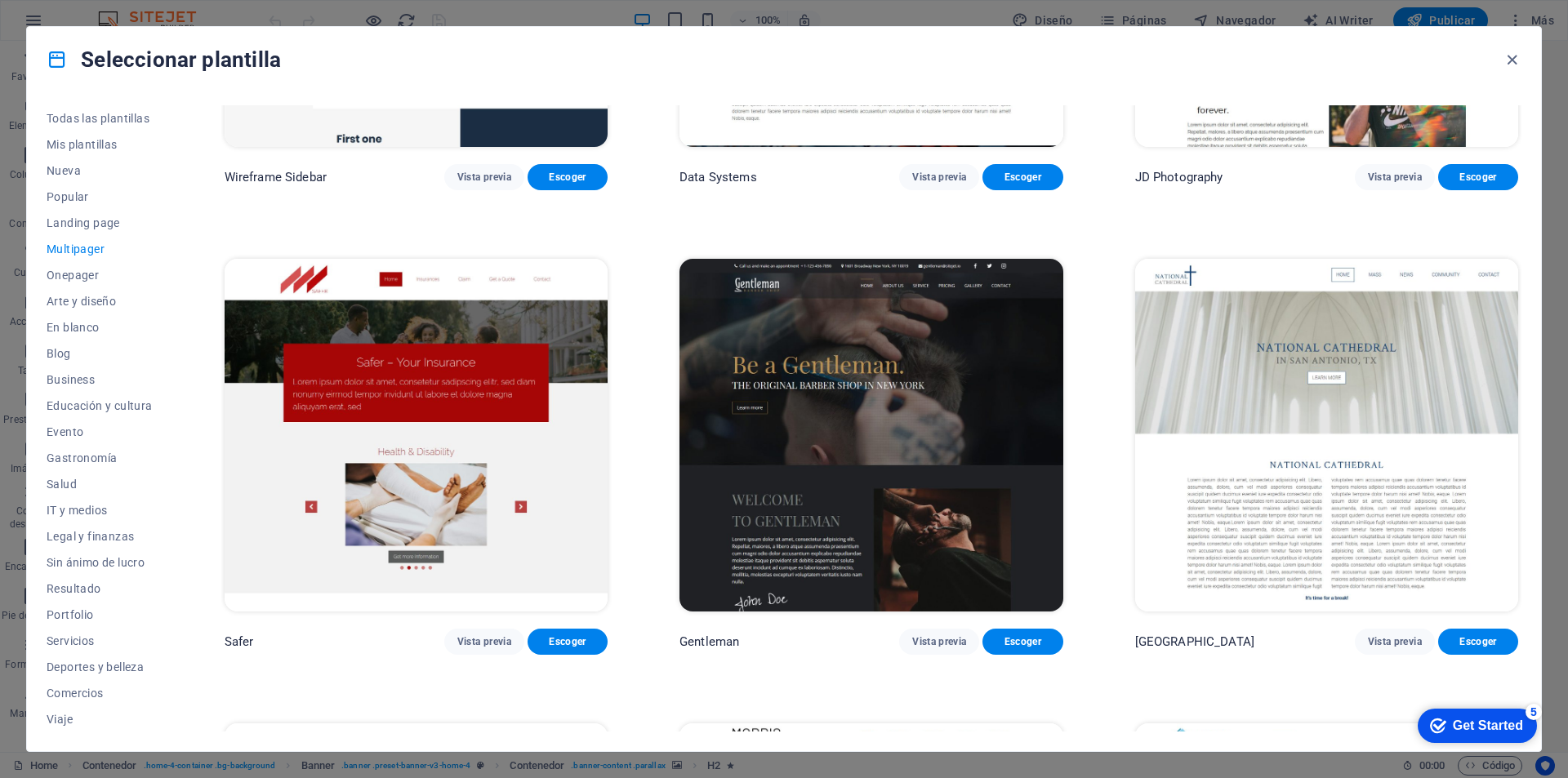
scroll to position [5064, 0]
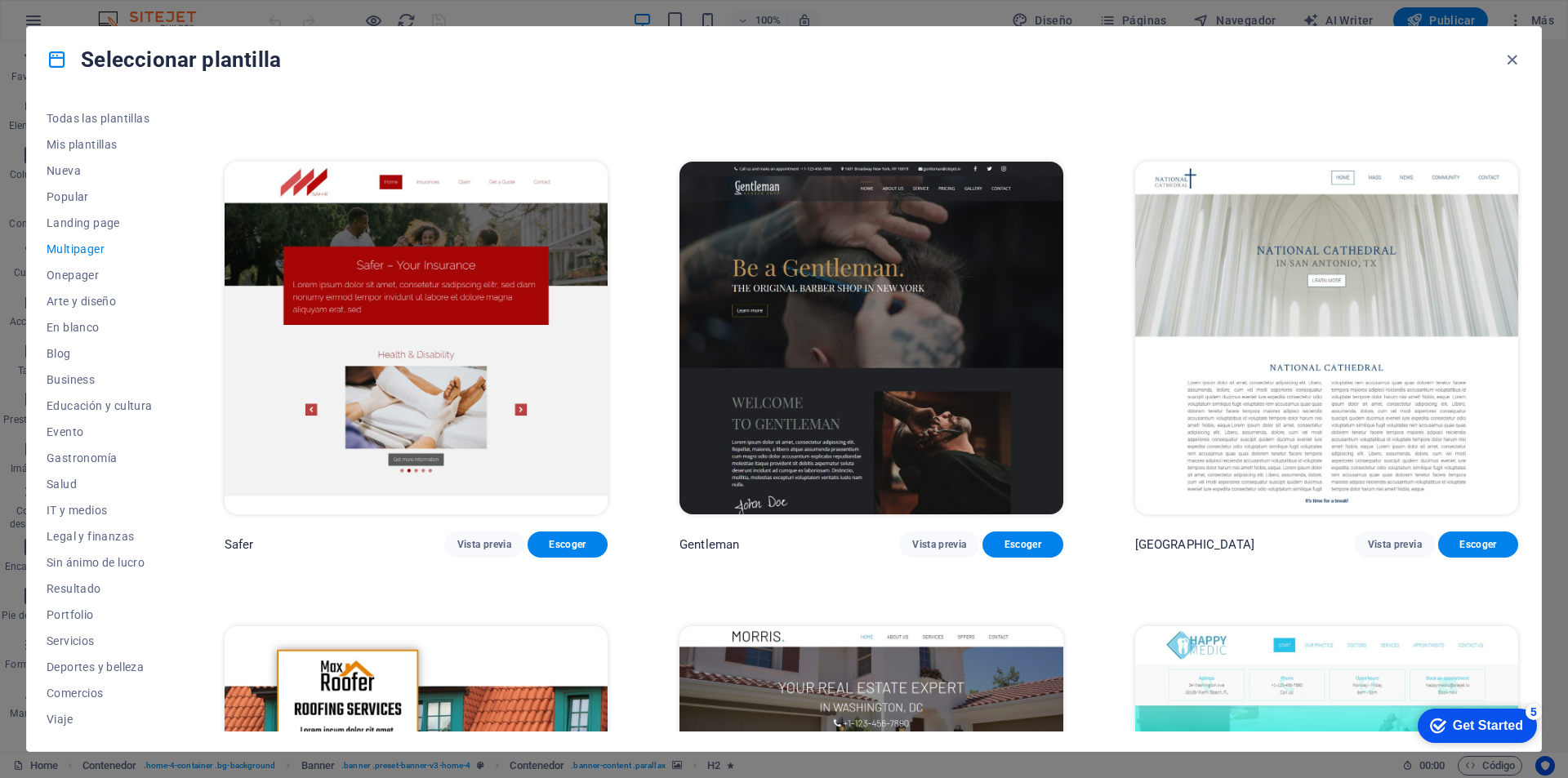
click at [808, 334] on img at bounding box center [871, 338] width 383 height 353
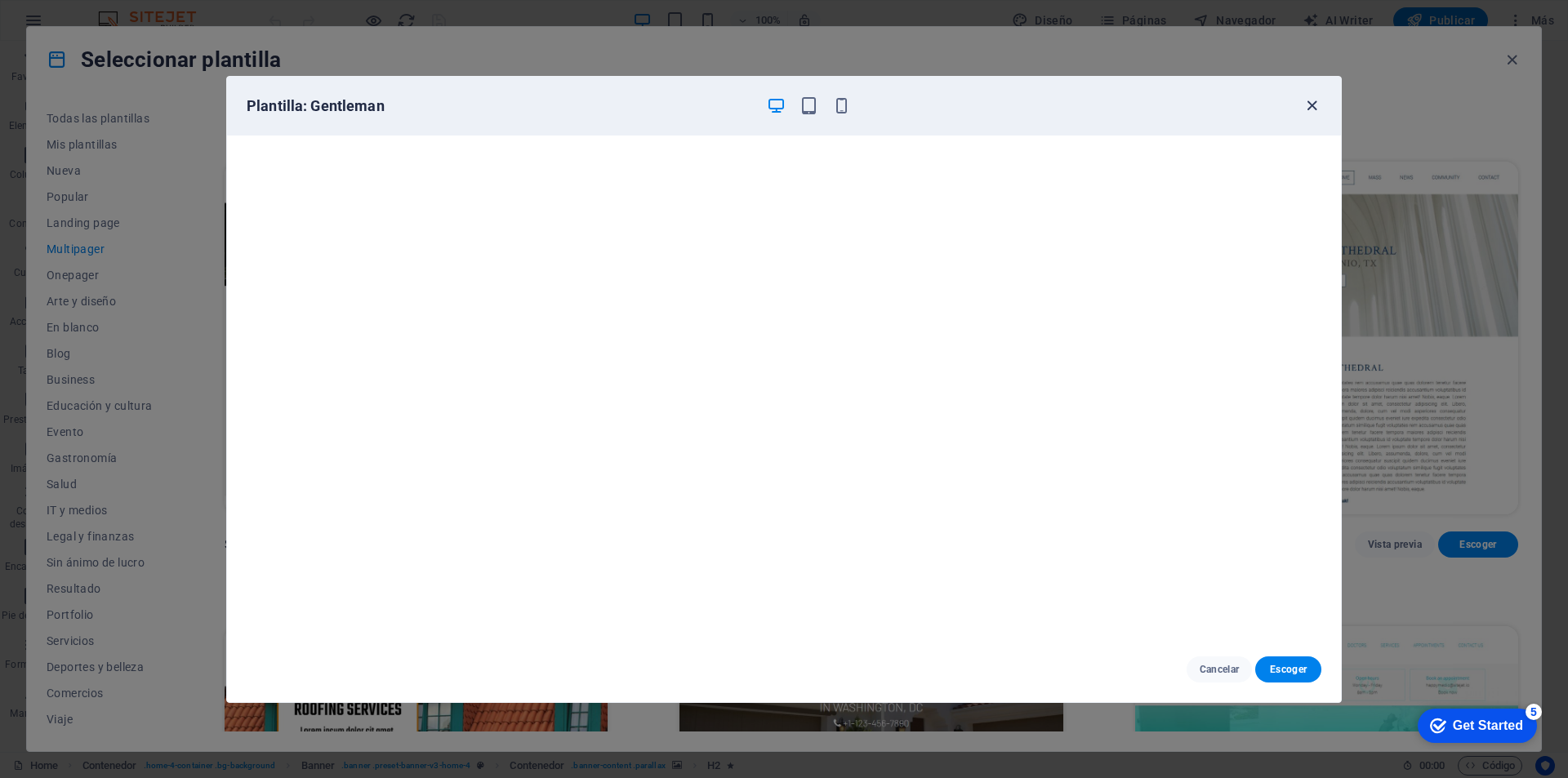
click at [1314, 101] on icon "button" at bounding box center [1312, 105] width 19 height 19
